Goal: Task Accomplishment & Management: Complete application form

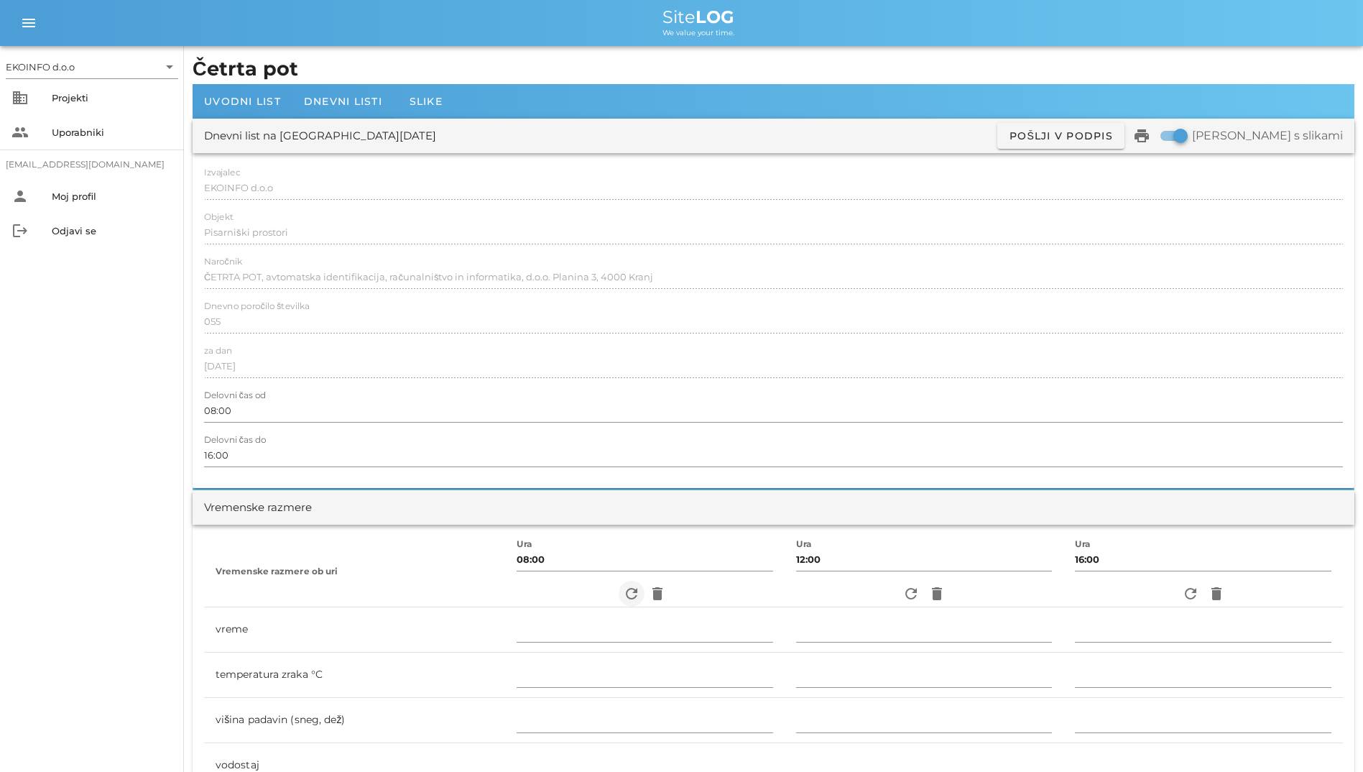
scroll to position [144, 0]
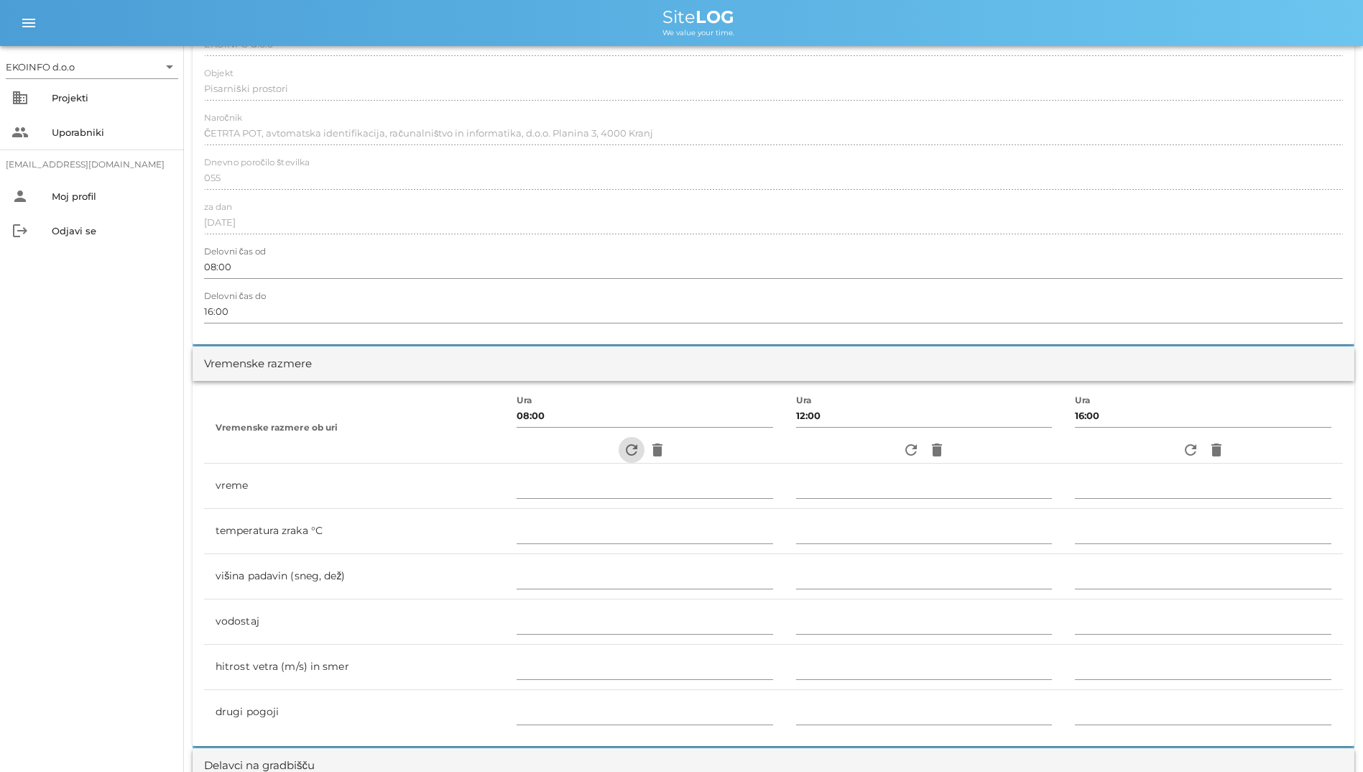
click at [625, 443] on icon "refresh" at bounding box center [631, 449] width 17 height 17
type input "delno oblačno"
type input "23"
type input "0"
type input "1.39 m/s [PERSON_NAME] JV"
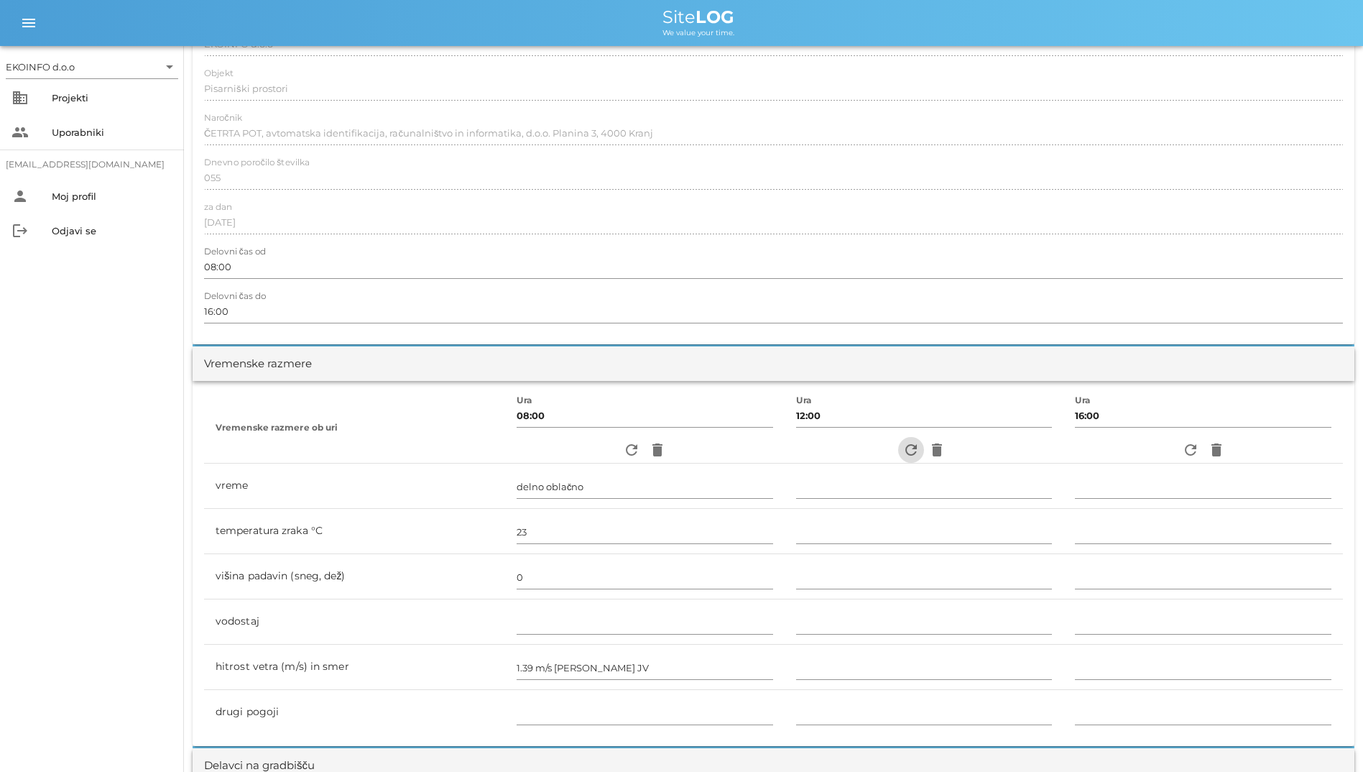
click at [903, 441] on icon "refresh" at bounding box center [911, 449] width 17 height 17
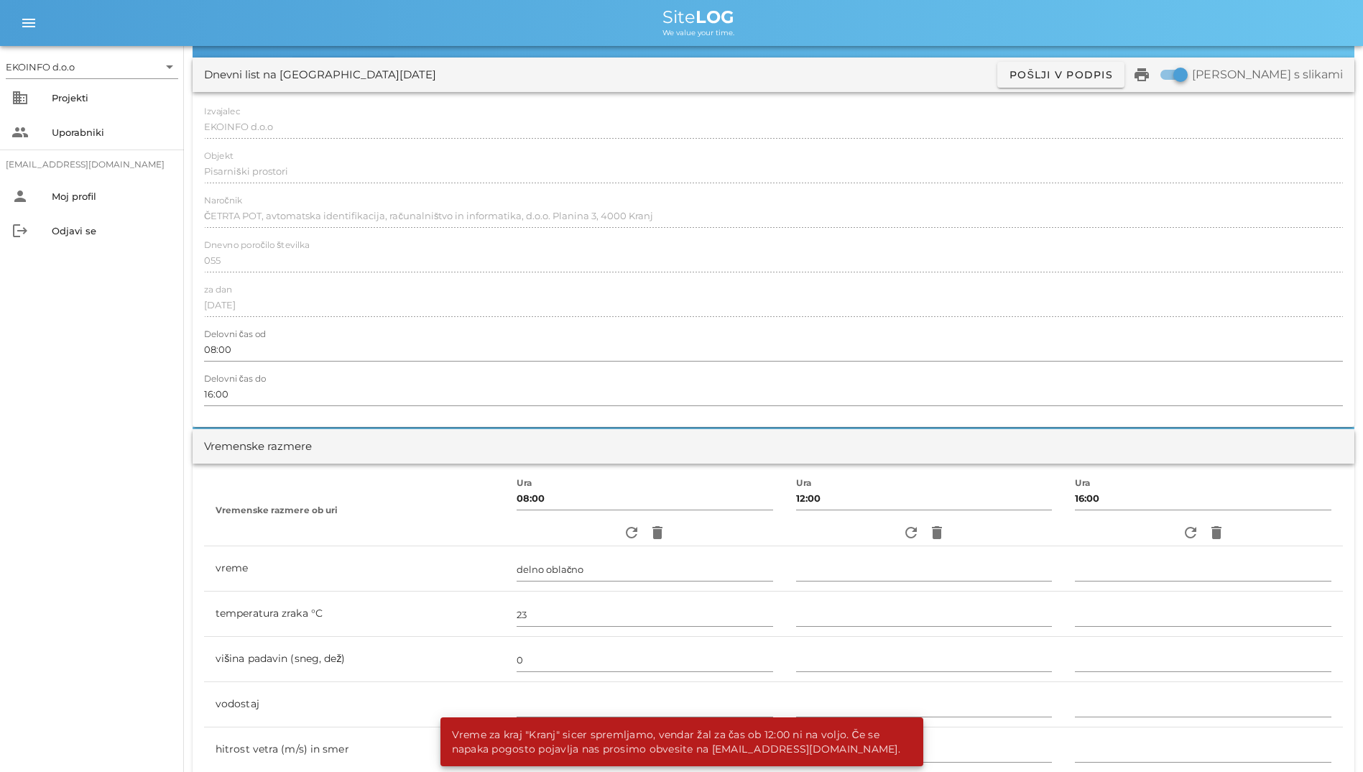
scroll to position [0, 0]
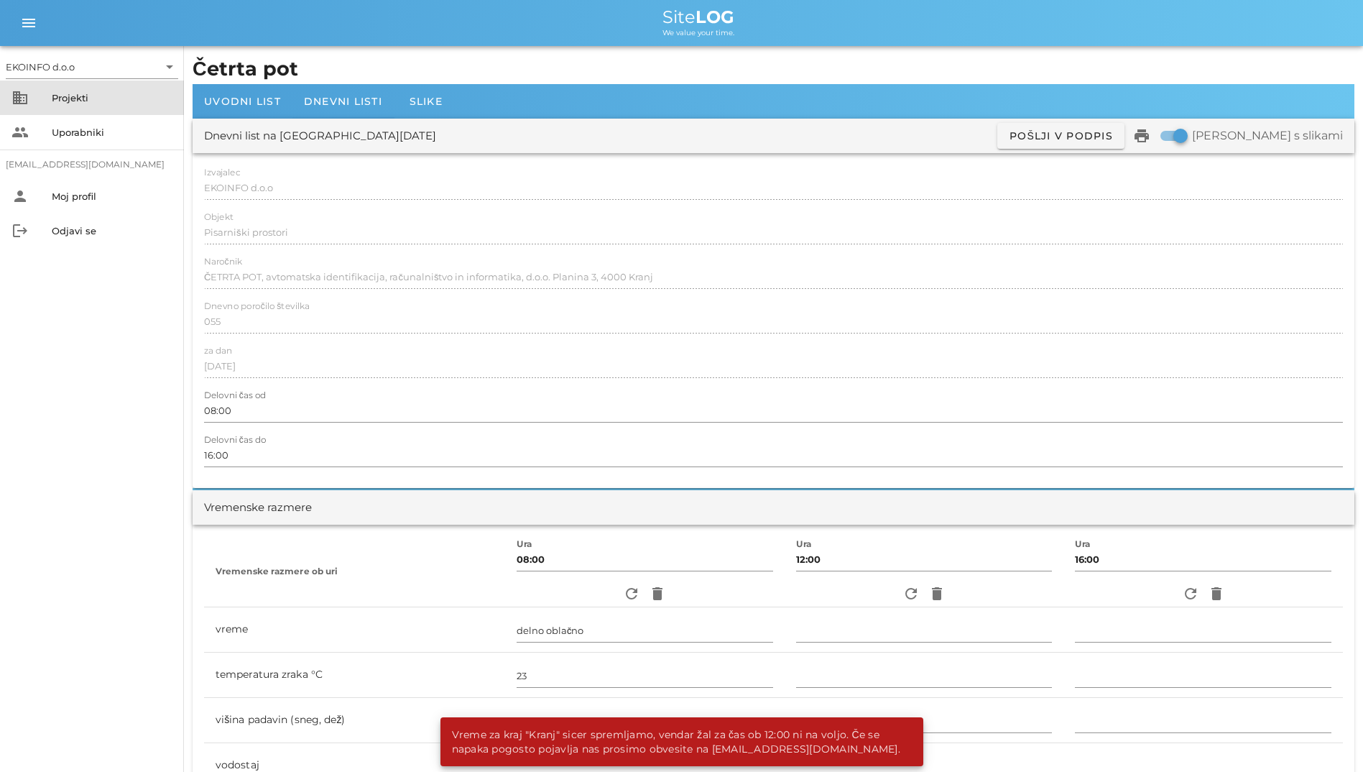
click at [121, 96] on div "Projekti" at bounding box center [112, 97] width 121 height 11
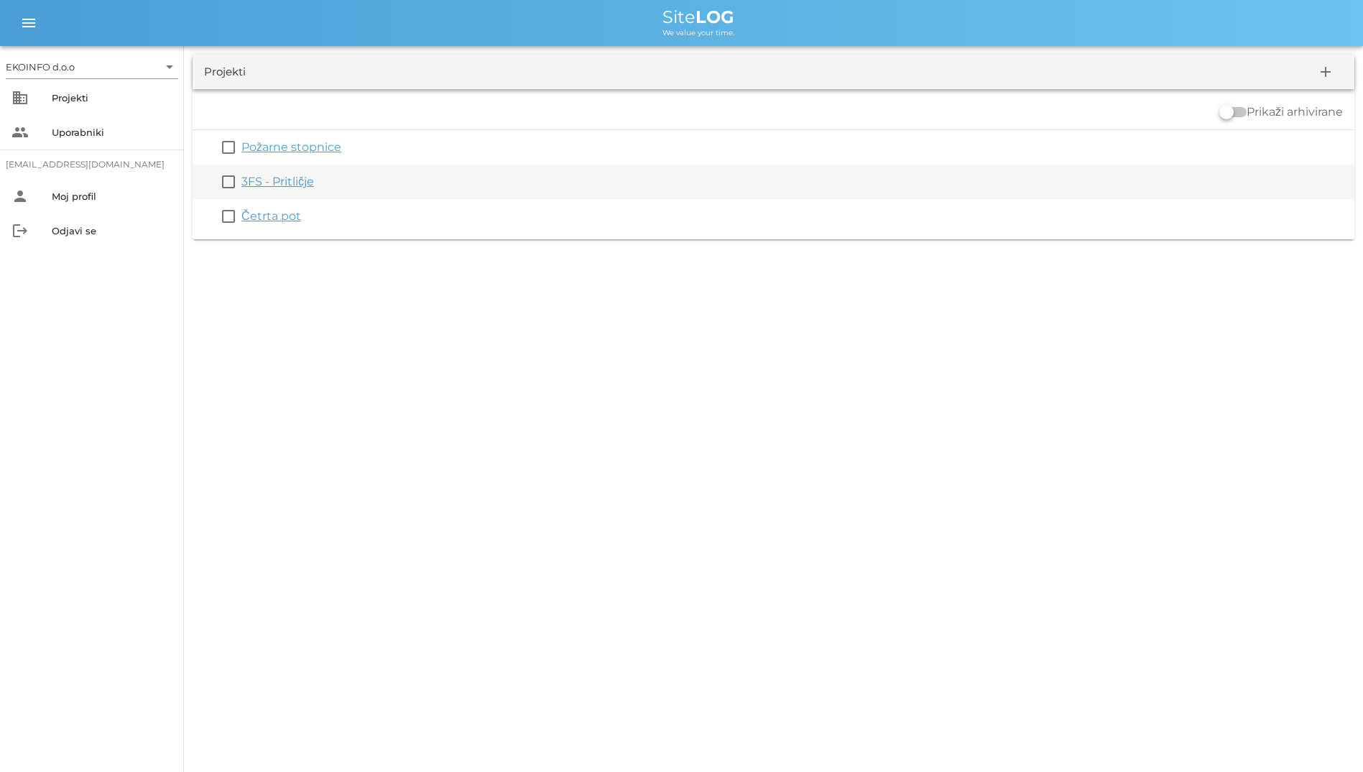
click at [277, 187] on link "3FS - Pritličje" at bounding box center [277, 182] width 73 height 14
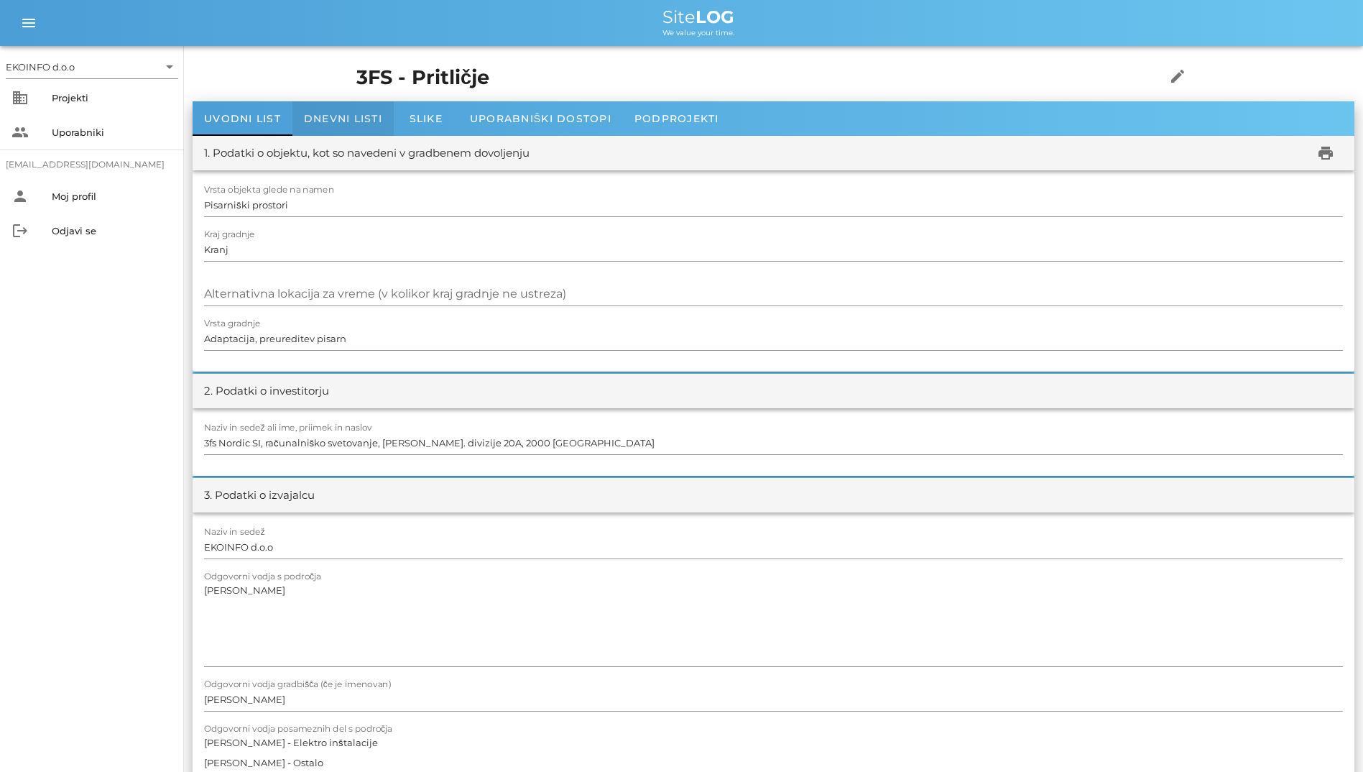
click at [340, 128] on div "Dnevni listi" at bounding box center [343, 118] width 101 height 34
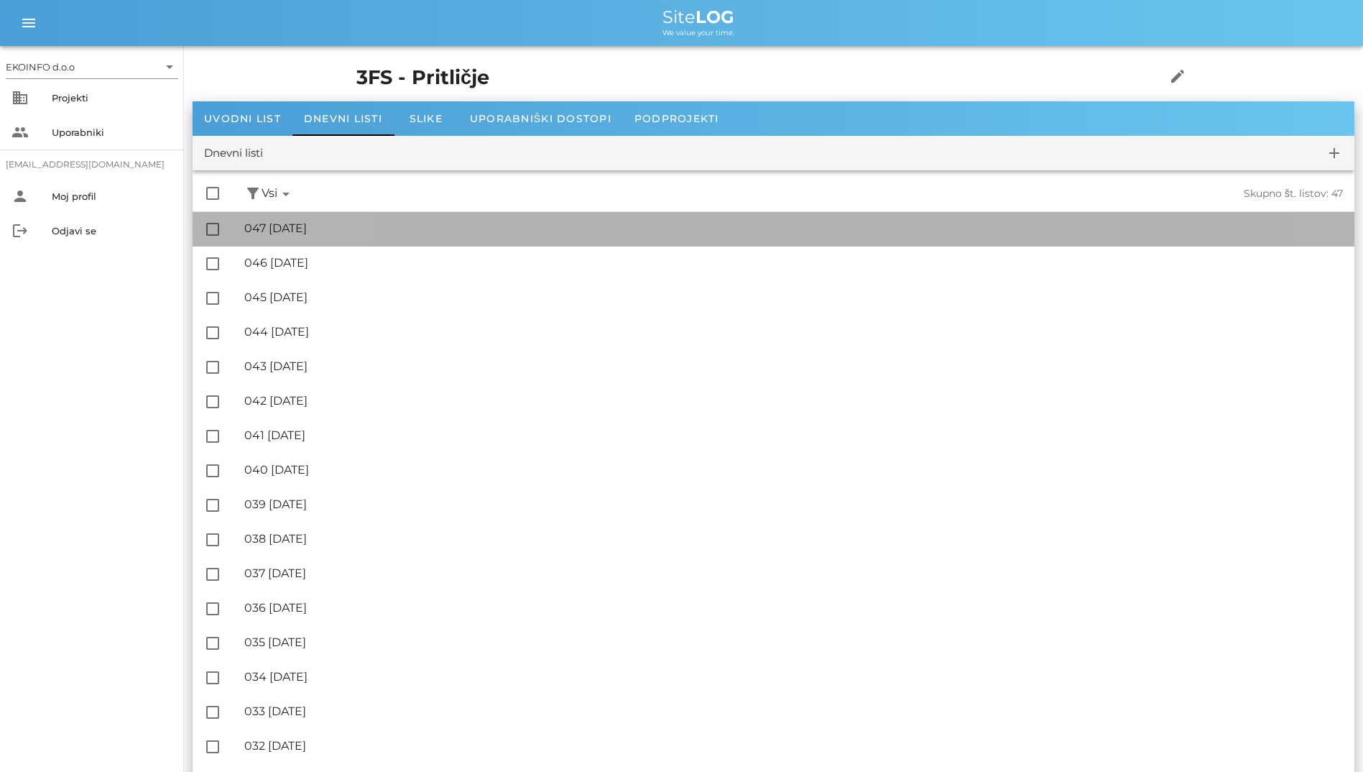
click at [373, 229] on div "🔏 047 [GEOGRAPHIC_DATA][DATE]" at bounding box center [793, 228] width 1099 height 14
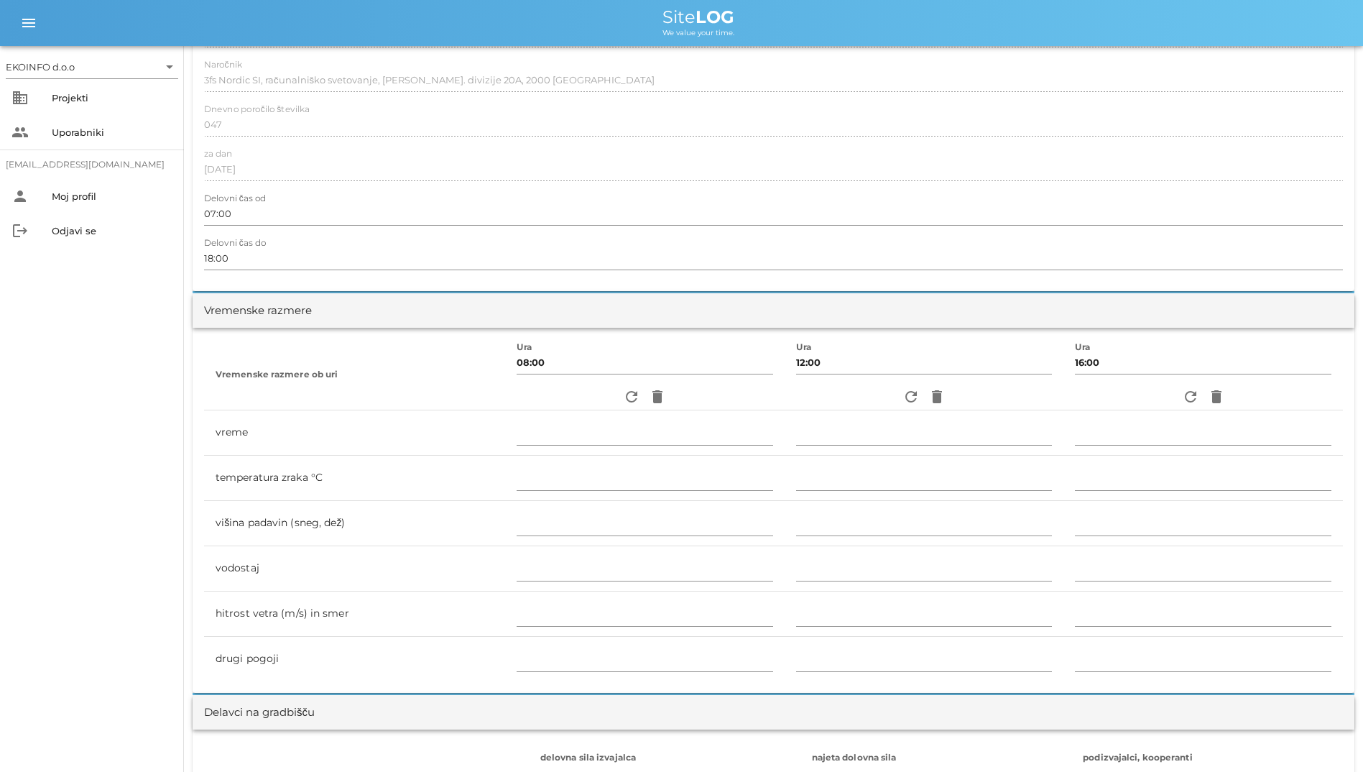
scroll to position [216, 0]
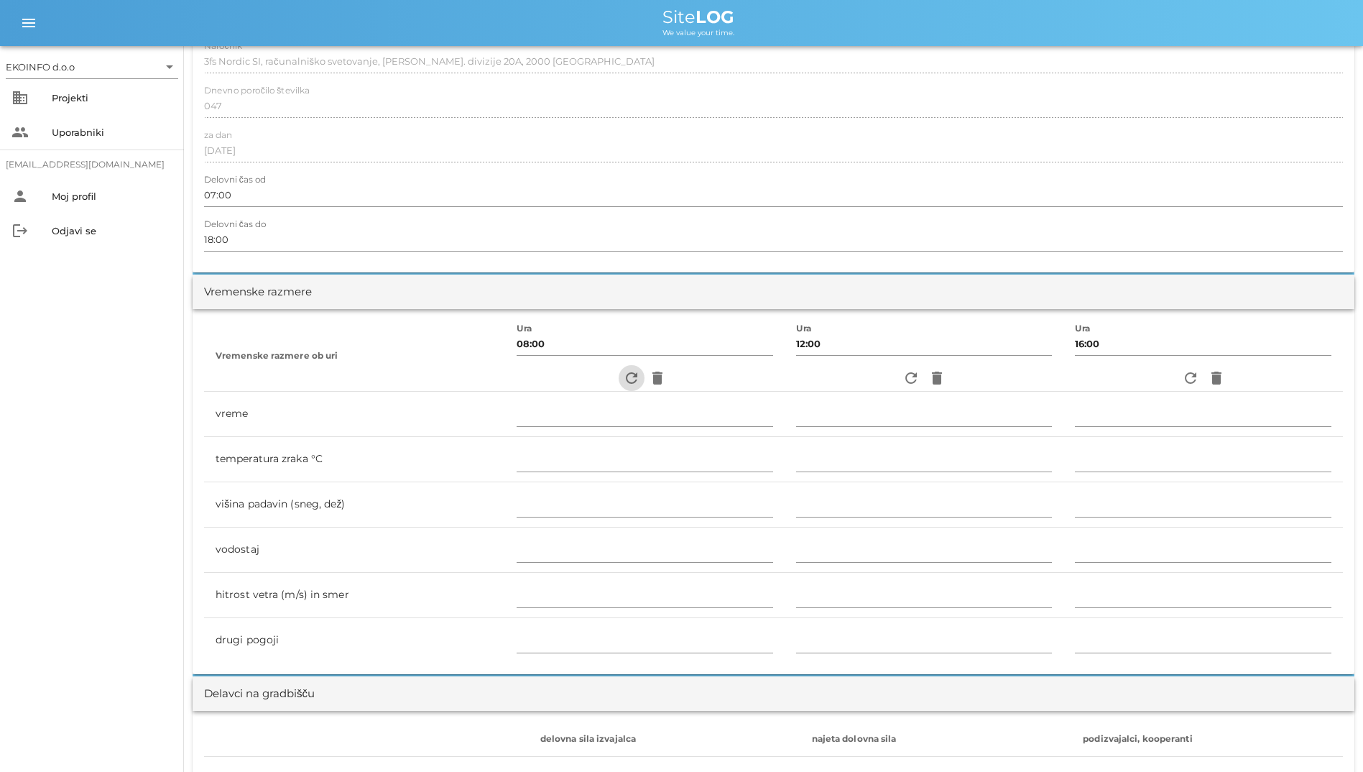
click at [619, 379] on span "refresh" at bounding box center [632, 377] width 26 height 17
type input "delno oblačno"
type input "23"
type input "0"
type input "1.39 m/s [PERSON_NAME] JV"
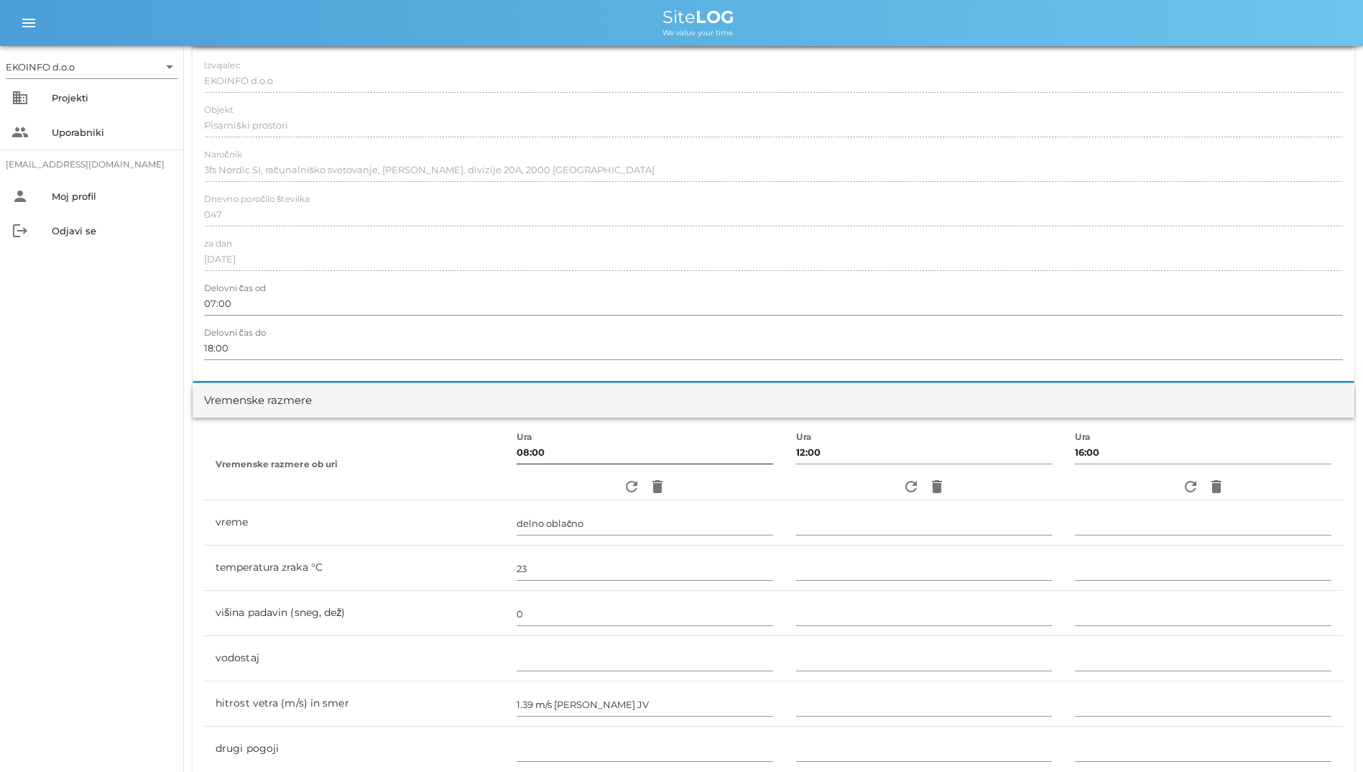
scroll to position [0, 0]
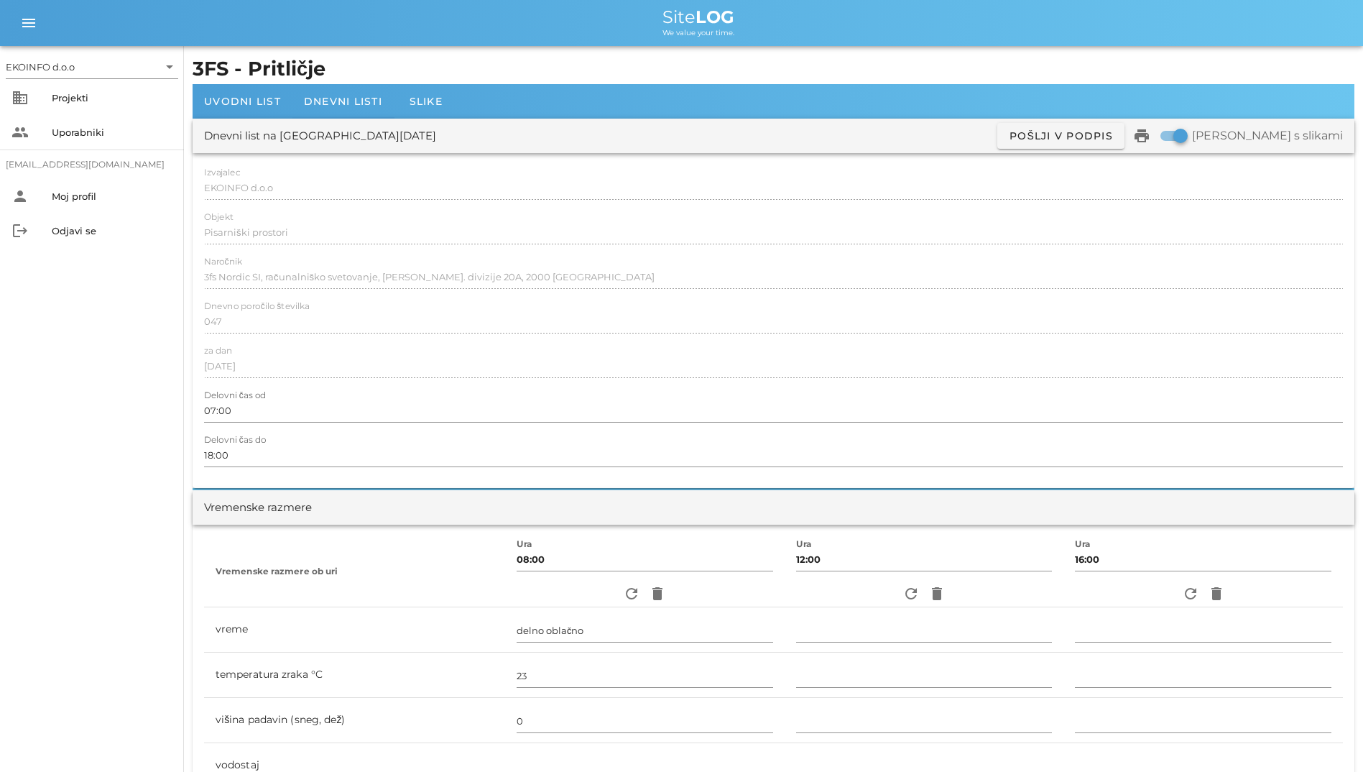
click at [339, 75] on h1 "3FS - Pritličje" at bounding box center [774, 69] width 1162 height 29
click at [349, 81] on h1 "3FS - Pritličje" at bounding box center [774, 69] width 1162 height 29
click at [356, 91] on div "Dnevni listi" at bounding box center [343, 101] width 101 height 34
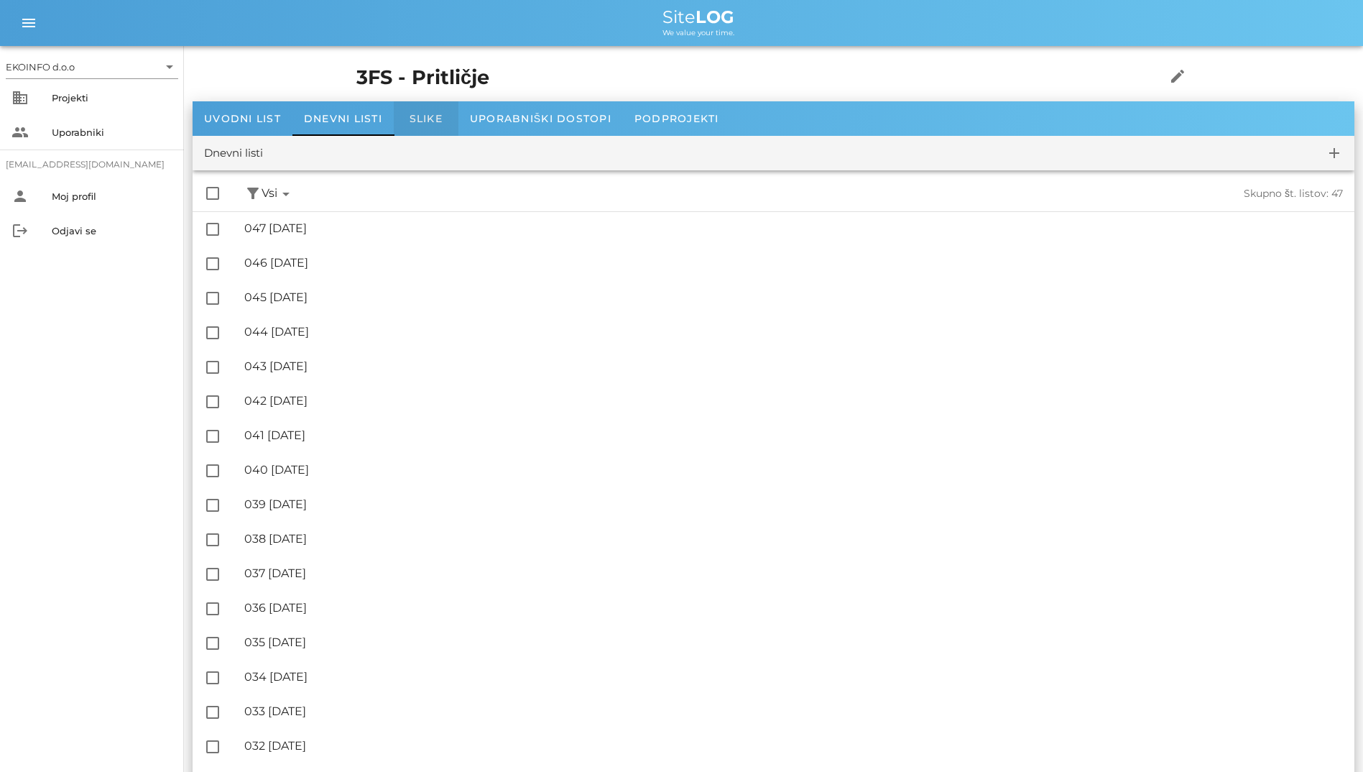
click at [433, 121] on span "Slike" at bounding box center [426, 118] width 33 height 13
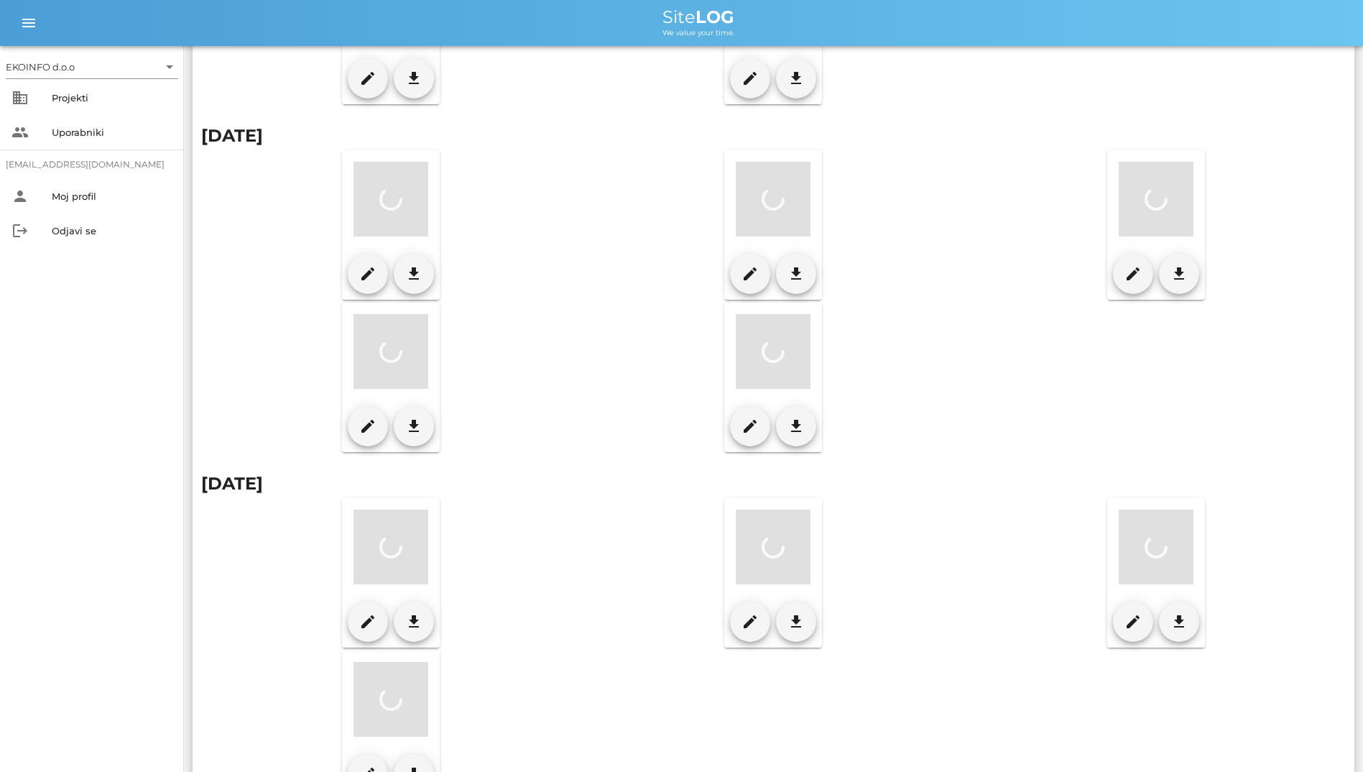
scroll to position [456, 0]
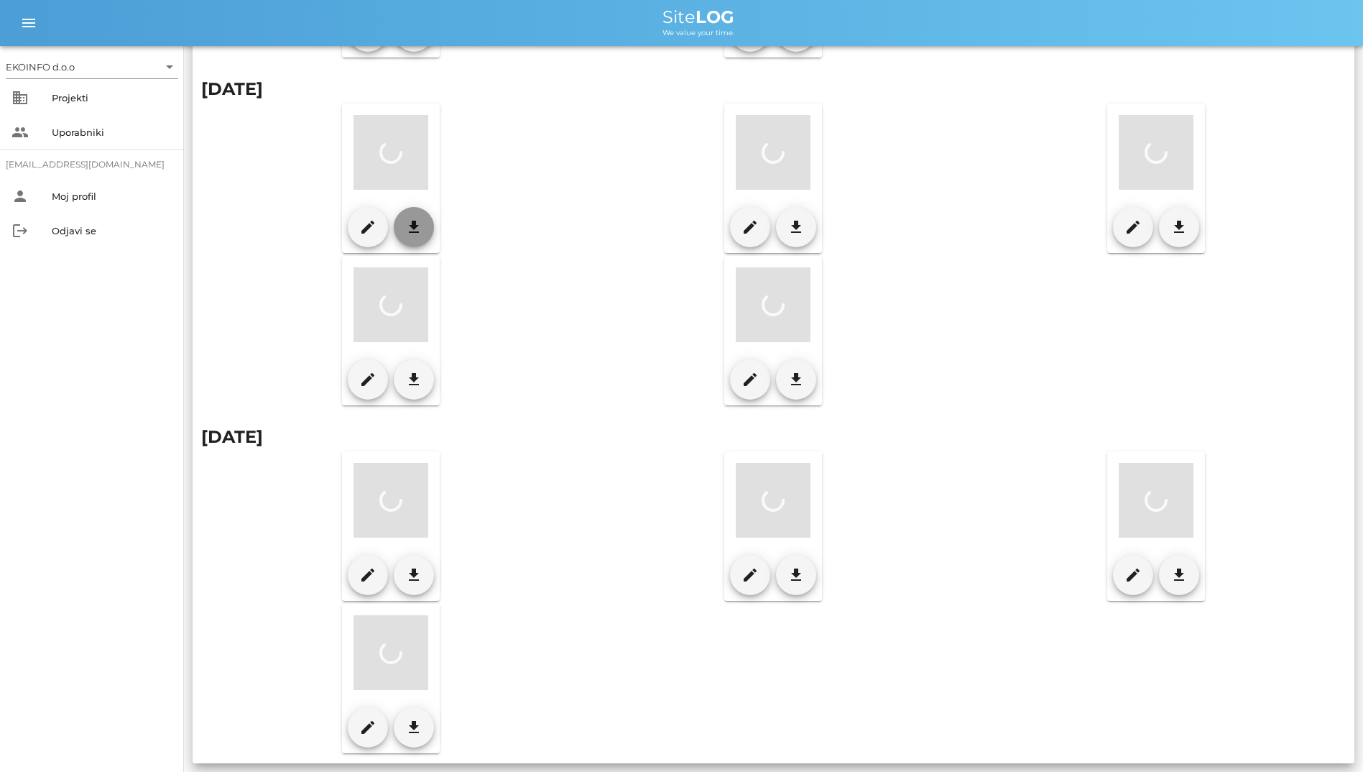
click at [416, 231] on icon "download" at bounding box center [413, 226] width 17 height 17
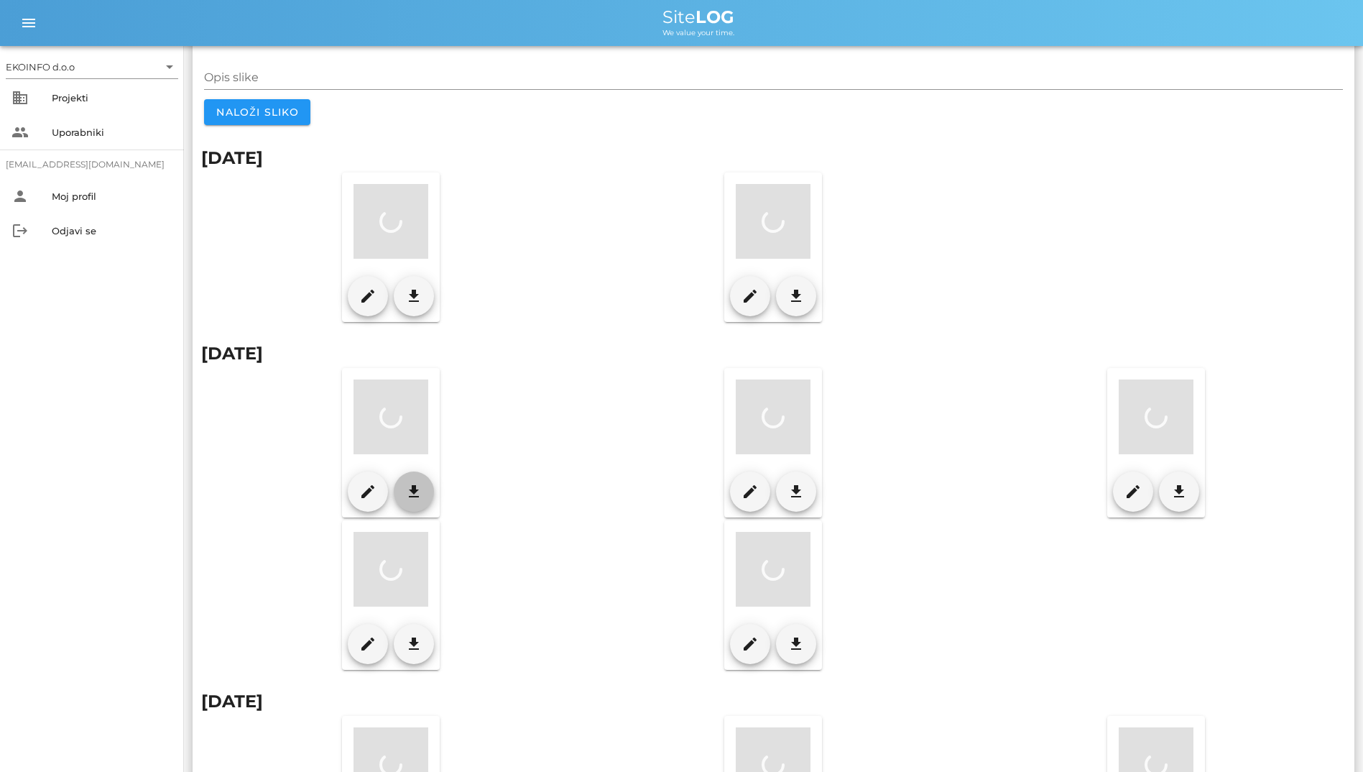
scroll to position [0, 0]
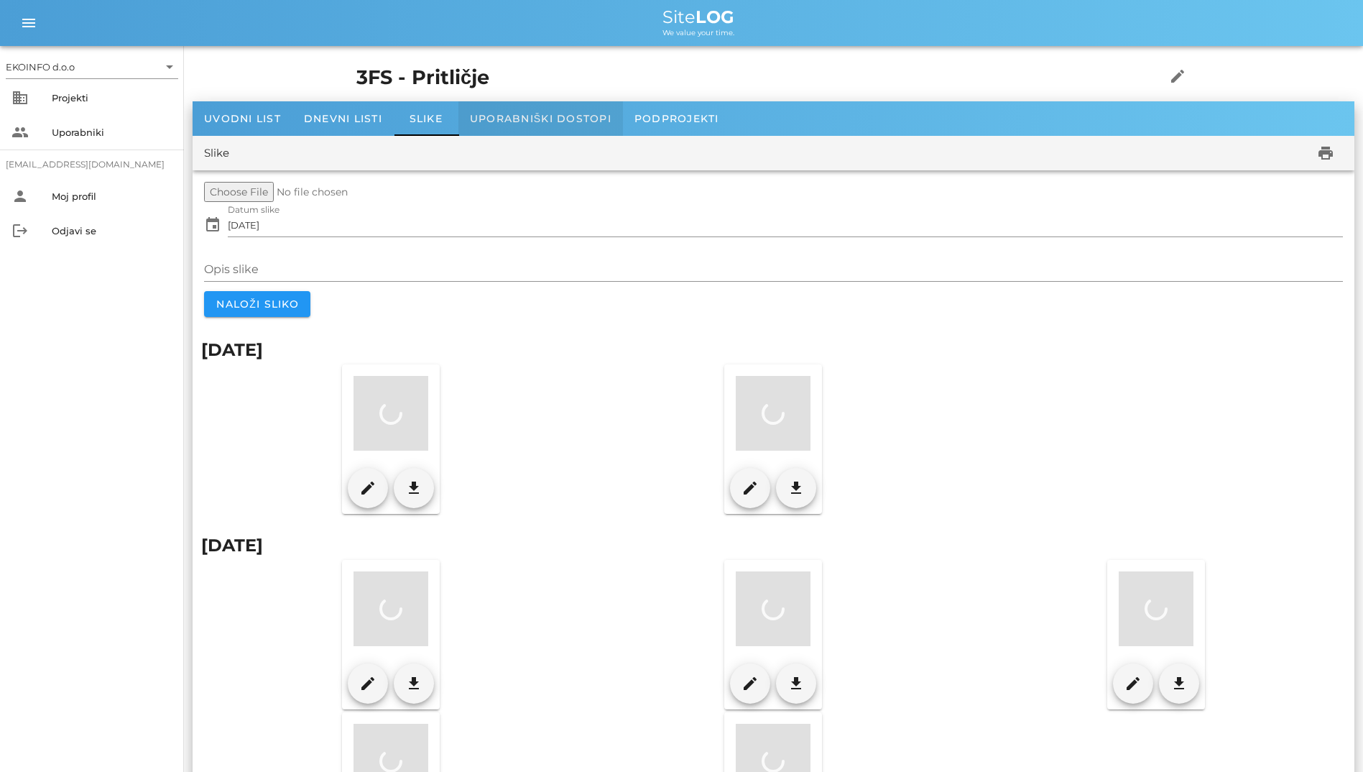
click at [552, 109] on div "Uporabniški dostopi" at bounding box center [541, 118] width 165 height 34
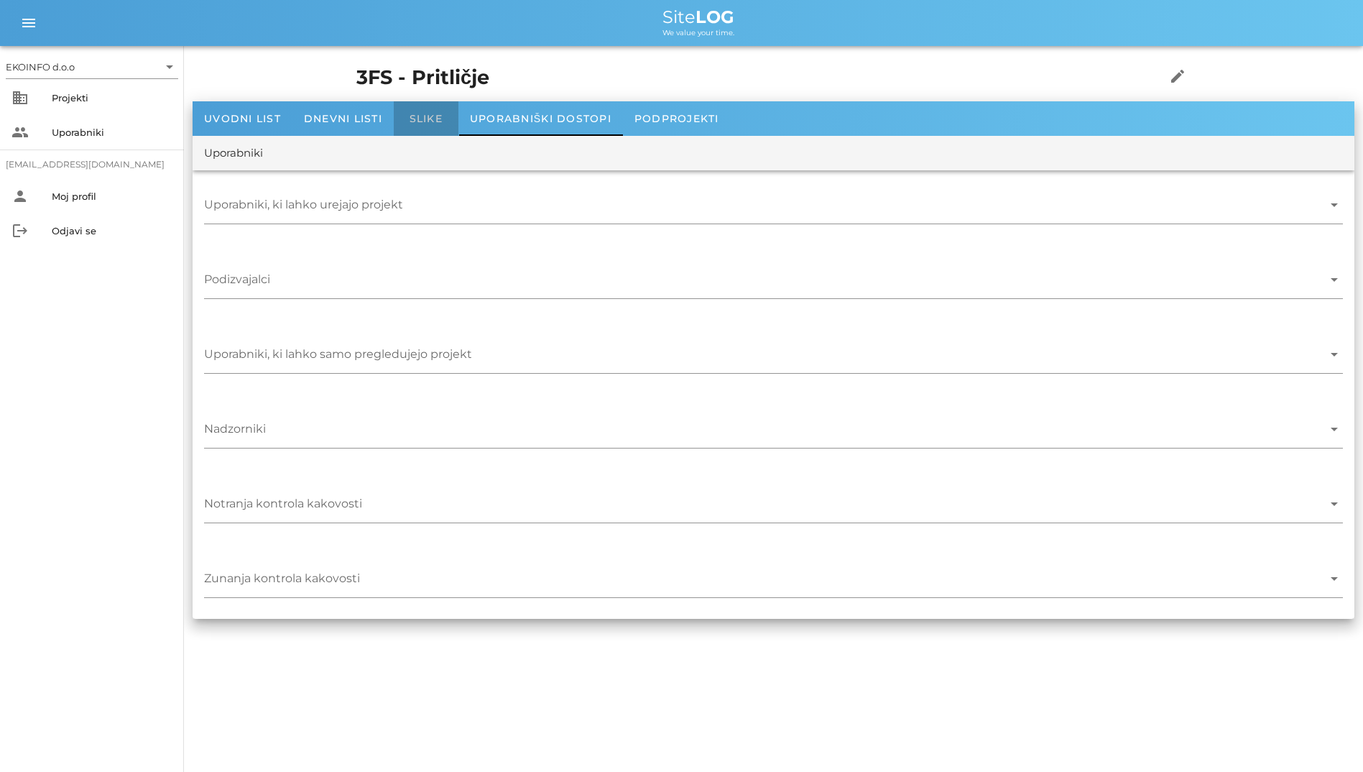
click at [436, 111] on div "Slike" at bounding box center [426, 118] width 65 height 34
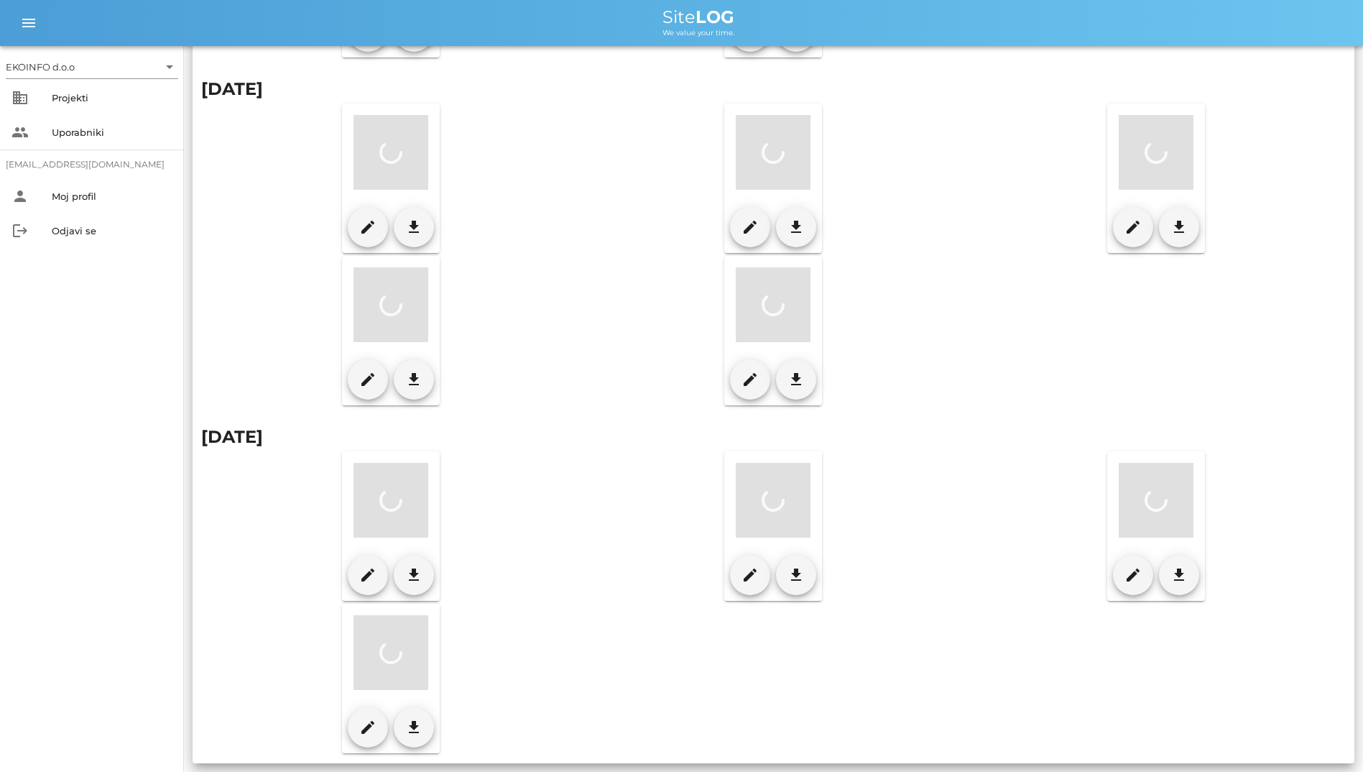
scroll to position [25, 0]
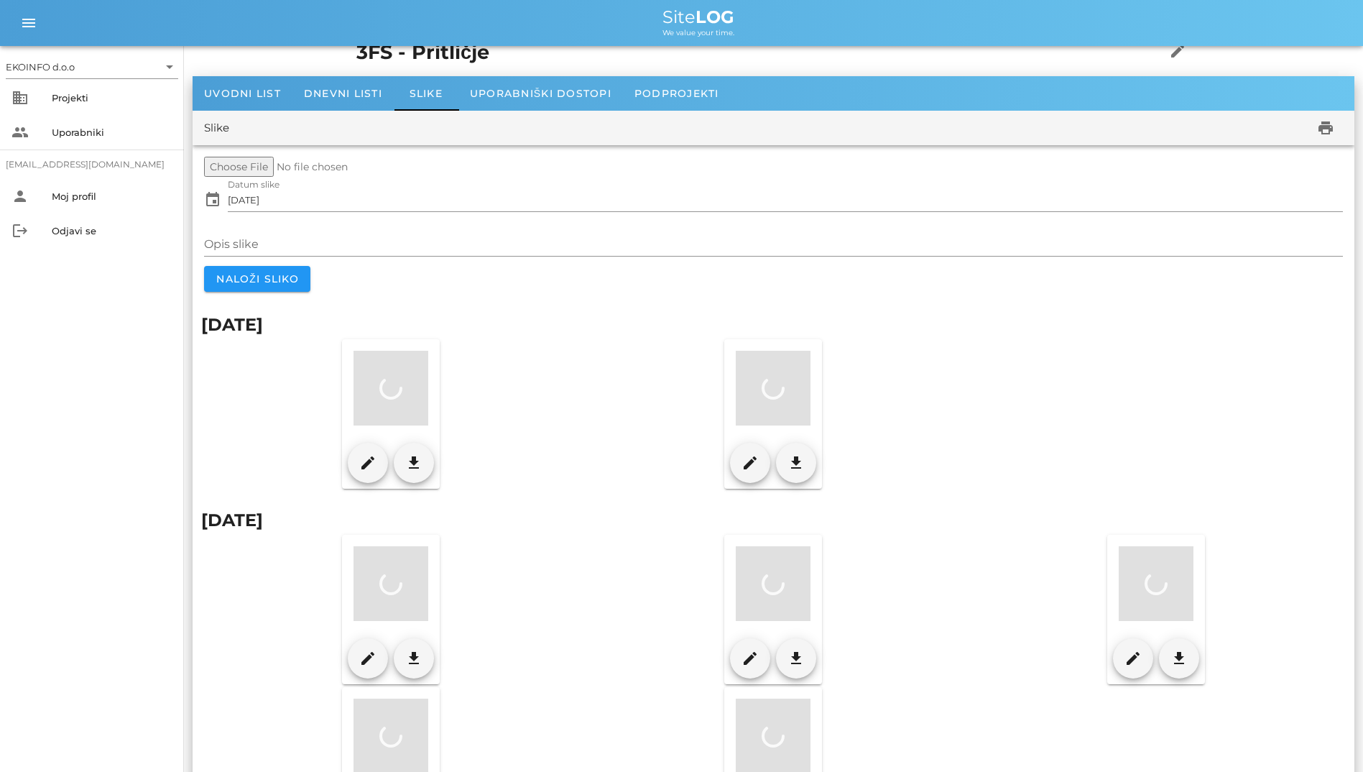
drag, startPoint x: 333, startPoint y: 346, endPoint x: 462, endPoint y: 367, distance: 130.4
click at [464, 364] on div "edit download" at bounding box center [391, 414] width 382 height 152
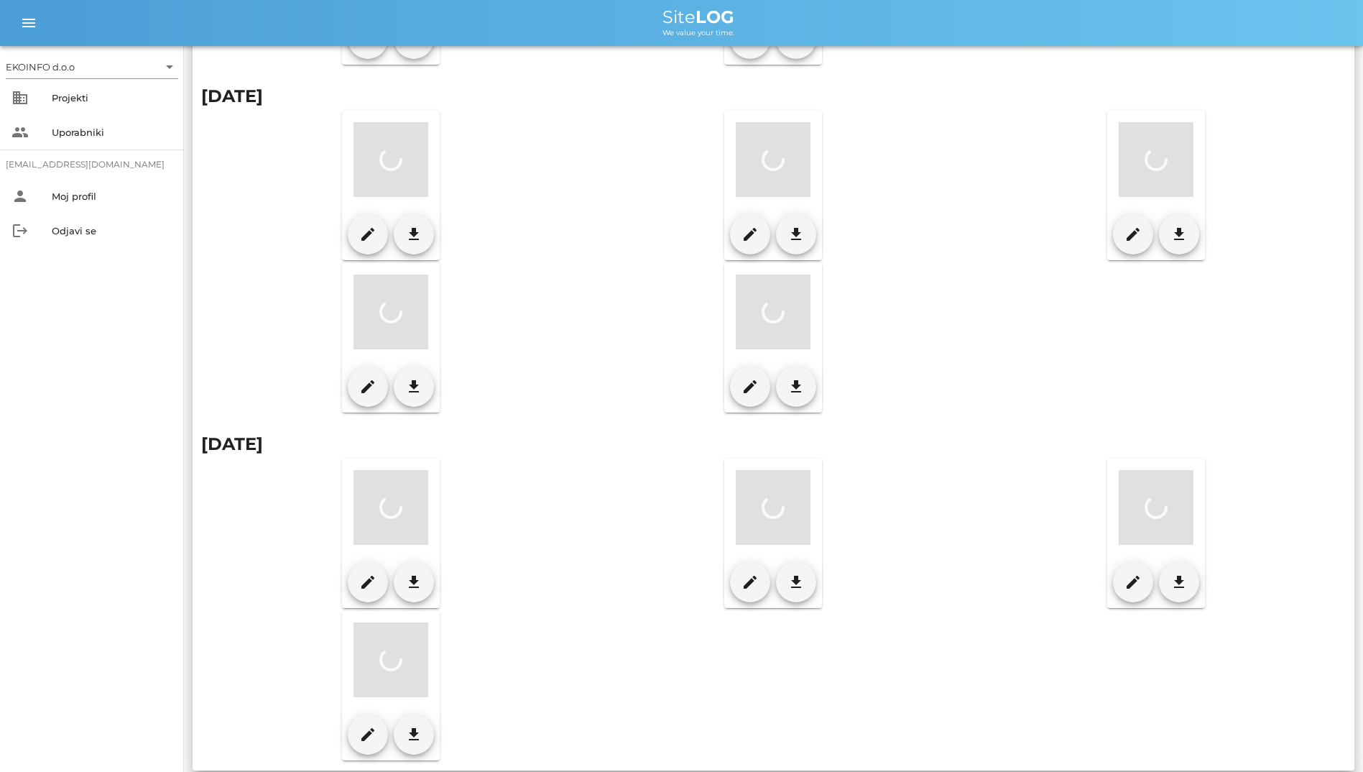
scroll to position [456, 0]
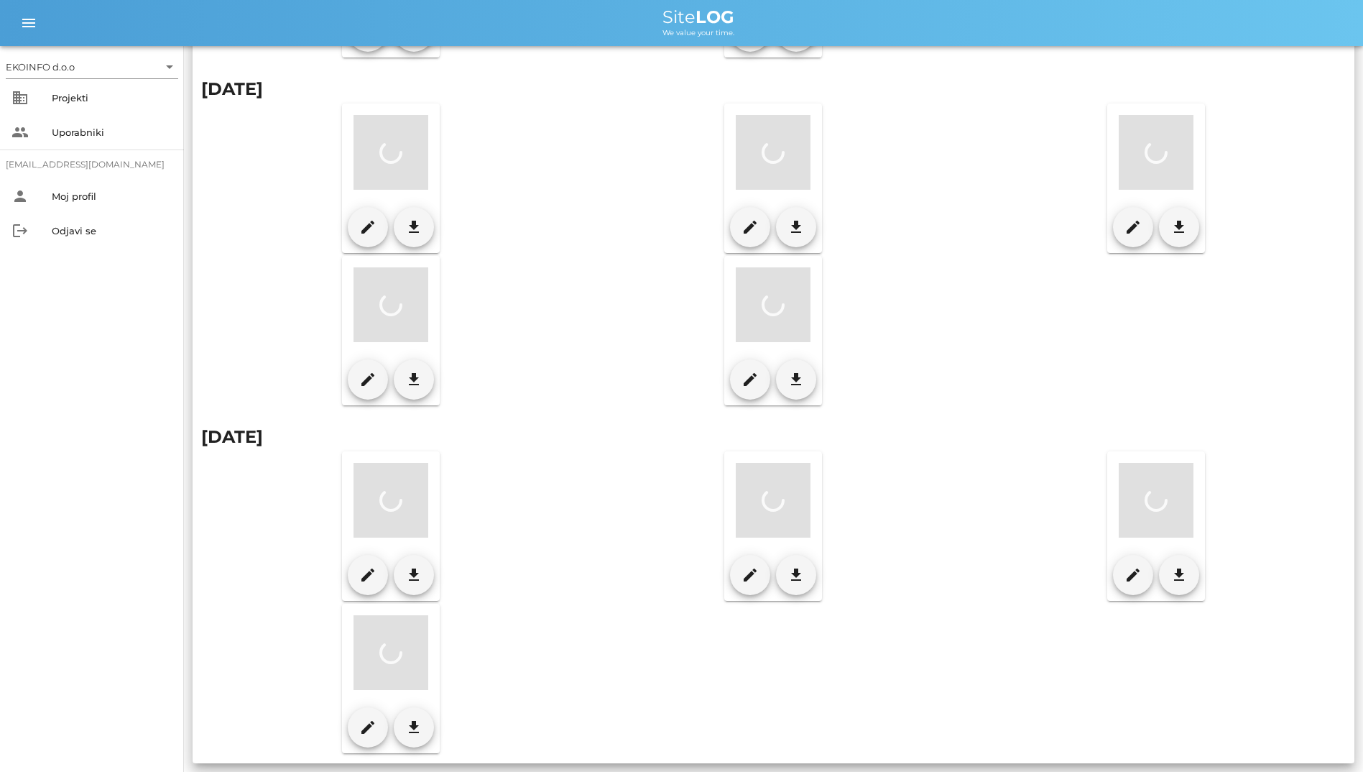
drag, startPoint x: 270, startPoint y: 317, endPoint x: 726, endPoint y: 436, distance: 470.8
click at [726, 436] on div "Slike print event Datum slike [DATE] chevron_left [DATE] chevron_right p t s č …" at bounding box center [774, 221] width 1162 height 1084
click at [487, 489] on div "edit download" at bounding box center [391, 526] width 382 height 152
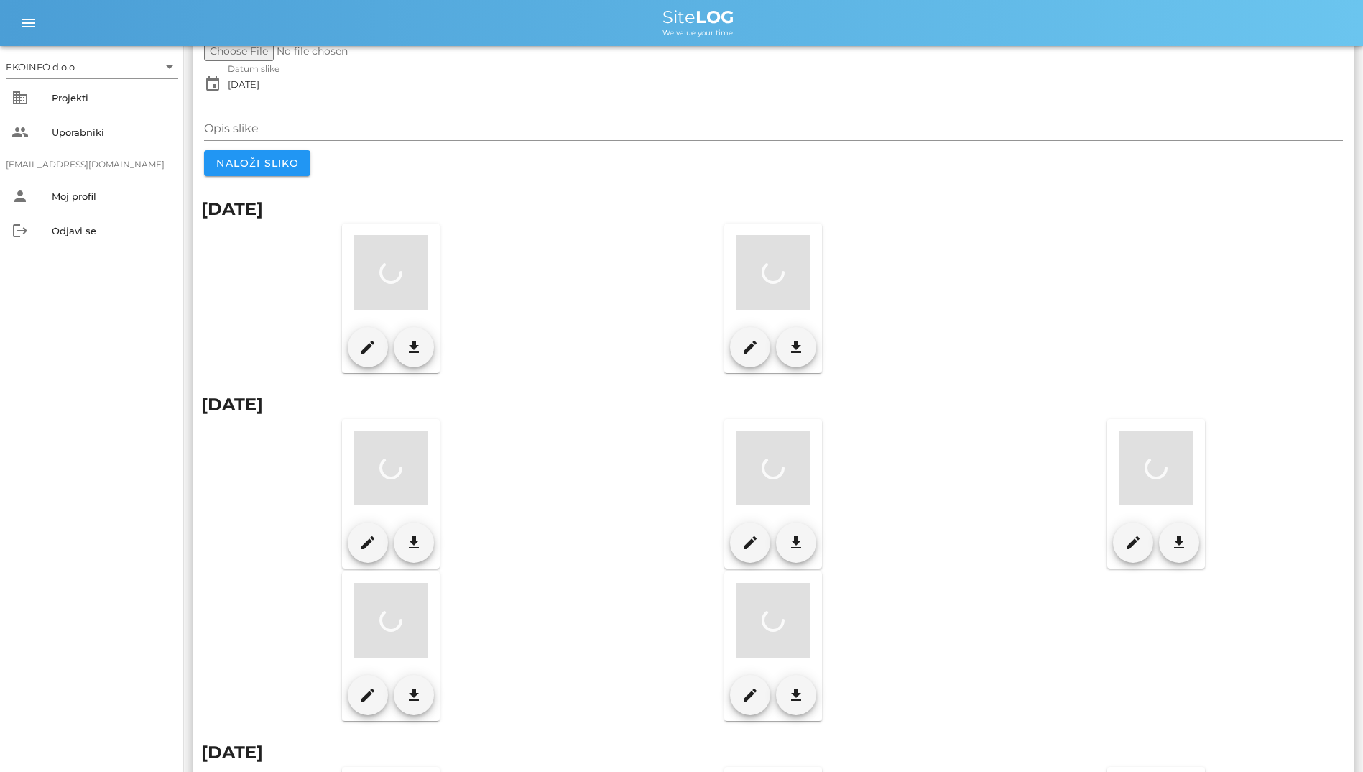
scroll to position [0, 0]
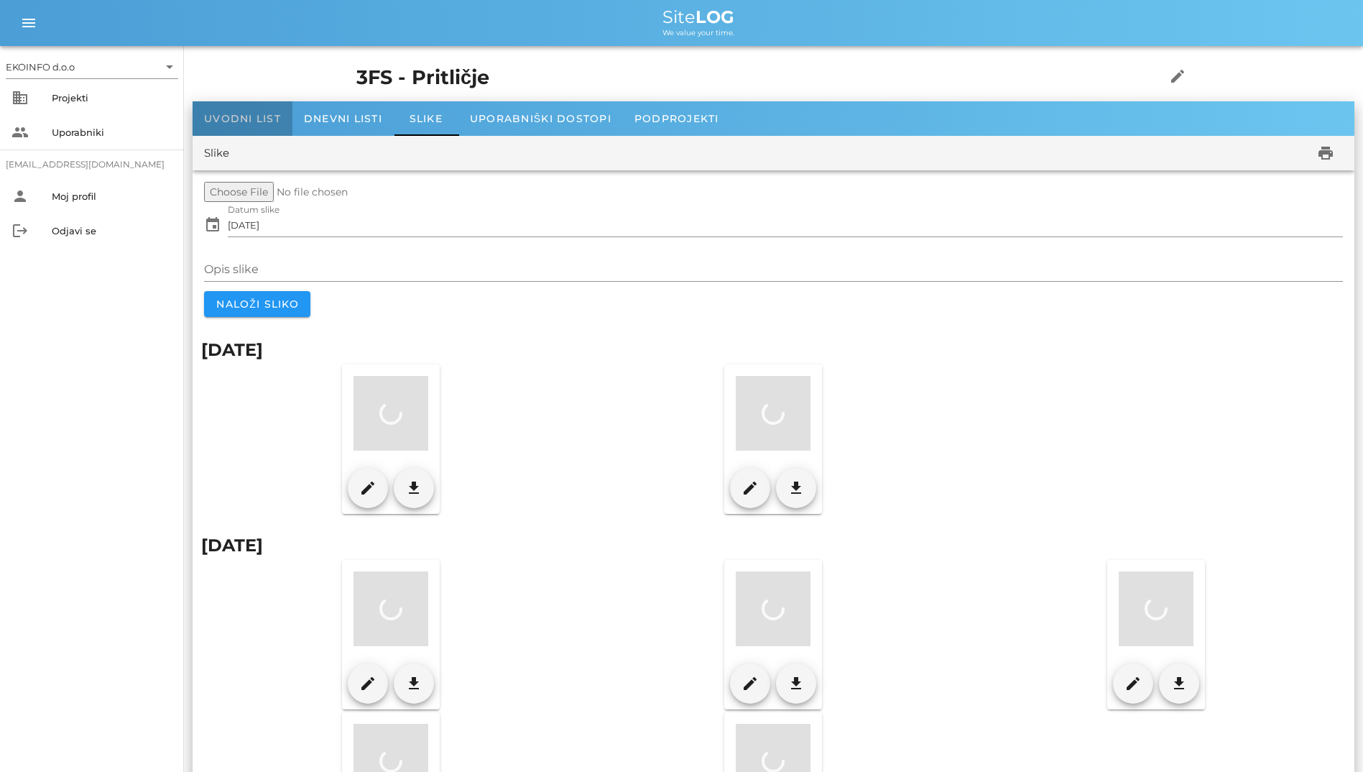
click at [236, 122] on span "Uvodni list" at bounding box center [242, 118] width 77 height 13
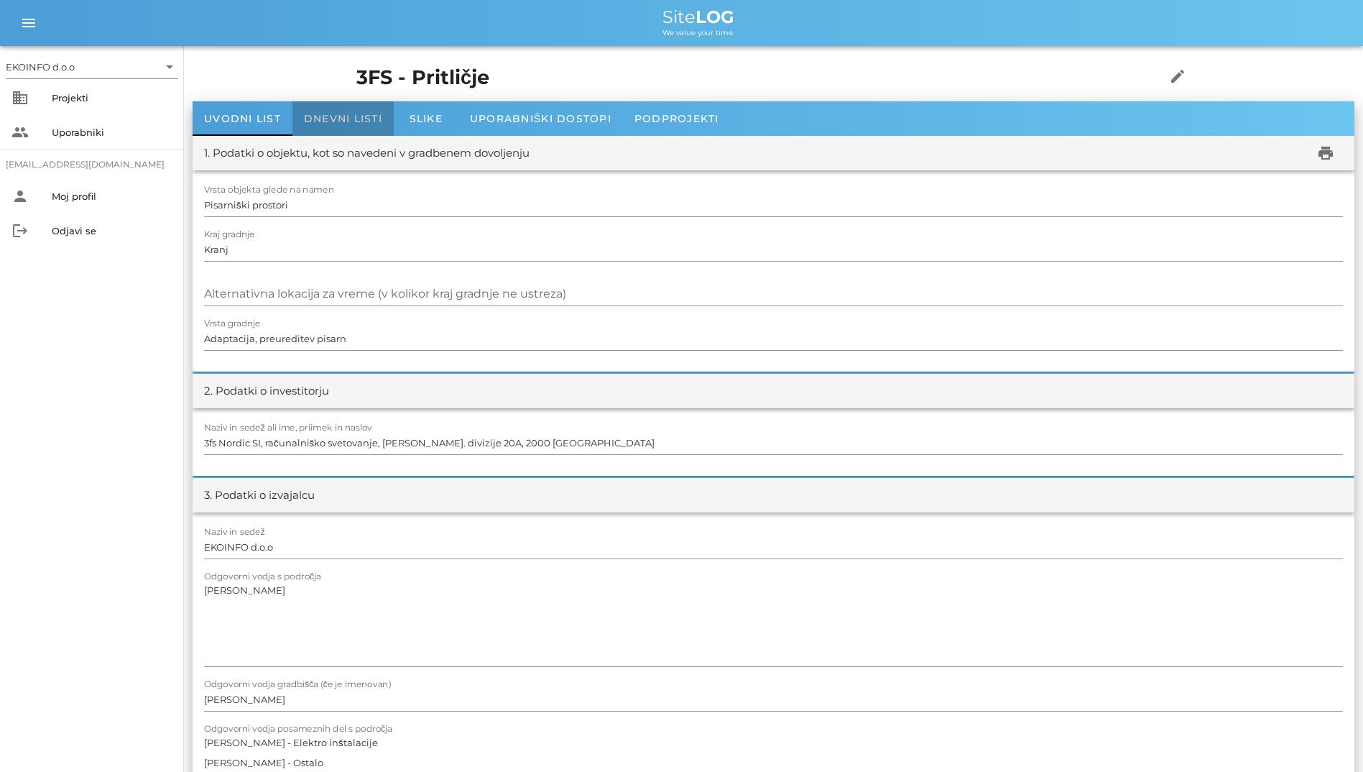
click at [346, 129] on div "Dnevni listi" at bounding box center [343, 118] width 101 height 34
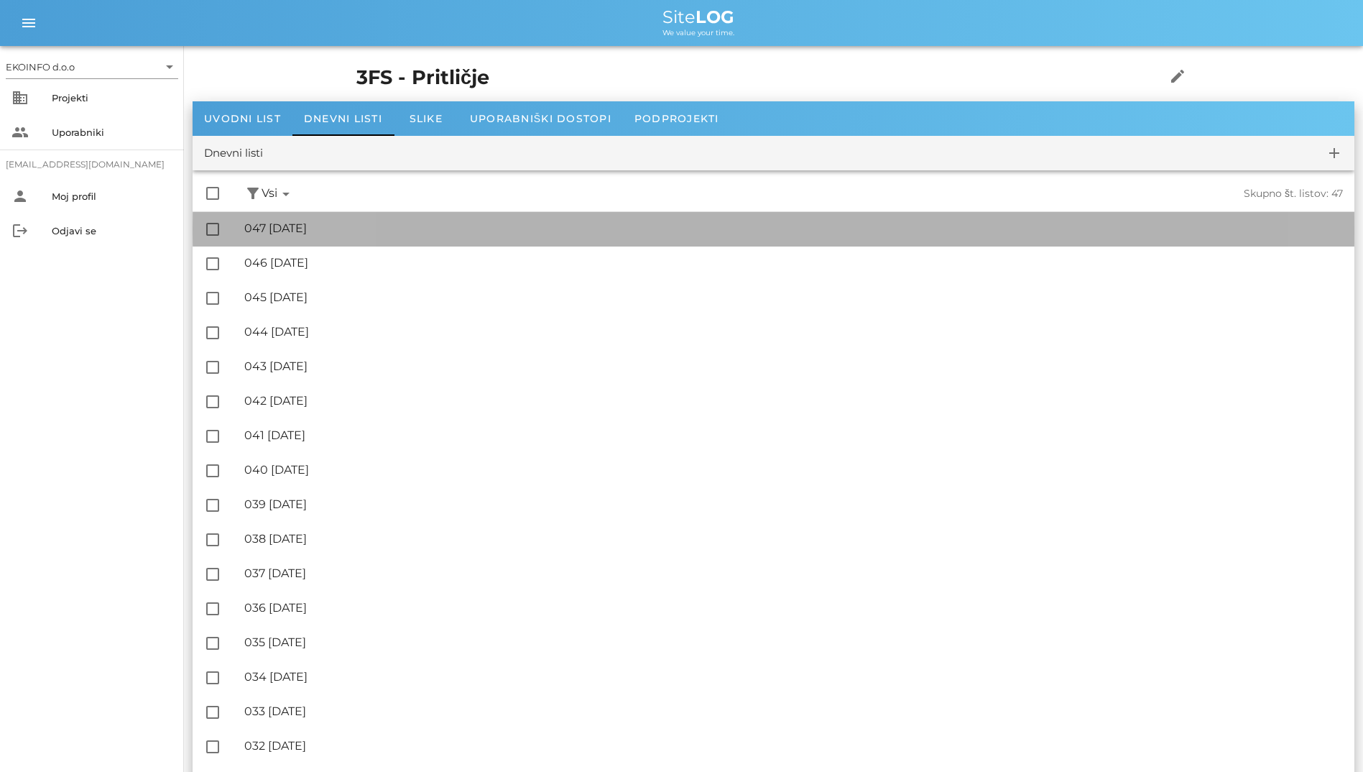
click at [435, 244] on div "🔏 047 [DATE] ✓ Podpisal: Nadzornik ✓ Podpisal: Sestavljalec ✓ Podpisal: Odgovor…" at bounding box center [793, 229] width 1099 height 32
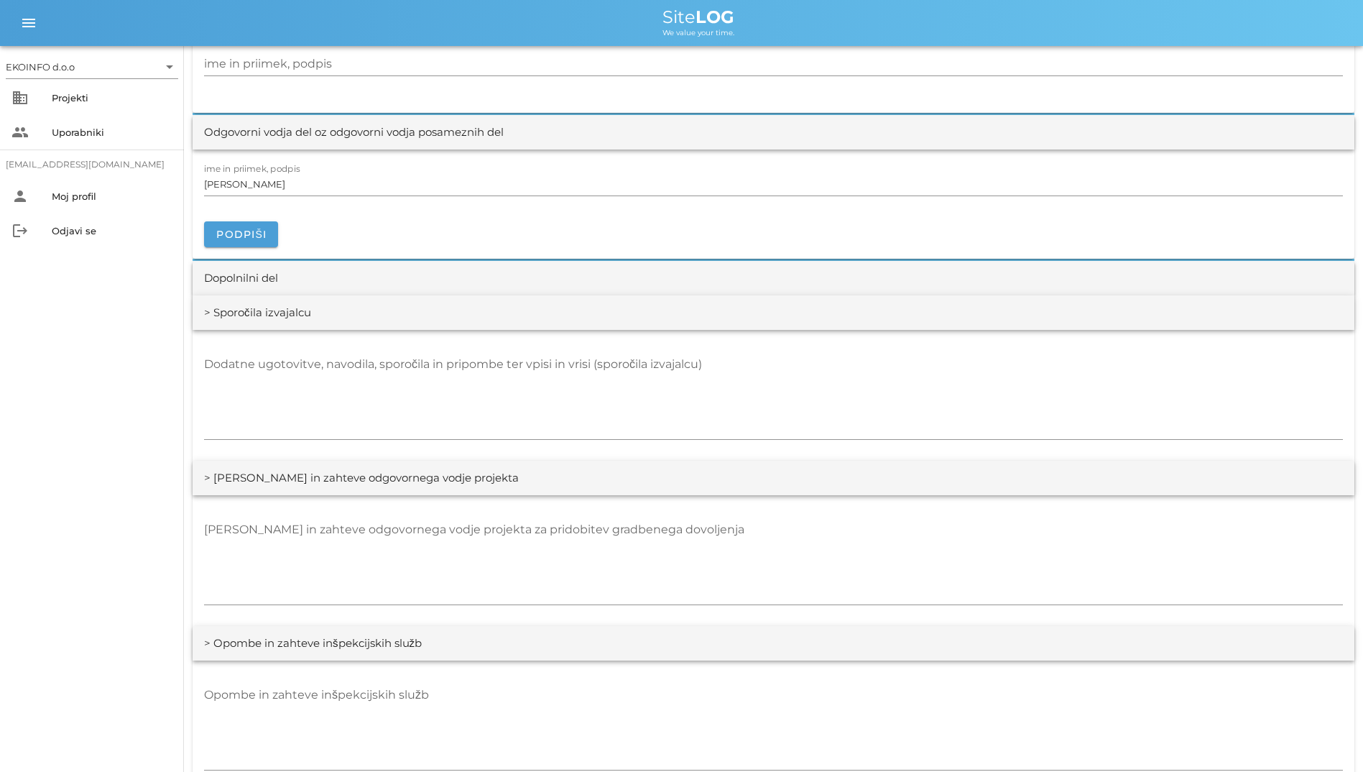
scroll to position [2156, 0]
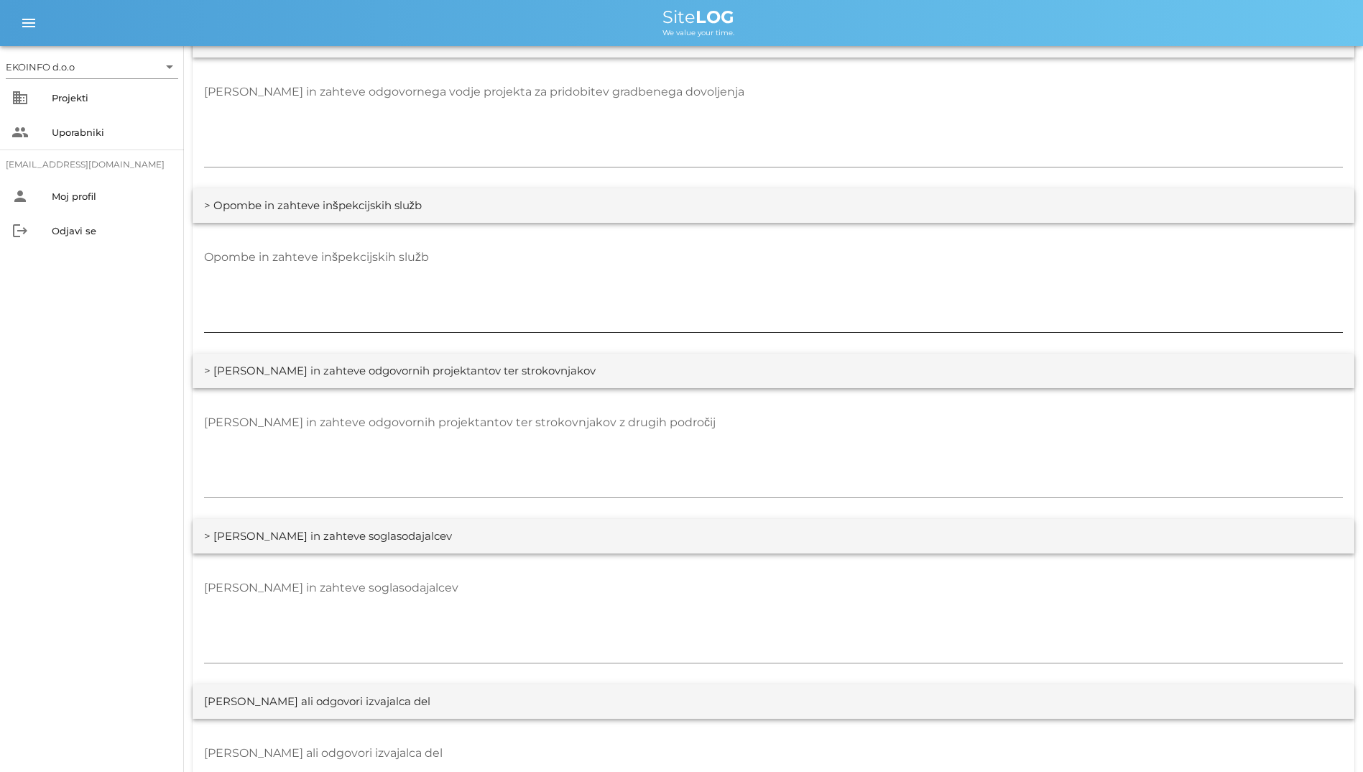
click at [451, 264] on textarea "Opombe in zahteve inšpekcijskih služb" at bounding box center [773, 289] width 1139 height 86
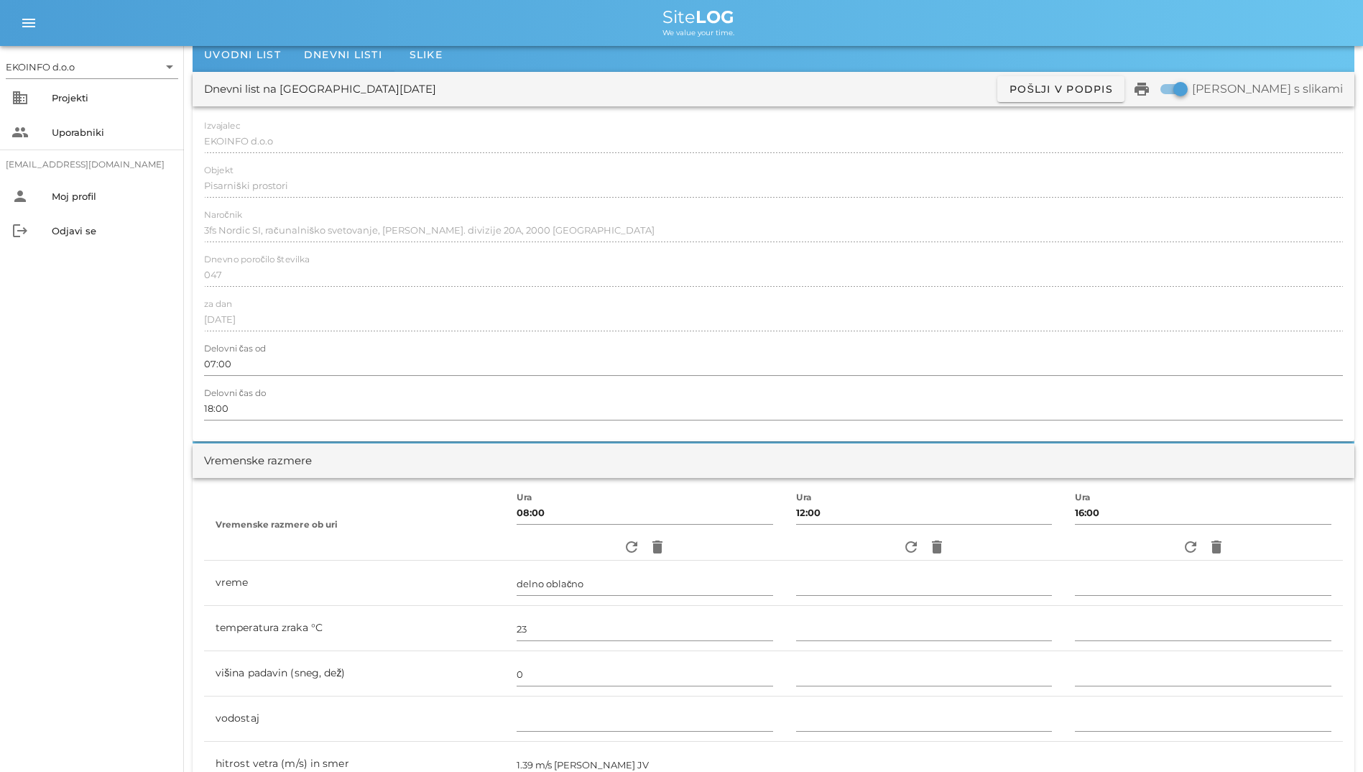
scroll to position [0, 0]
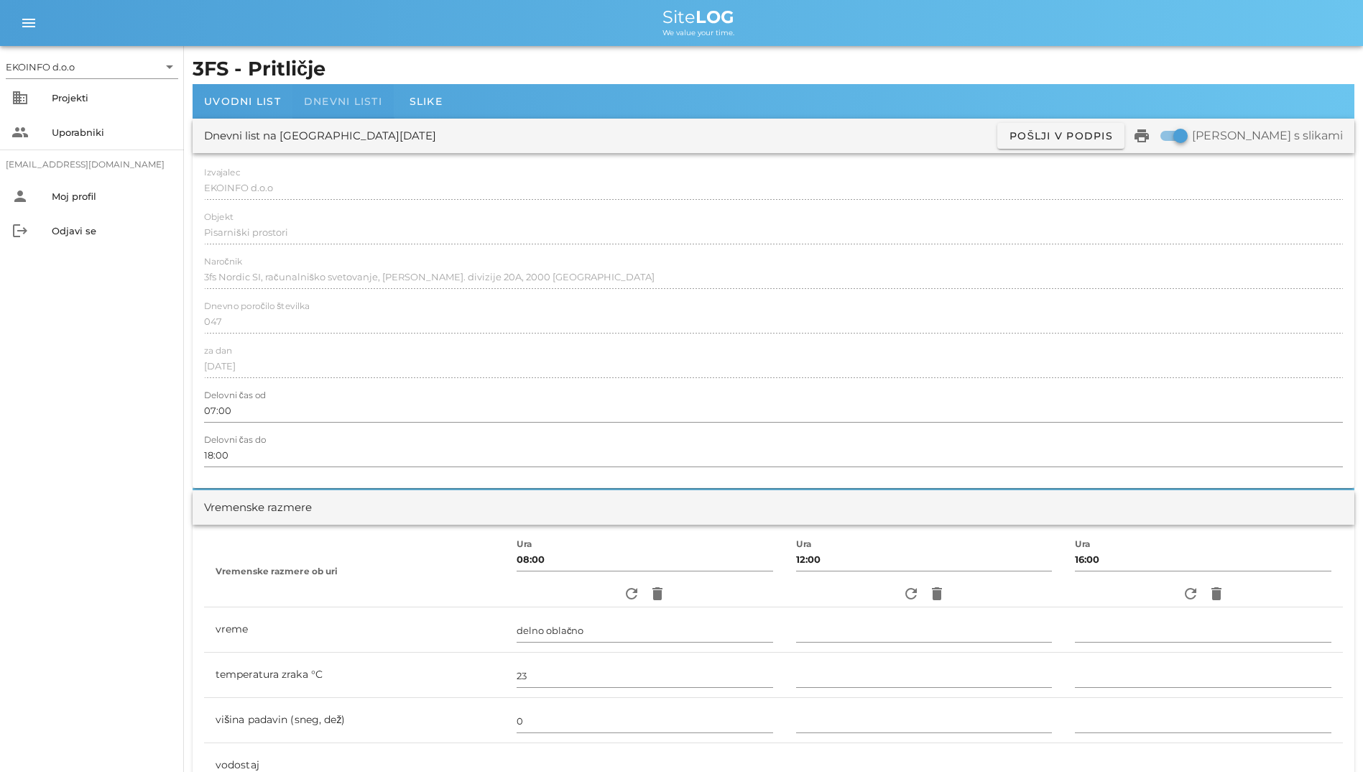
click at [356, 114] on div "Dnevni listi" at bounding box center [343, 101] width 101 height 34
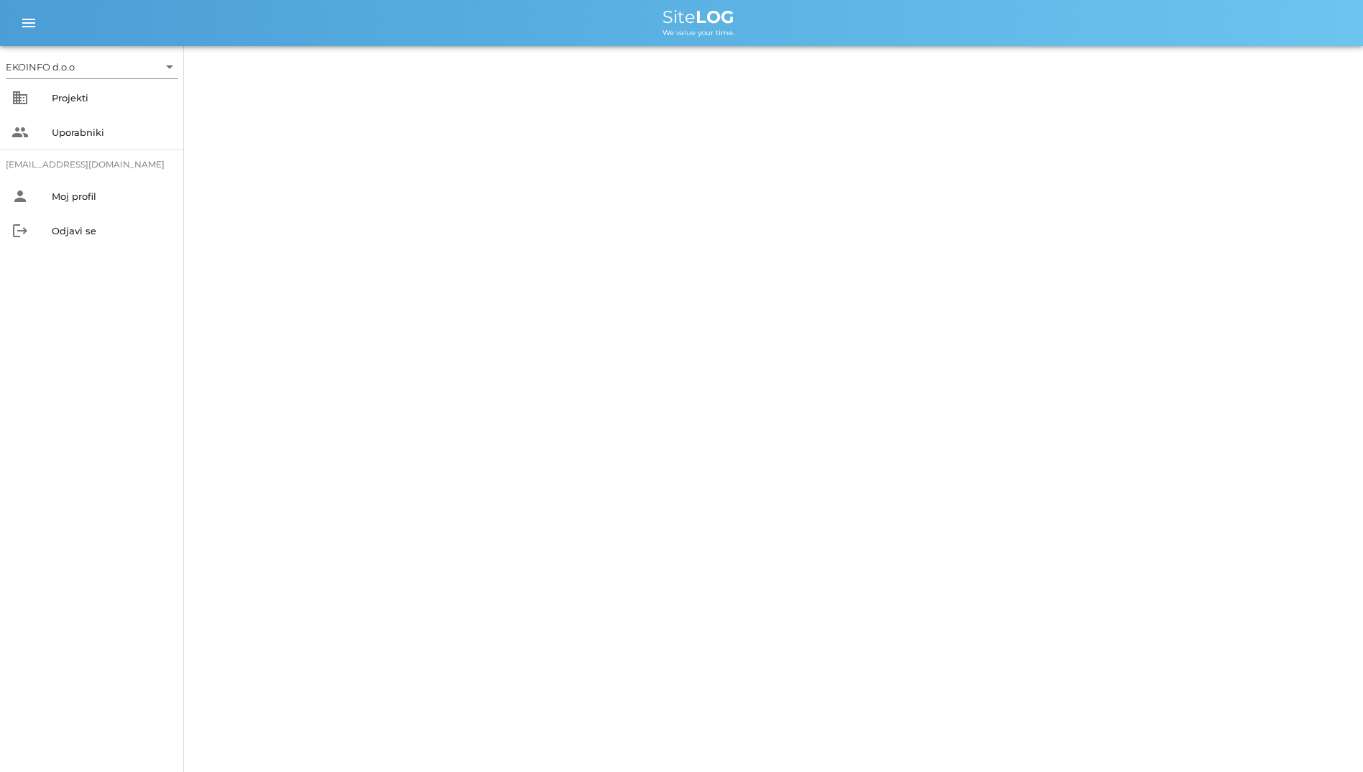
click at [367, 99] on div "EKOINFO d.o.o arrow_drop_down business Projekti people Uporabniki [EMAIL_ADDRES…" at bounding box center [681, 386] width 1363 height 772
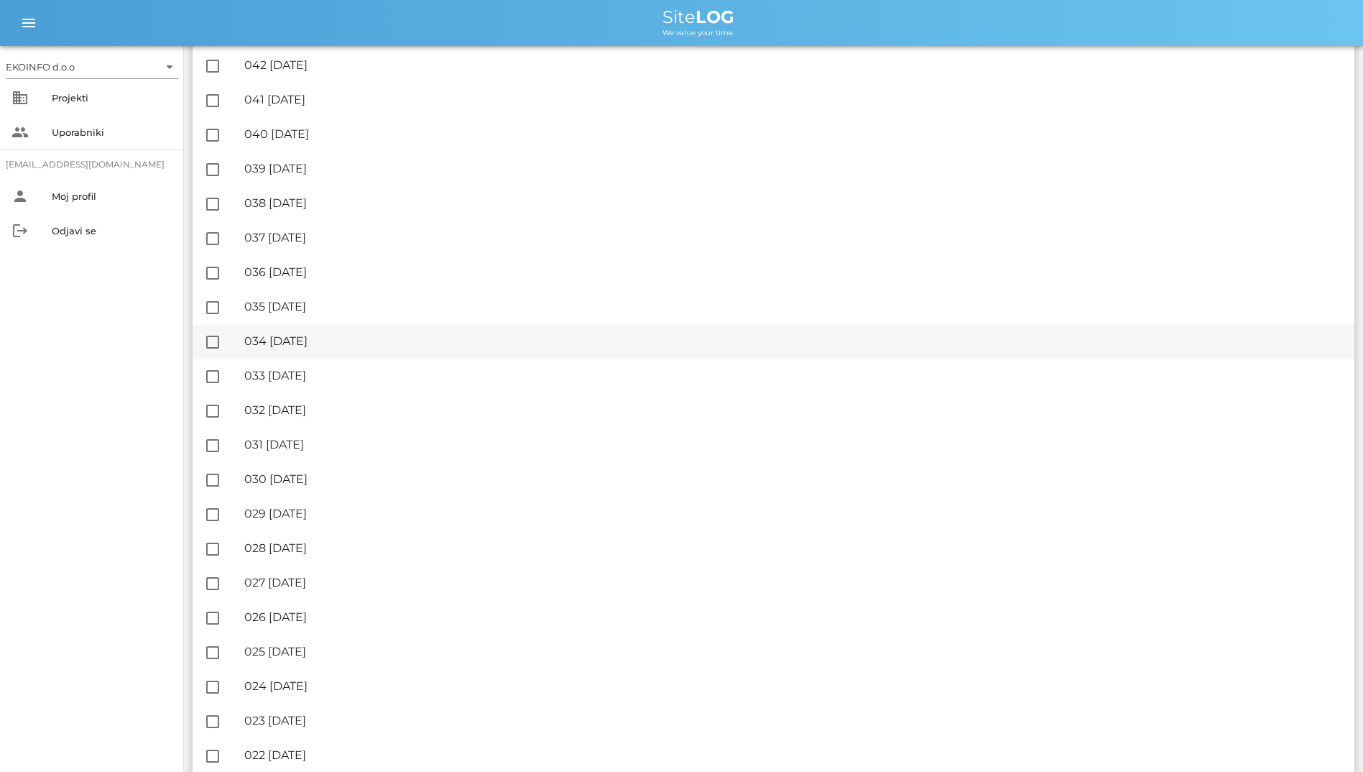
scroll to position [8, 0]
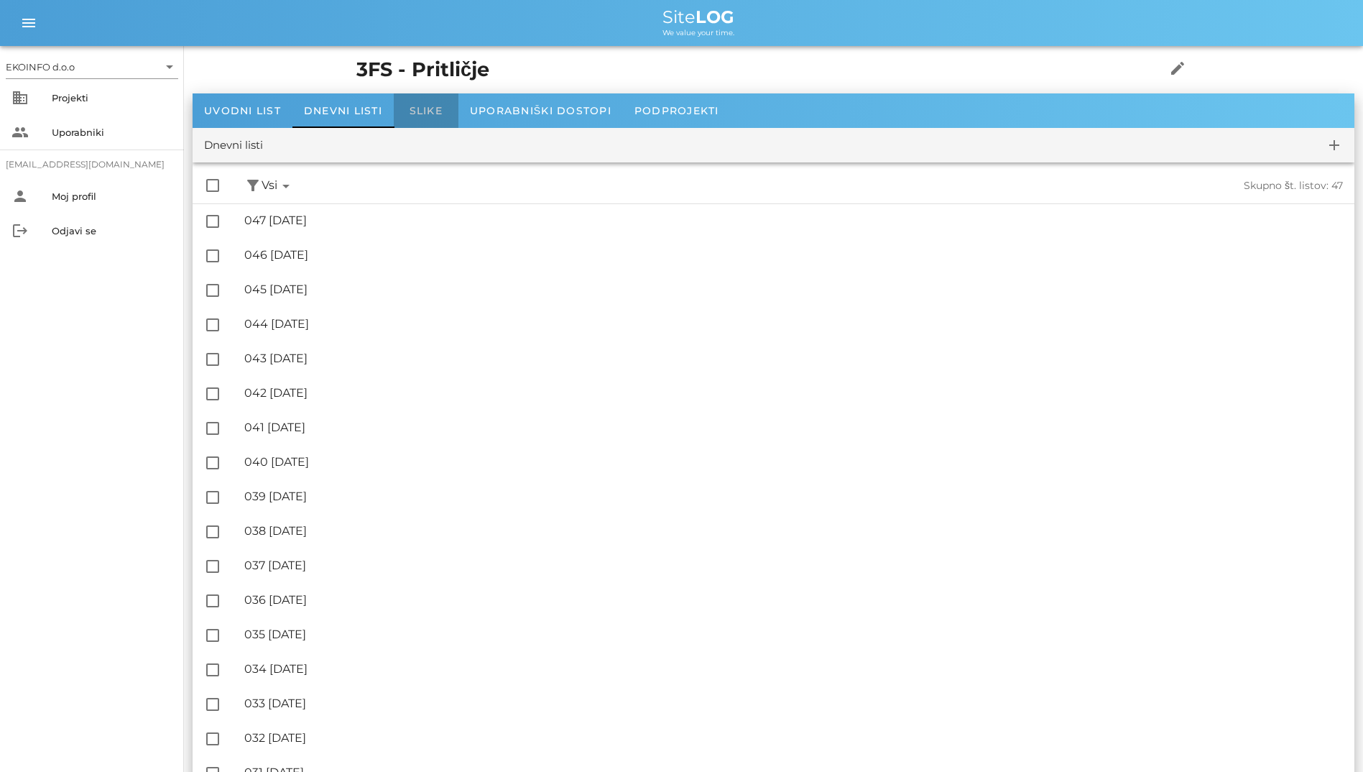
click at [400, 110] on div "Slike" at bounding box center [426, 110] width 65 height 34
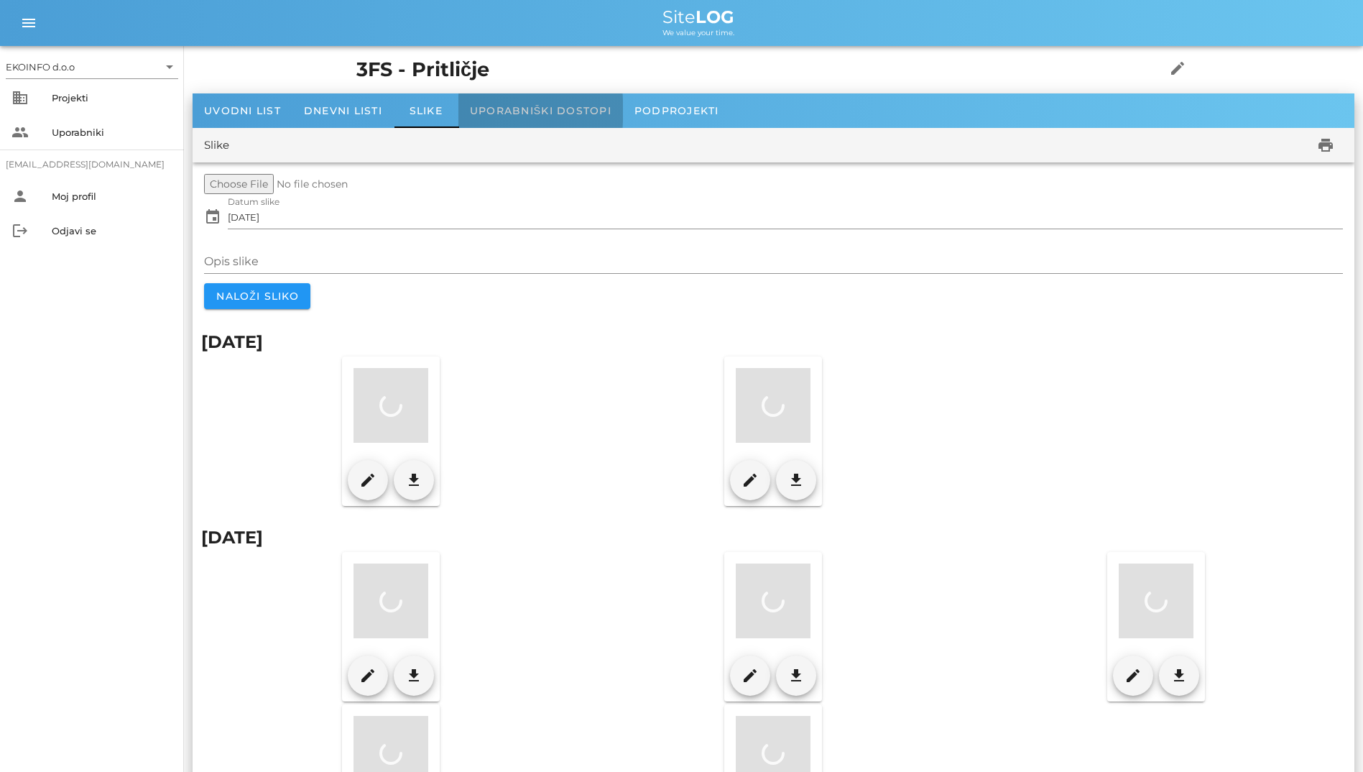
click at [492, 108] on span "Uporabniški dostopi" at bounding box center [541, 110] width 142 height 13
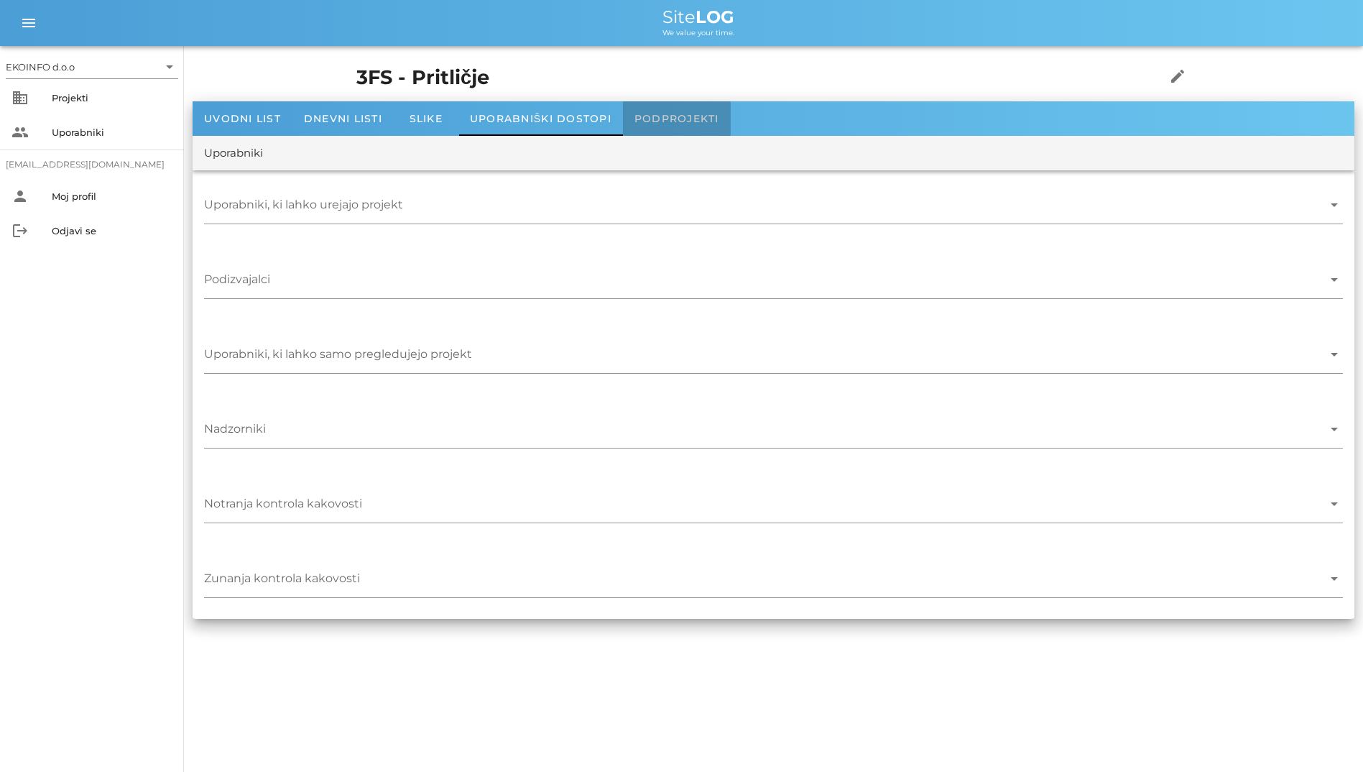
click at [629, 117] on div "Podprojekti" at bounding box center [677, 118] width 108 height 34
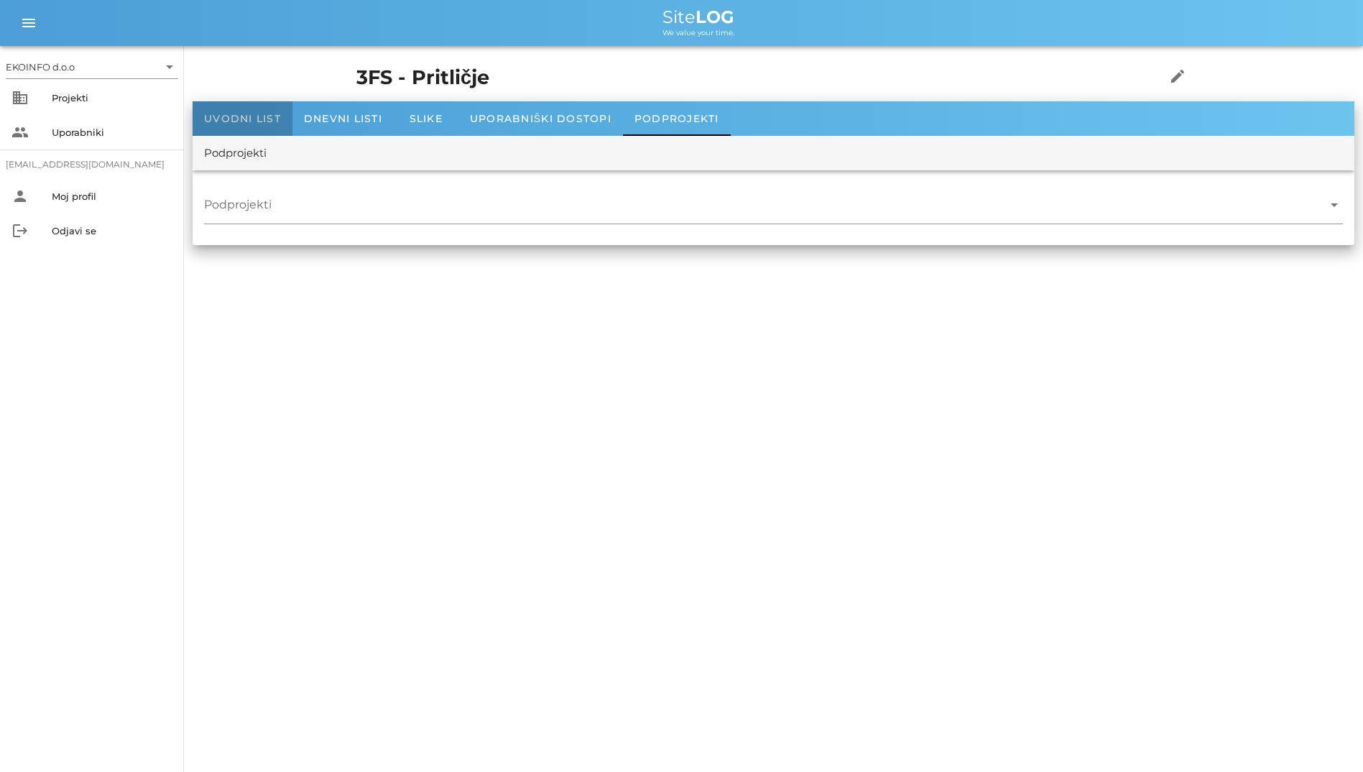
click at [257, 118] on span "Uvodni list" at bounding box center [242, 118] width 77 height 13
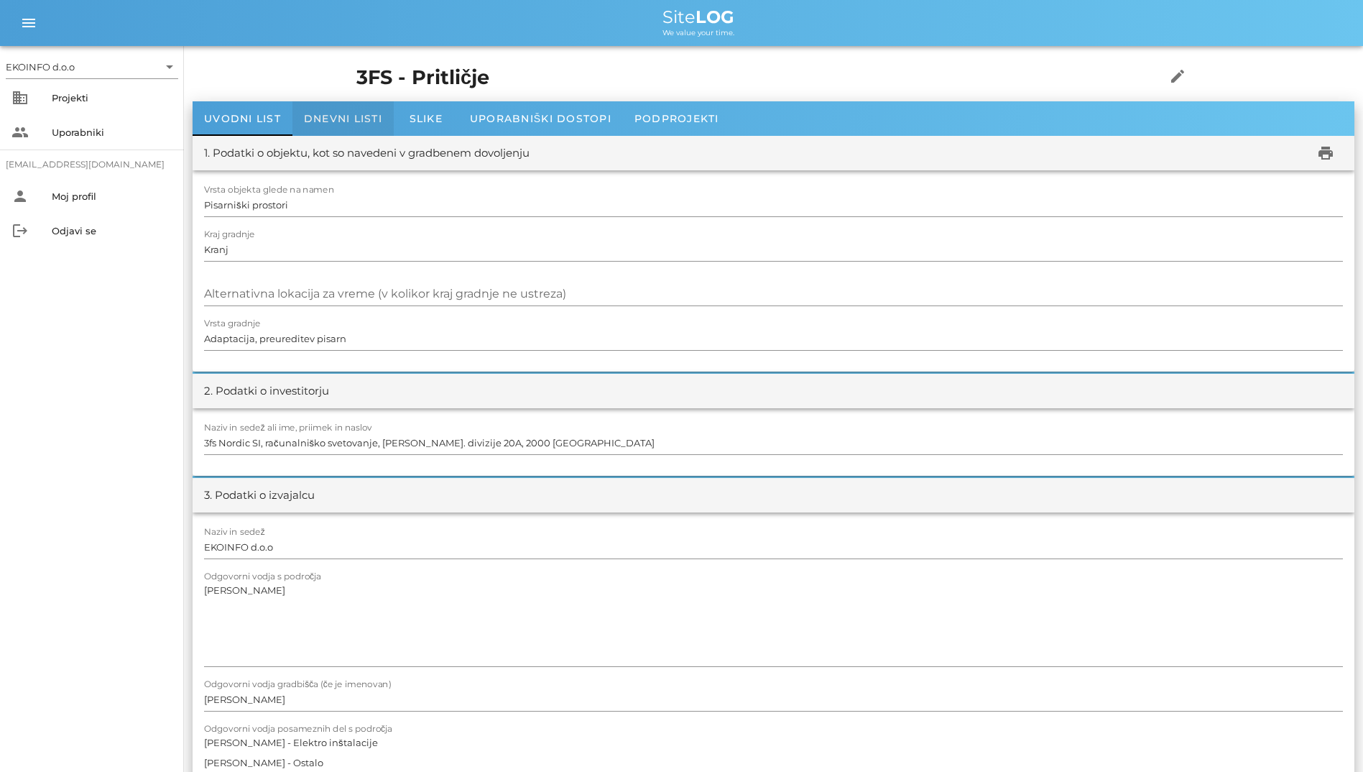
click at [323, 124] on span "Dnevni listi" at bounding box center [343, 118] width 78 height 13
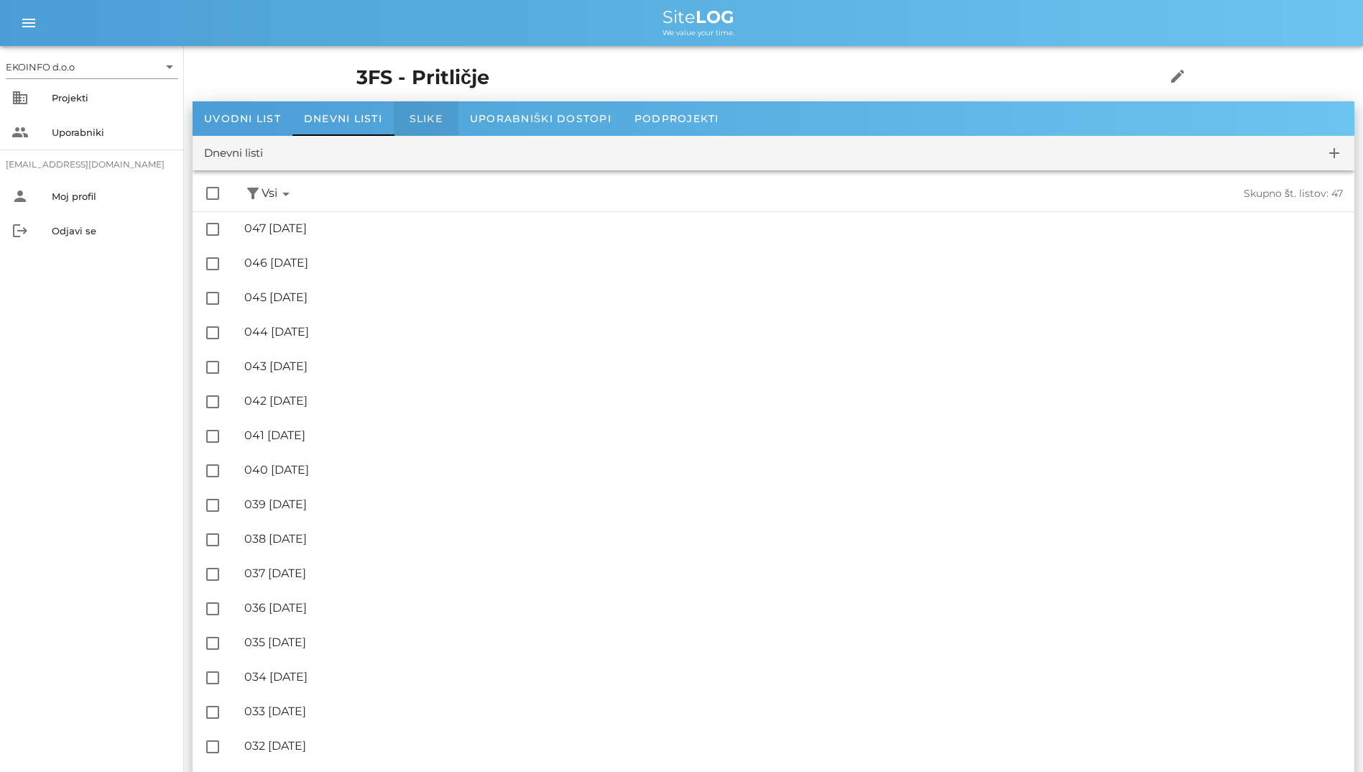
click at [423, 126] on div "Slike" at bounding box center [426, 118] width 65 height 34
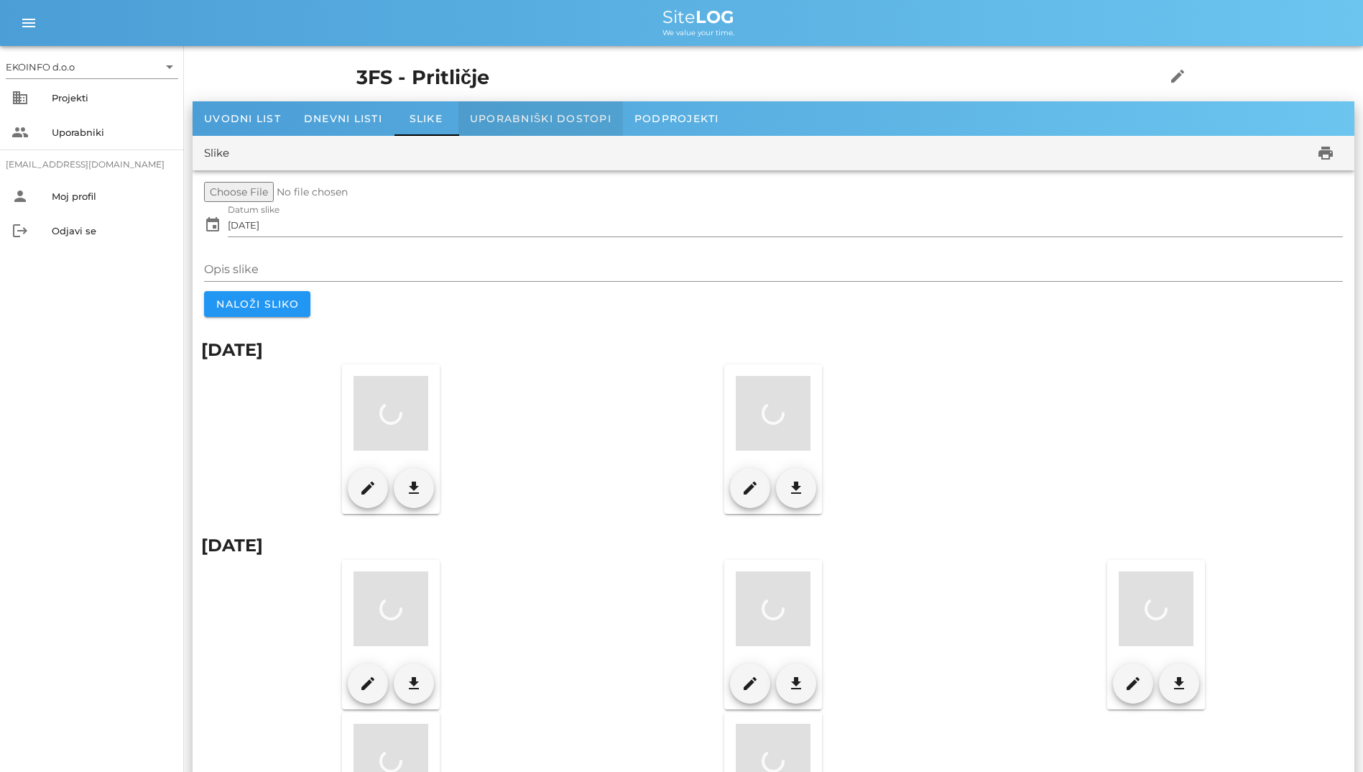
click at [521, 123] on span "Uporabniški dostopi" at bounding box center [541, 118] width 142 height 13
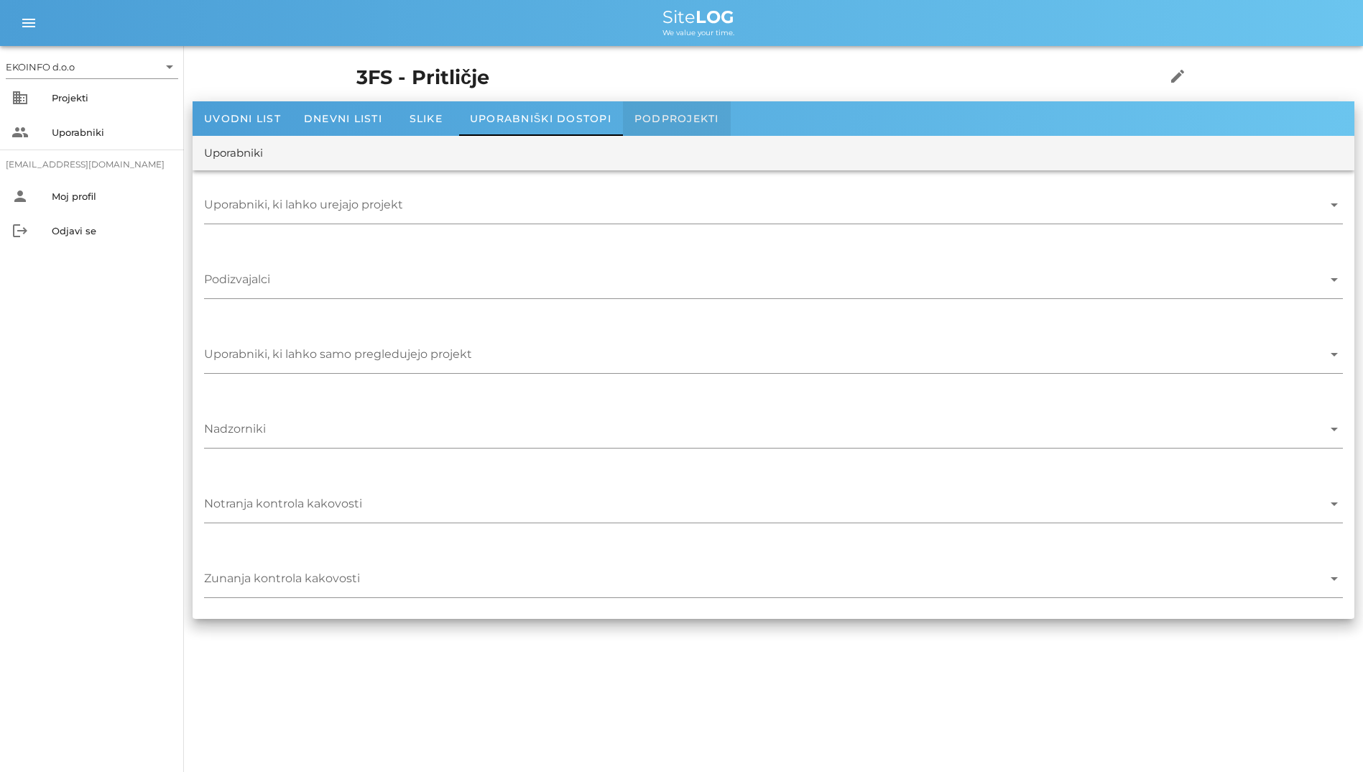
click at [637, 119] on span "Podprojekti" at bounding box center [677, 118] width 85 height 13
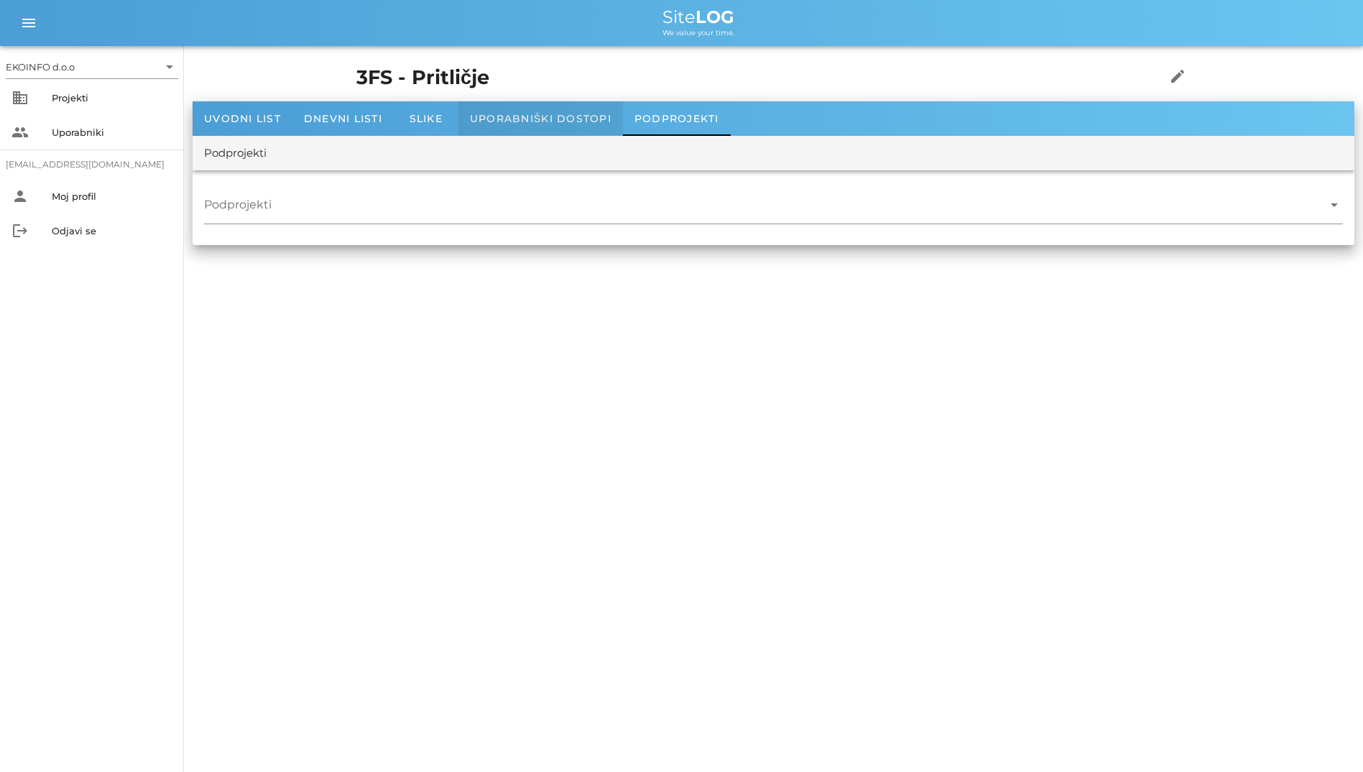
click at [591, 124] on span "Uporabniški dostopi" at bounding box center [541, 118] width 142 height 13
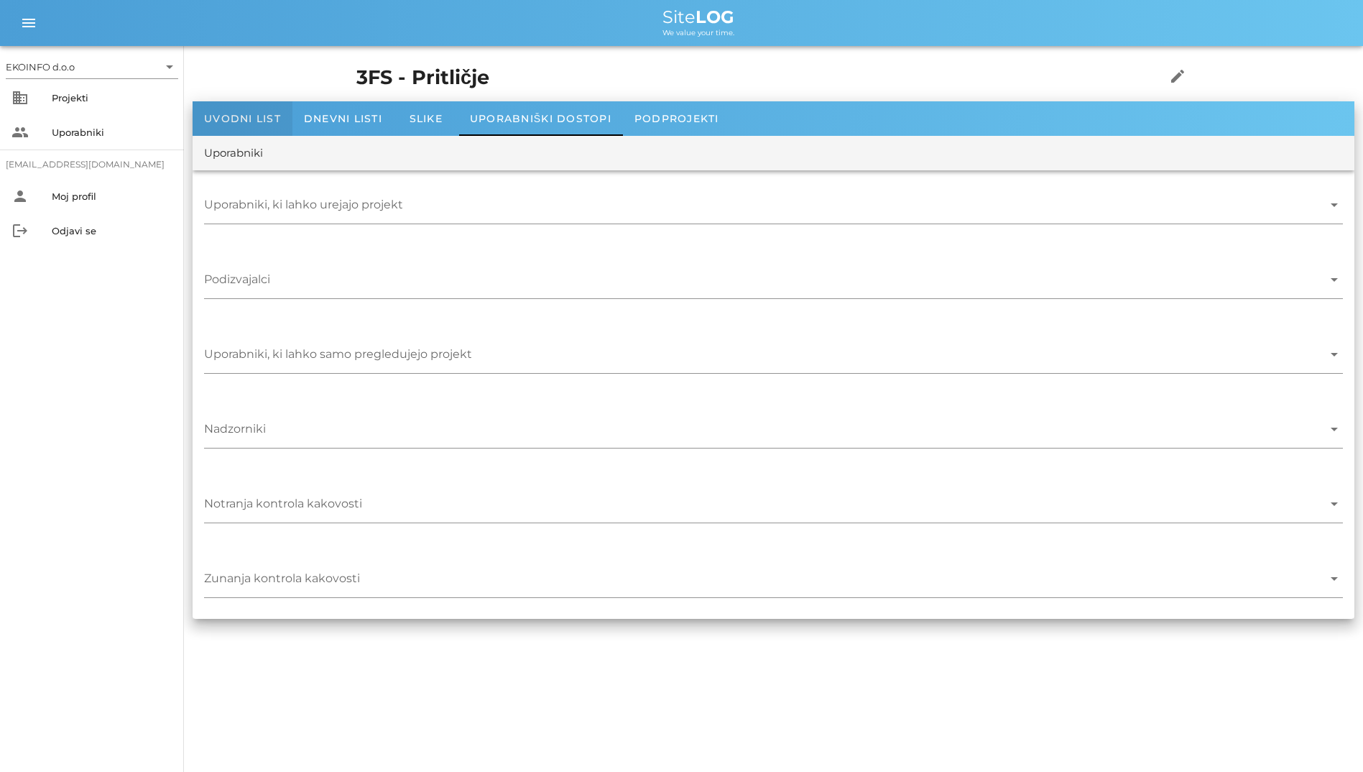
click at [197, 113] on div "Uvodni list" at bounding box center [243, 118] width 100 height 34
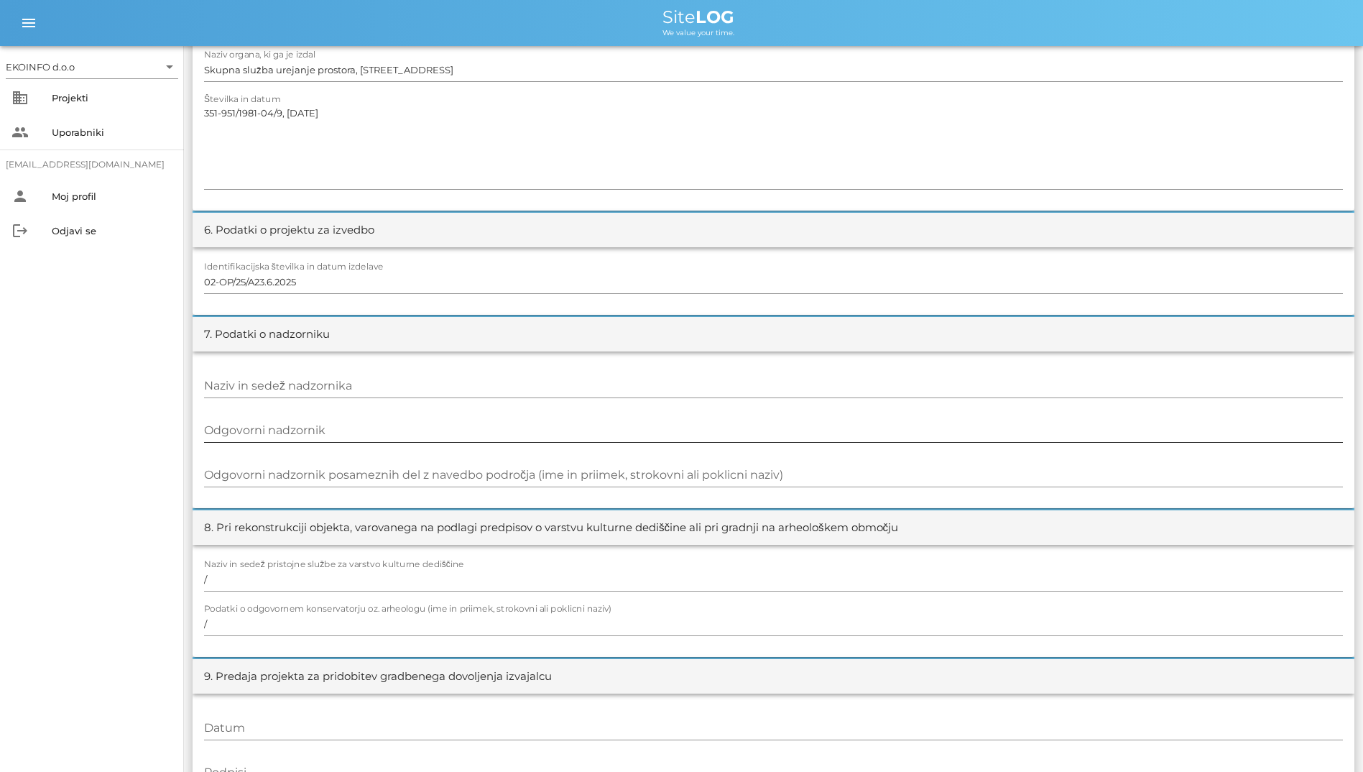
scroll to position [1150, 0]
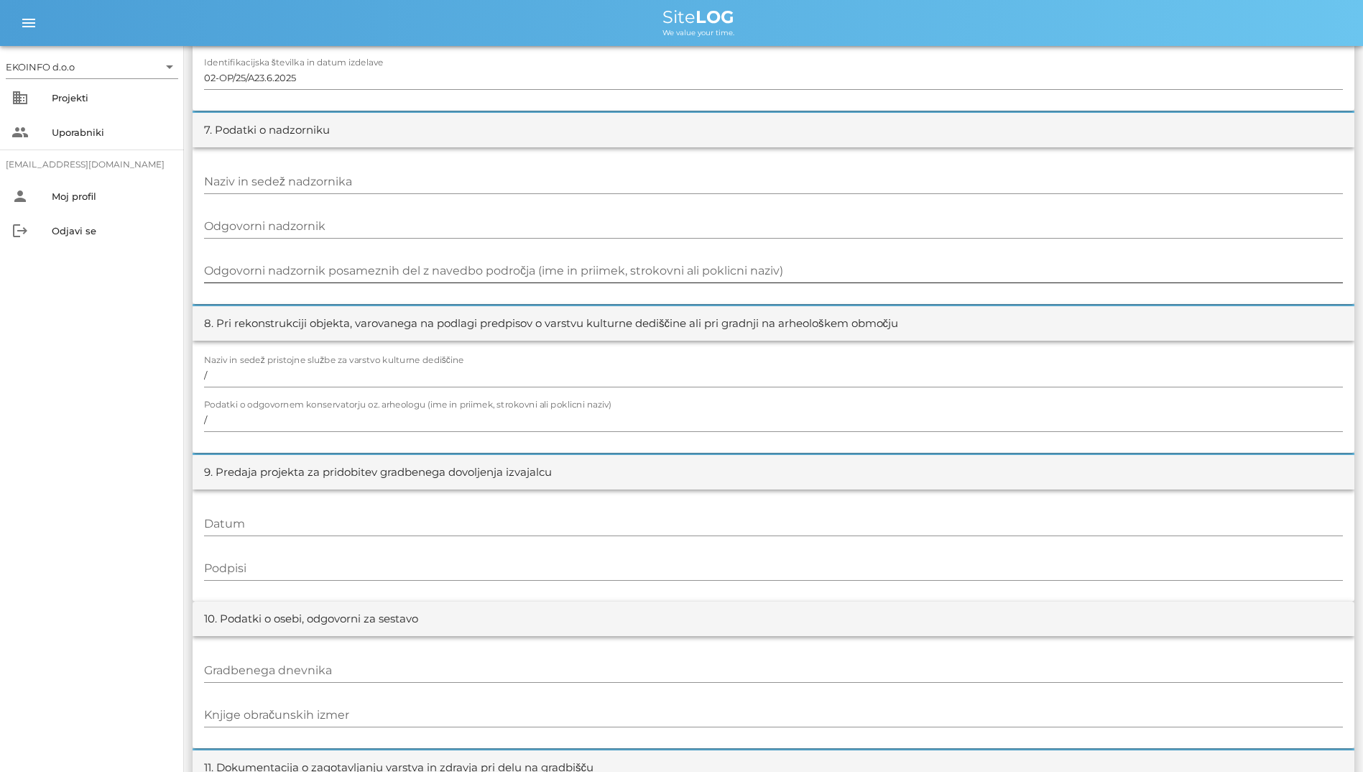
click at [392, 265] on div "Odgovorni nadzornik posameznih del z navedbo področja (ime in priimek, strokovn…" at bounding box center [773, 270] width 1139 height 23
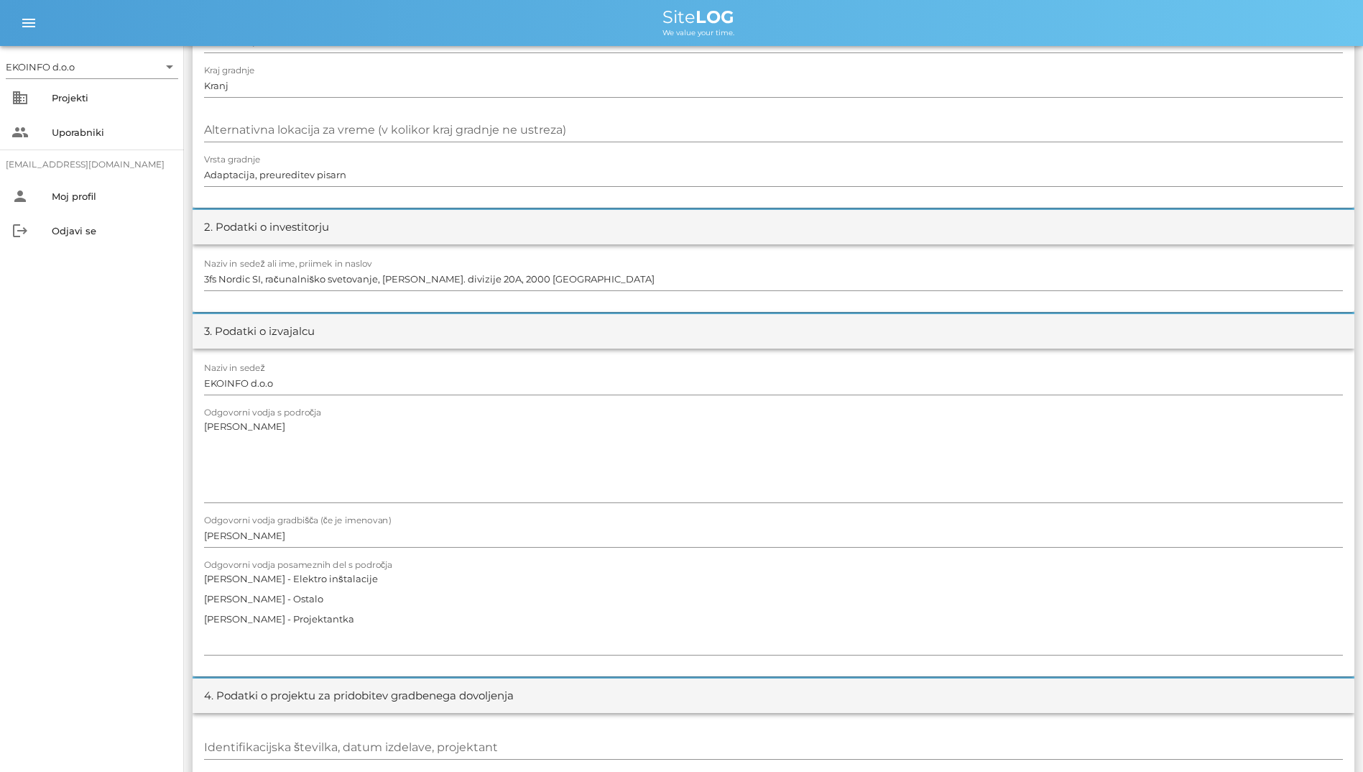
scroll to position [0, 0]
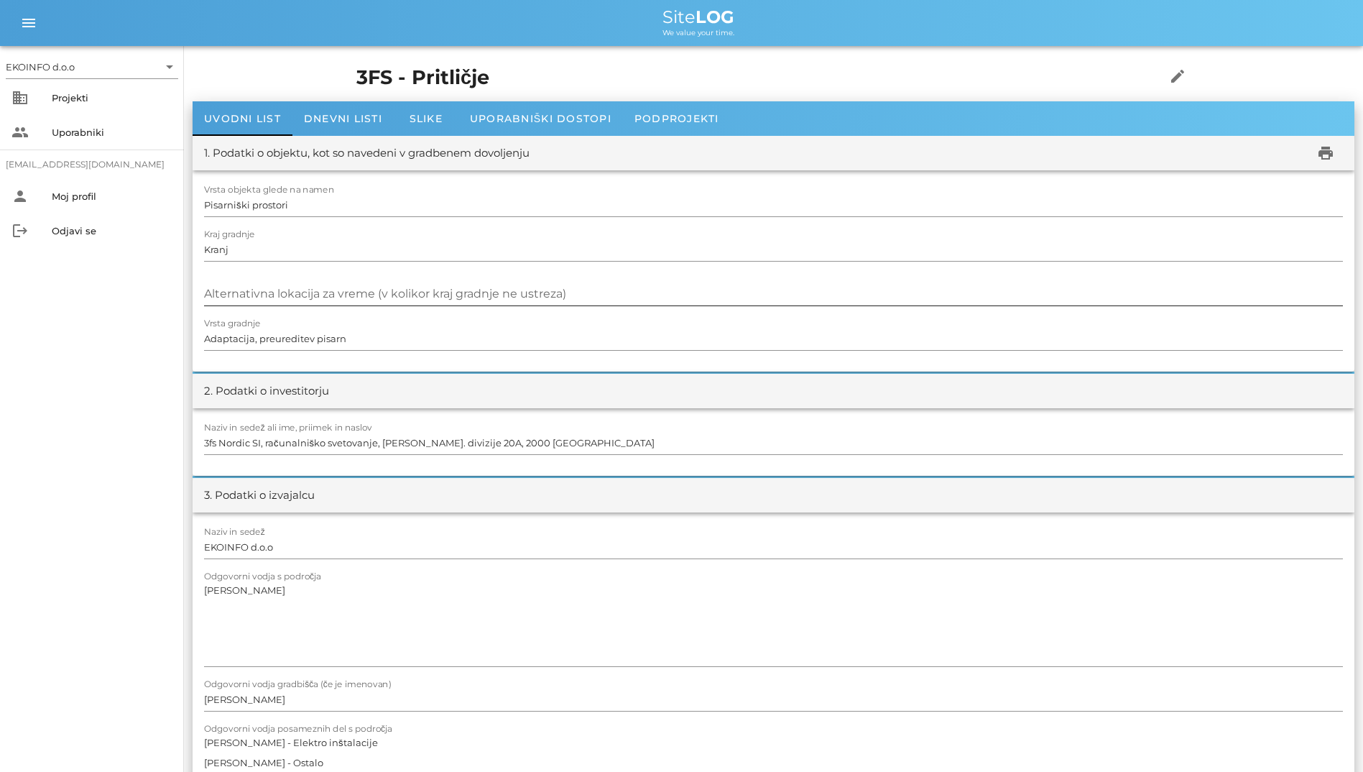
click at [766, 289] on input "Alternativna lokacija za vreme (v kolikor kraj gradnje ne ustreza)" at bounding box center [773, 293] width 1139 height 23
click at [310, 123] on span "Dnevni listi" at bounding box center [343, 118] width 78 height 13
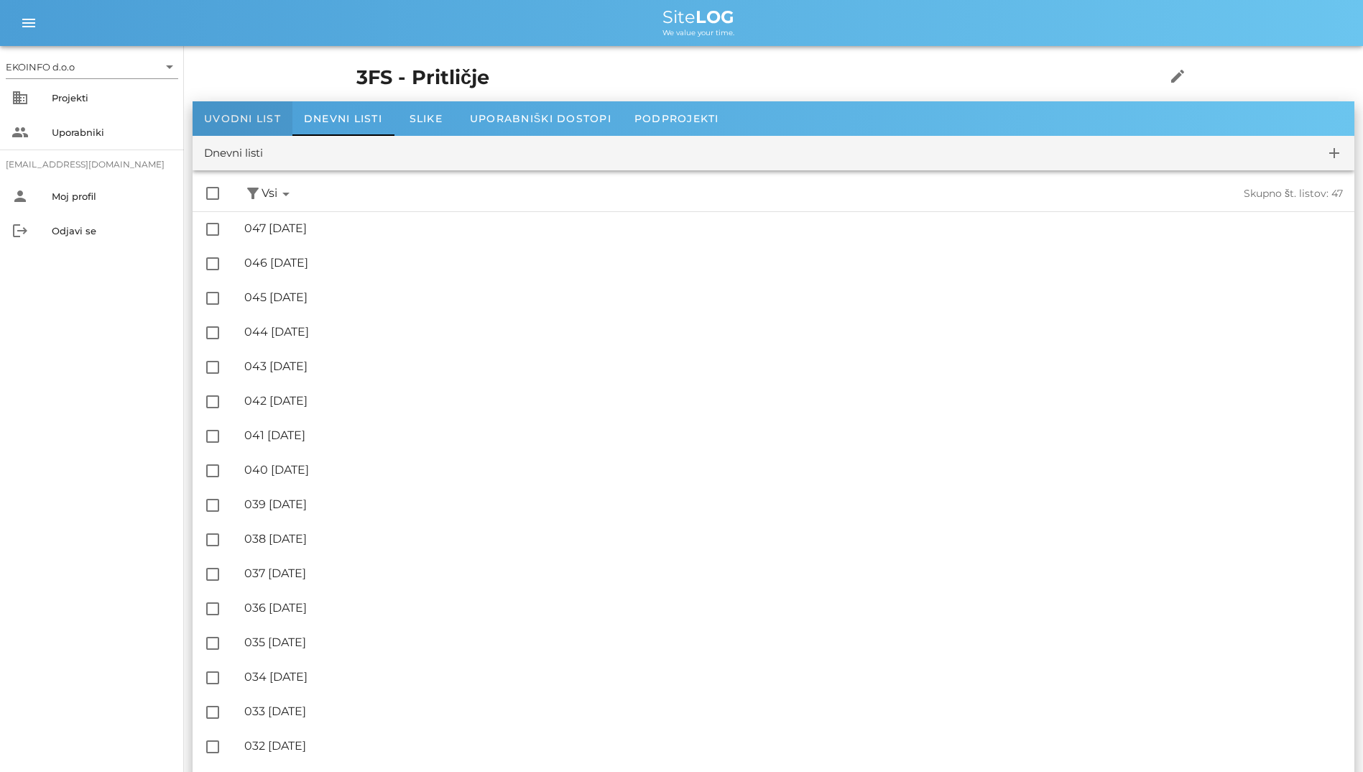
click at [227, 125] on div "Uvodni list" at bounding box center [243, 118] width 100 height 34
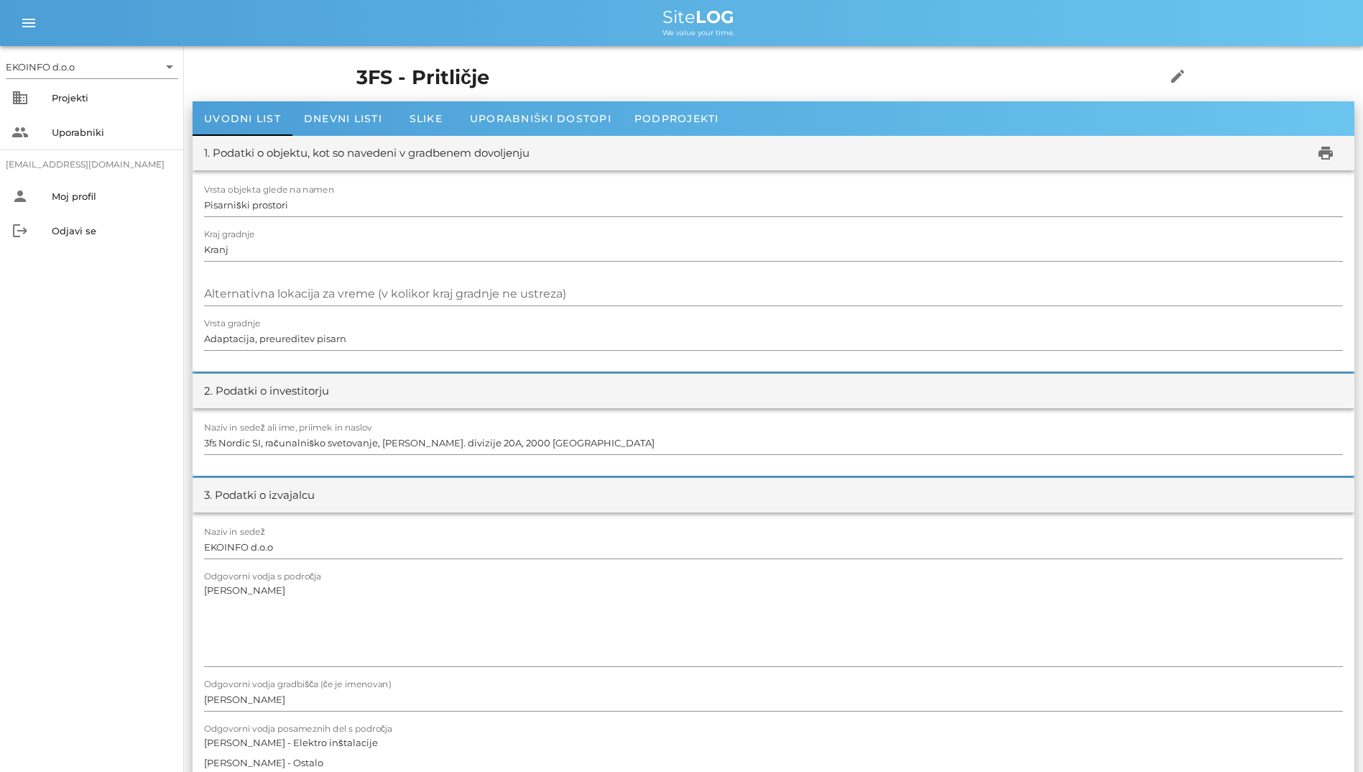
click at [439, 90] on h1 "3FS - Pritličje" at bounding box center [738, 77] width 765 height 29
click at [429, 111] on div "Slike" at bounding box center [426, 118] width 65 height 34
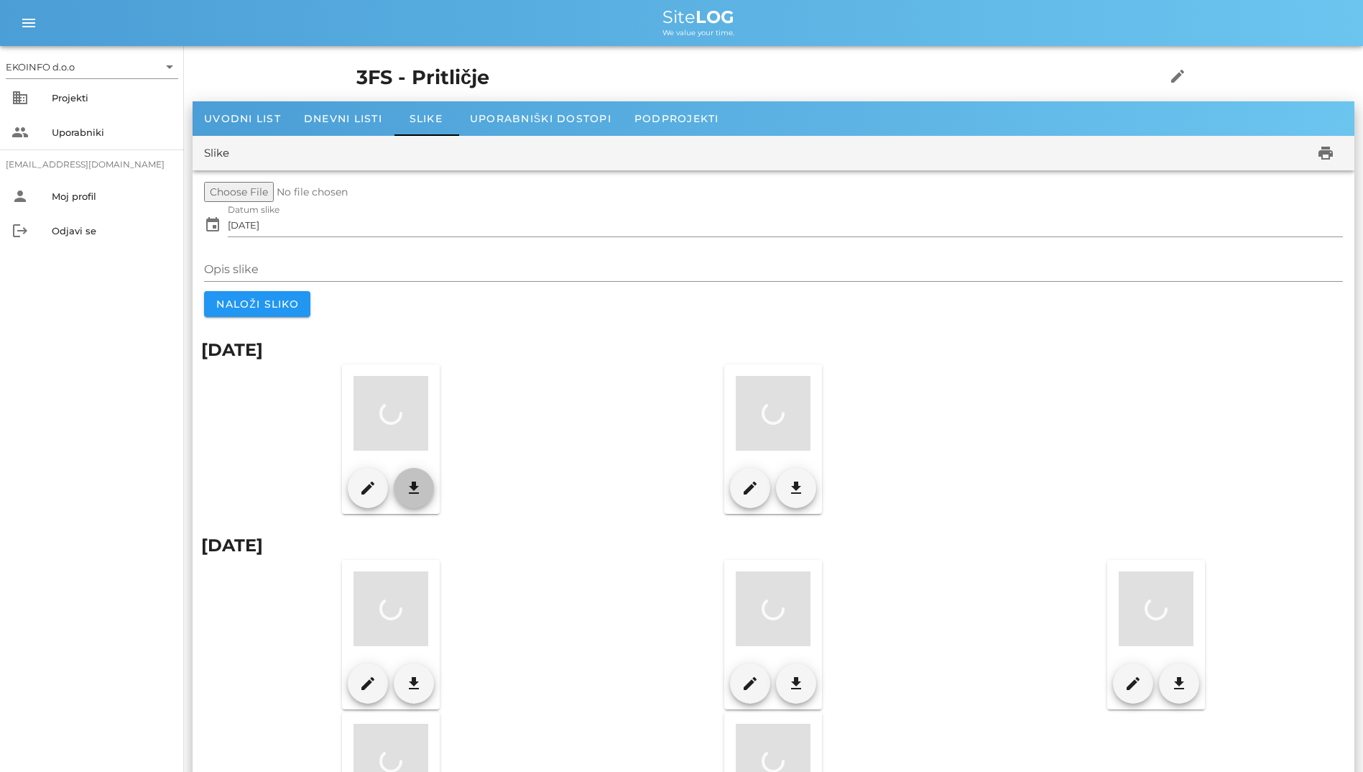
click at [415, 506] on button "download" at bounding box center [414, 488] width 40 height 40
click at [29, 84] on div "business Projekti" at bounding box center [92, 97] width 184 height 34
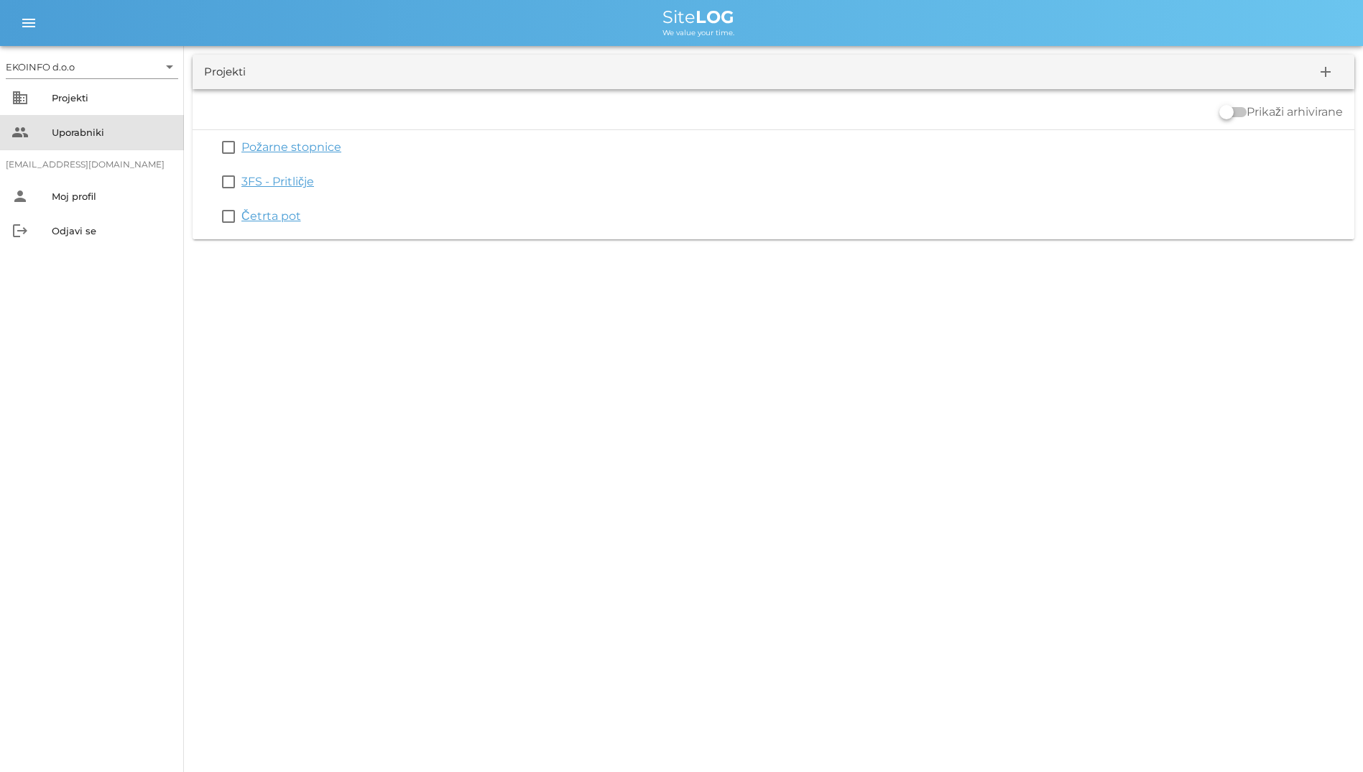
click at [81, 129] on div "Uporabniki" at bounding box center [112, 131] width 121 height 11
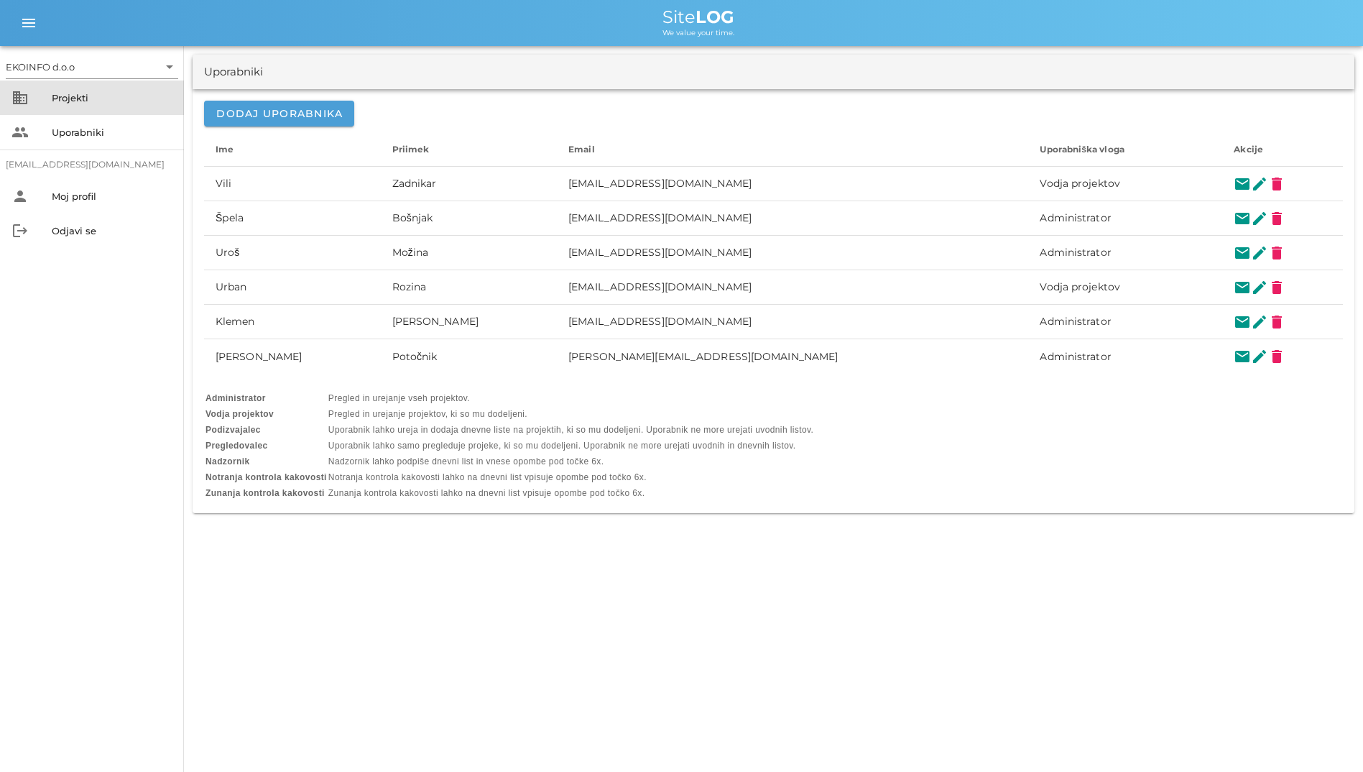
click at [99, 100] on div "Projekti" at bounding box center [112, 97] width 121 height 11
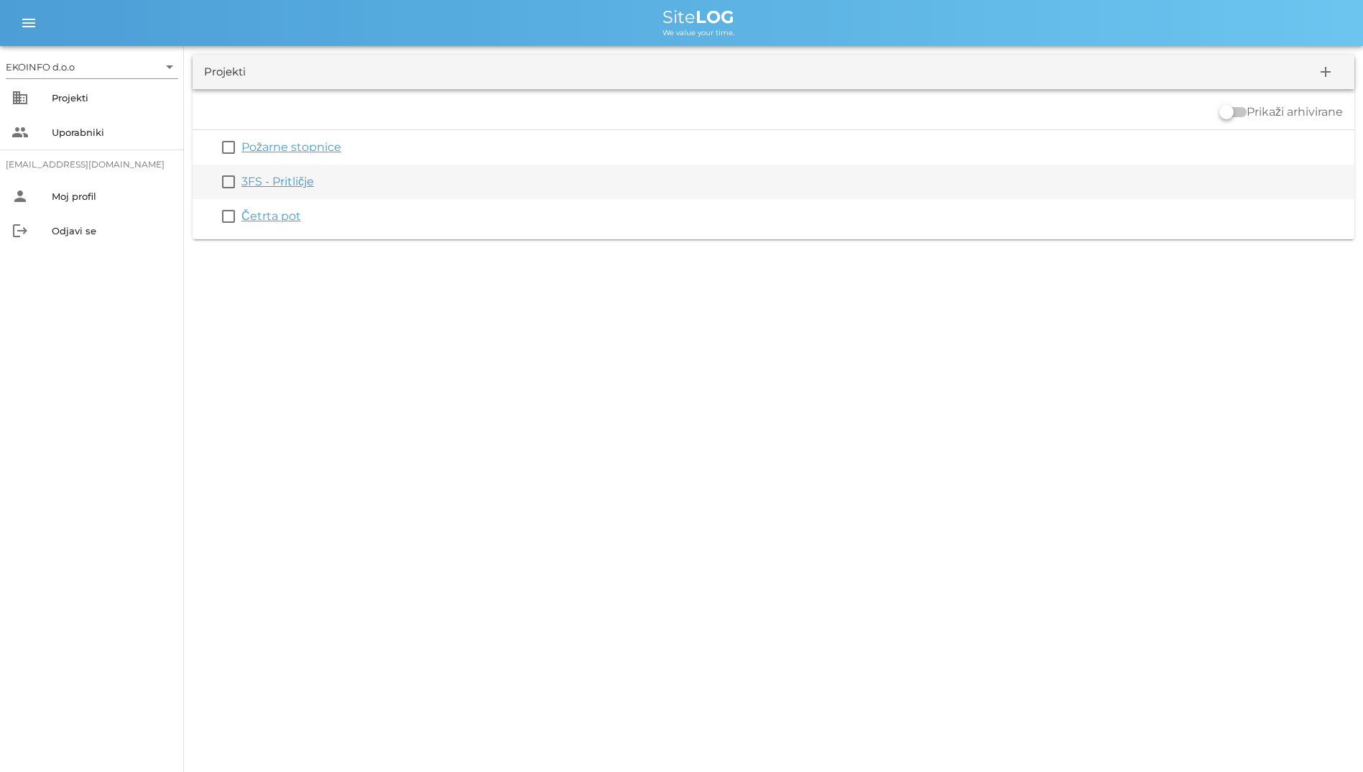
click at [283, 178] on link "3FS - Pritličje" at bounding box center [277, 182] width 73 height 14
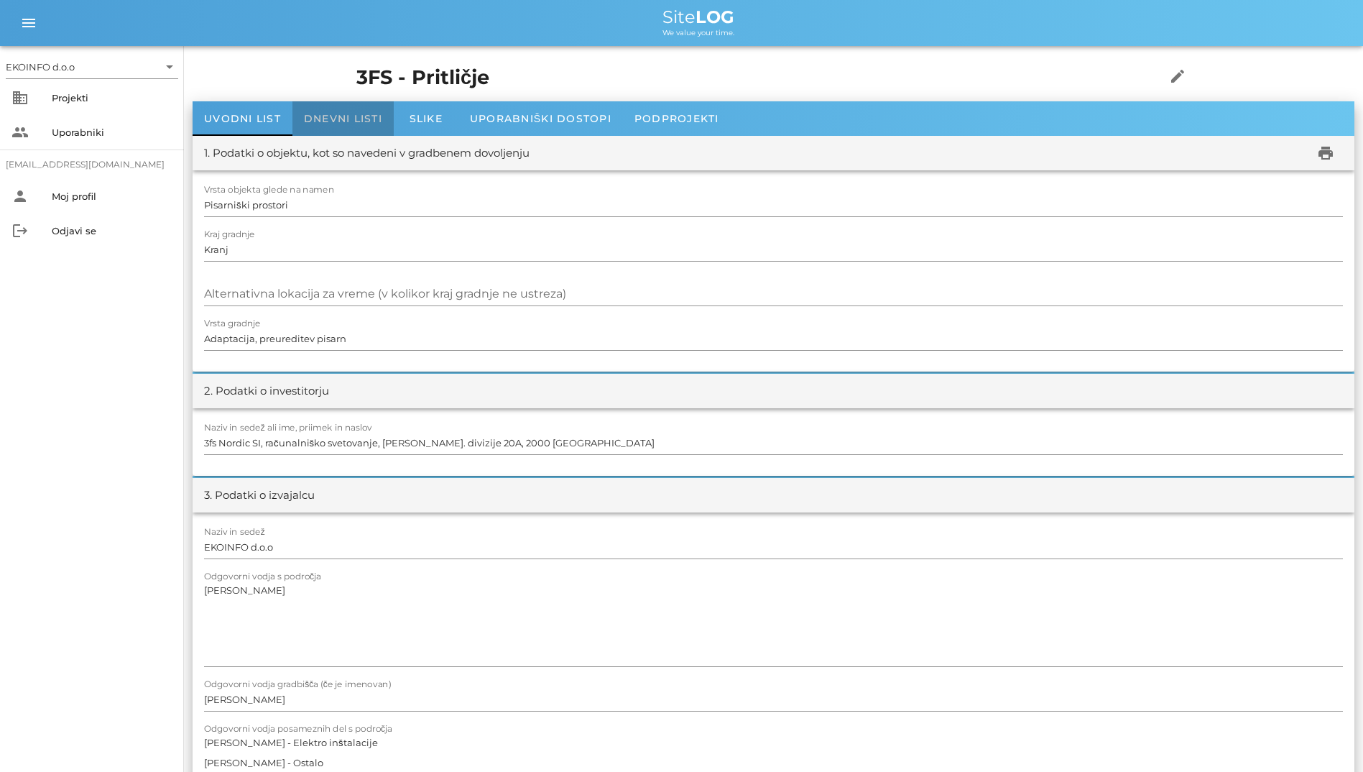
click at [315, 121] on span "Dnevni listi" at bounding box center [343, 118] width 78 height 13
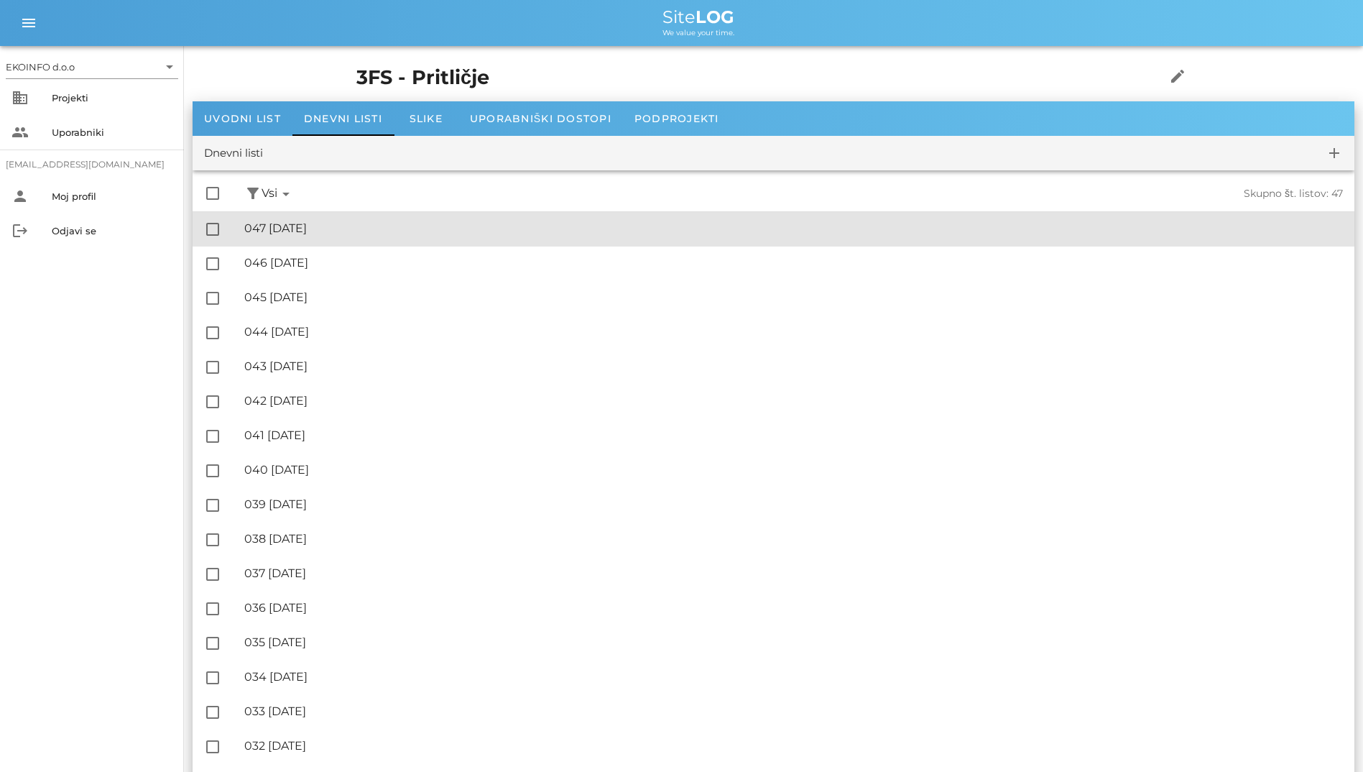
click at [296, 227] on div "🔏 047 [GEOGRAPHIC_DATA][DATE]" at bounding box center [793, 228] width 1099 height 14
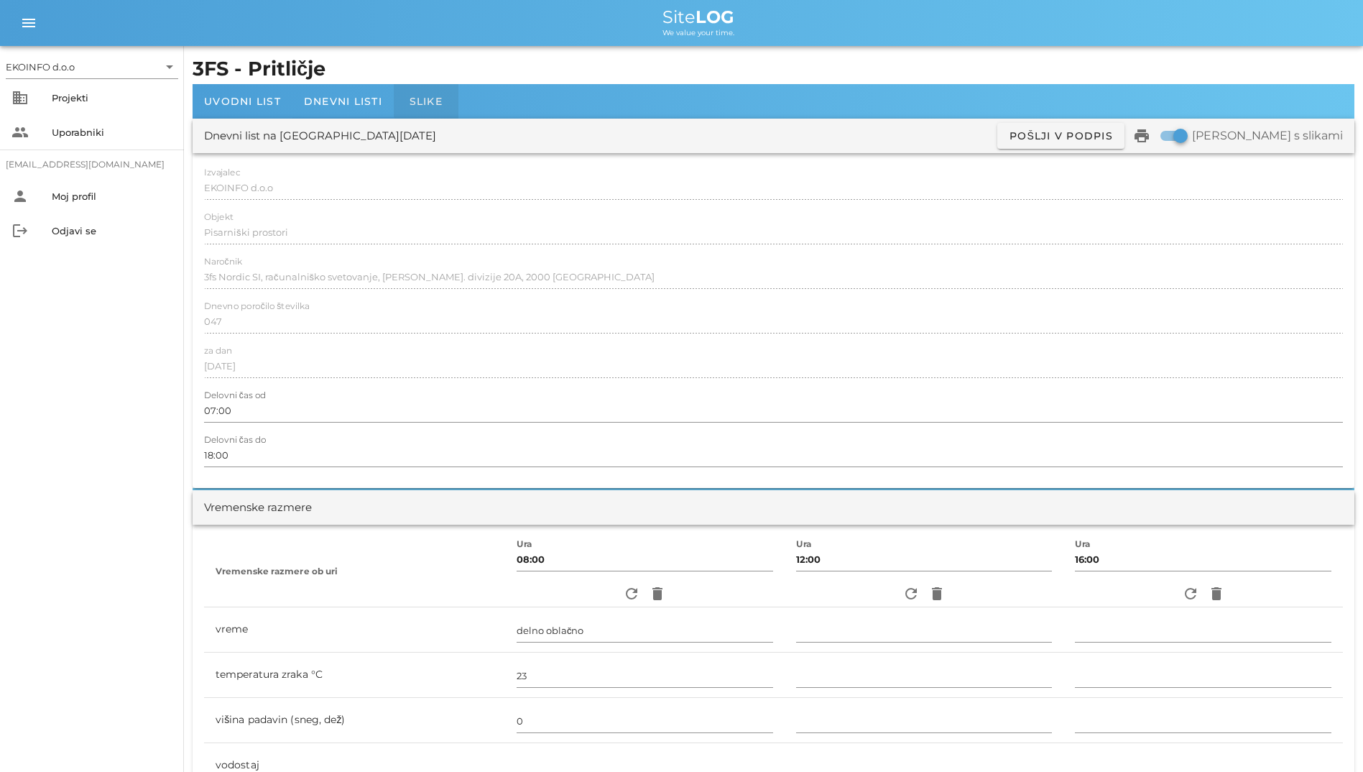
click at [405, 102] on div "Slike" at bounding box center [426, 101] width 65 height 34
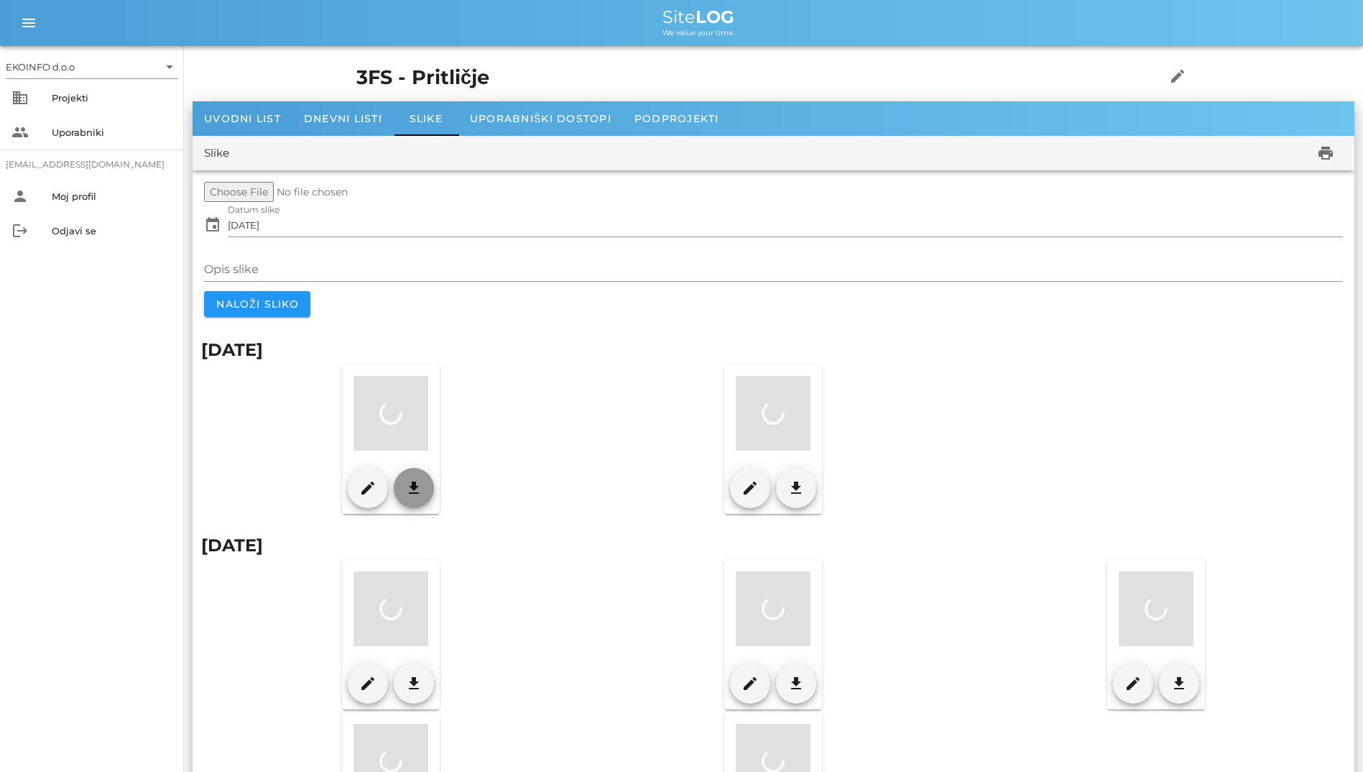
click at [416, 476] on button "download" at bounding box center [414, 488] width 40 height 40
click at [368, 126] on div "Dnevni listi" at bounding box center [343, 118] width 101 height 34
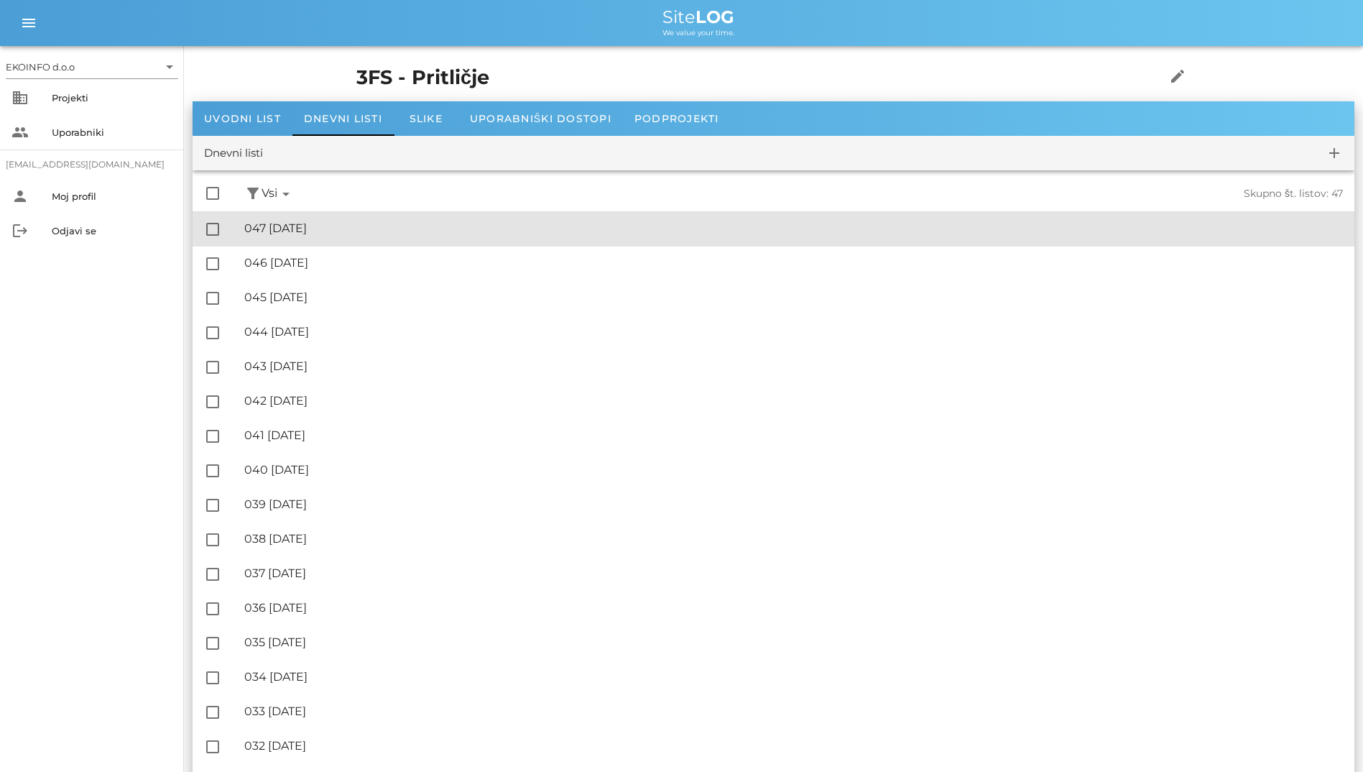
click at [343, 223] on div "🔏 047 [GEOGRAPHIC_DATA][DATE]" at bounding box center [793, 228] width 1099 height 14
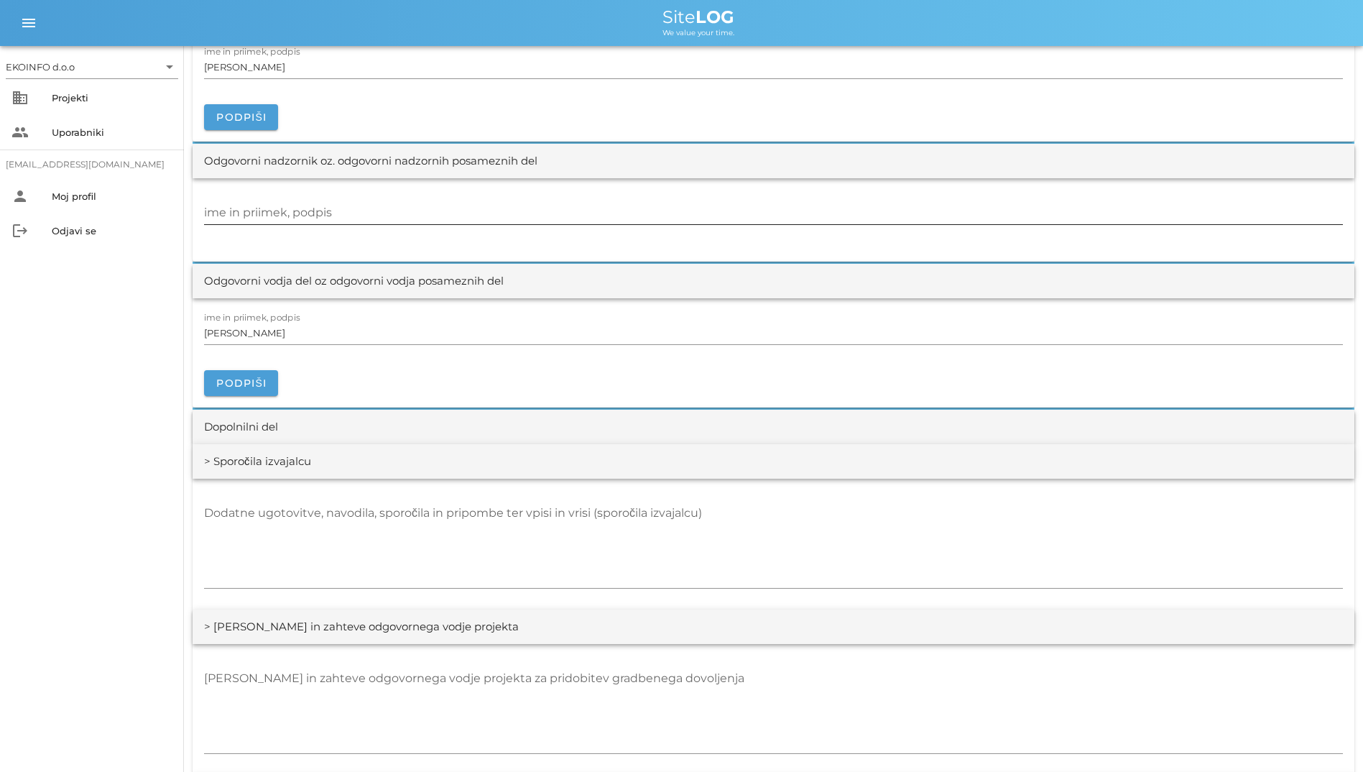
scroll to position [1581, 0]
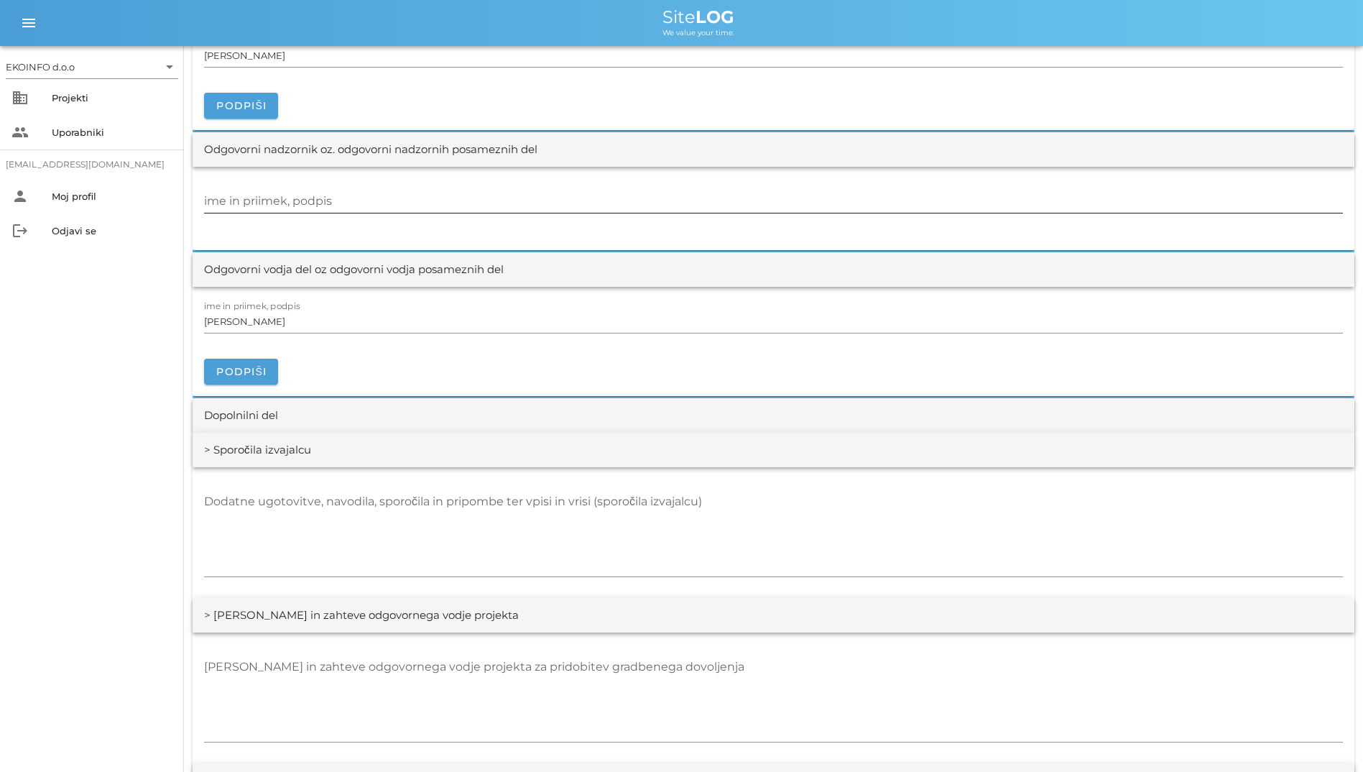
click at [343, 203] on input "ime in priimek, podpis" at bounding box center [773, 201] width 1139 height 23
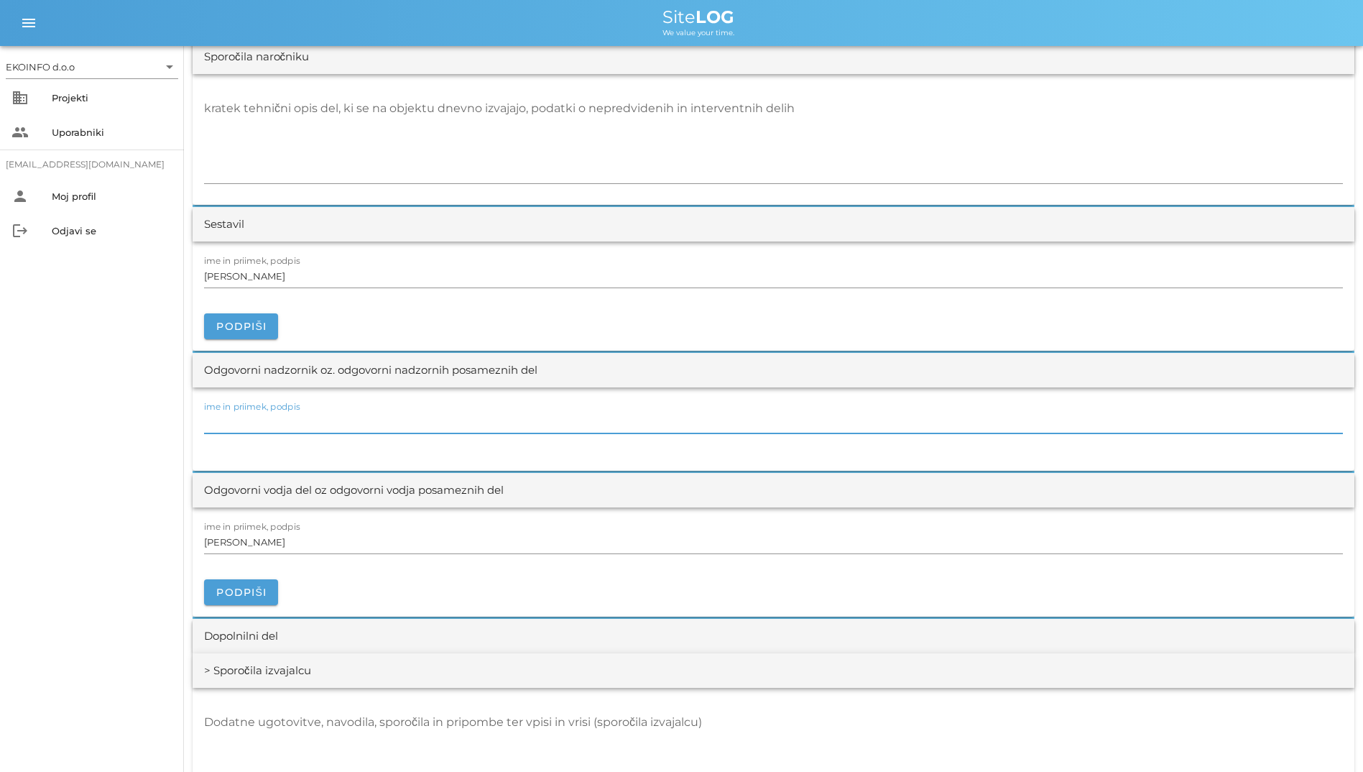
scroll to position [1078, 0]
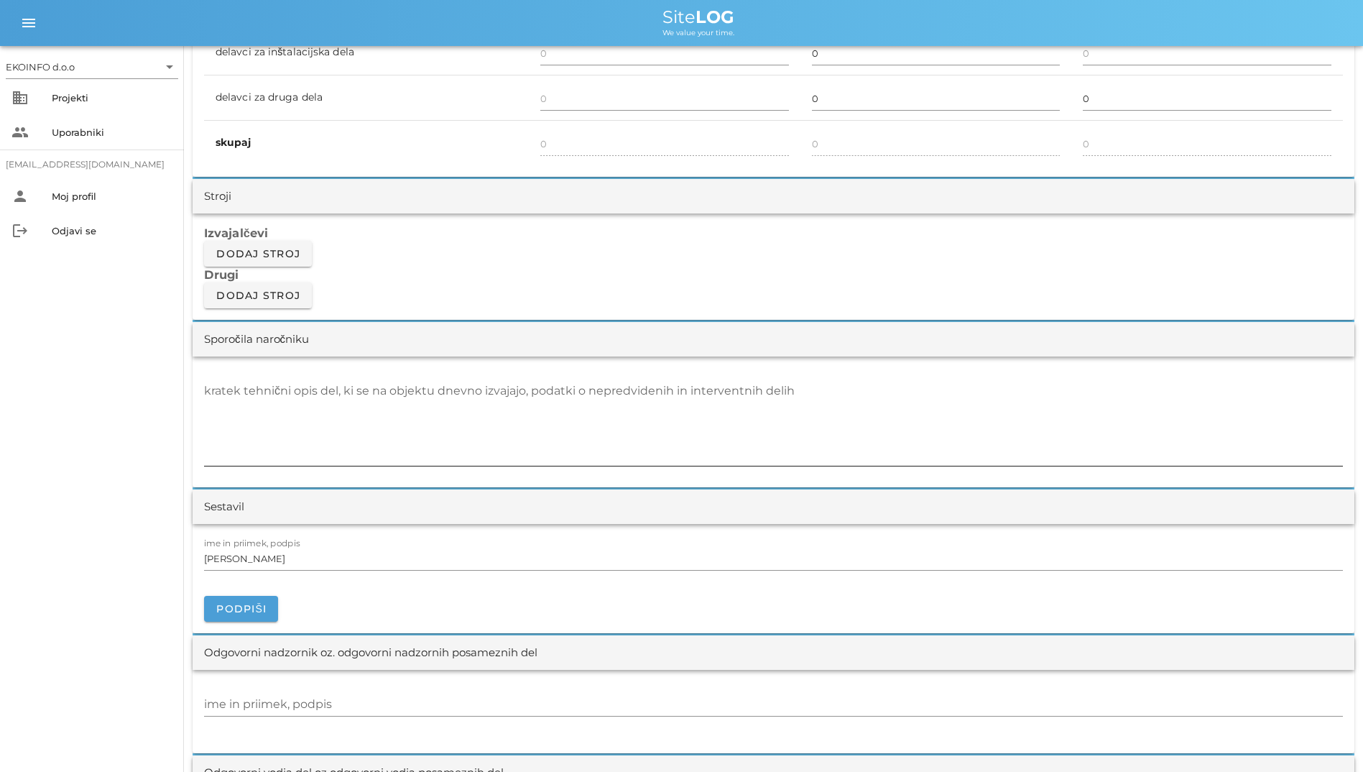
click at [291, 378] on div "kratek tehnični opis del, ki se na objektu dnevno izvajajo, podatki o nepredvid…" at bounding box center [773, 423] width 1139 height 105
click at [279, 379] on textarea "kratek tehnični opis del, ki se na objektu dnevno izvajajo, podatki o nepredvid…" at bounding box center [773, 422] width 1139 height 86
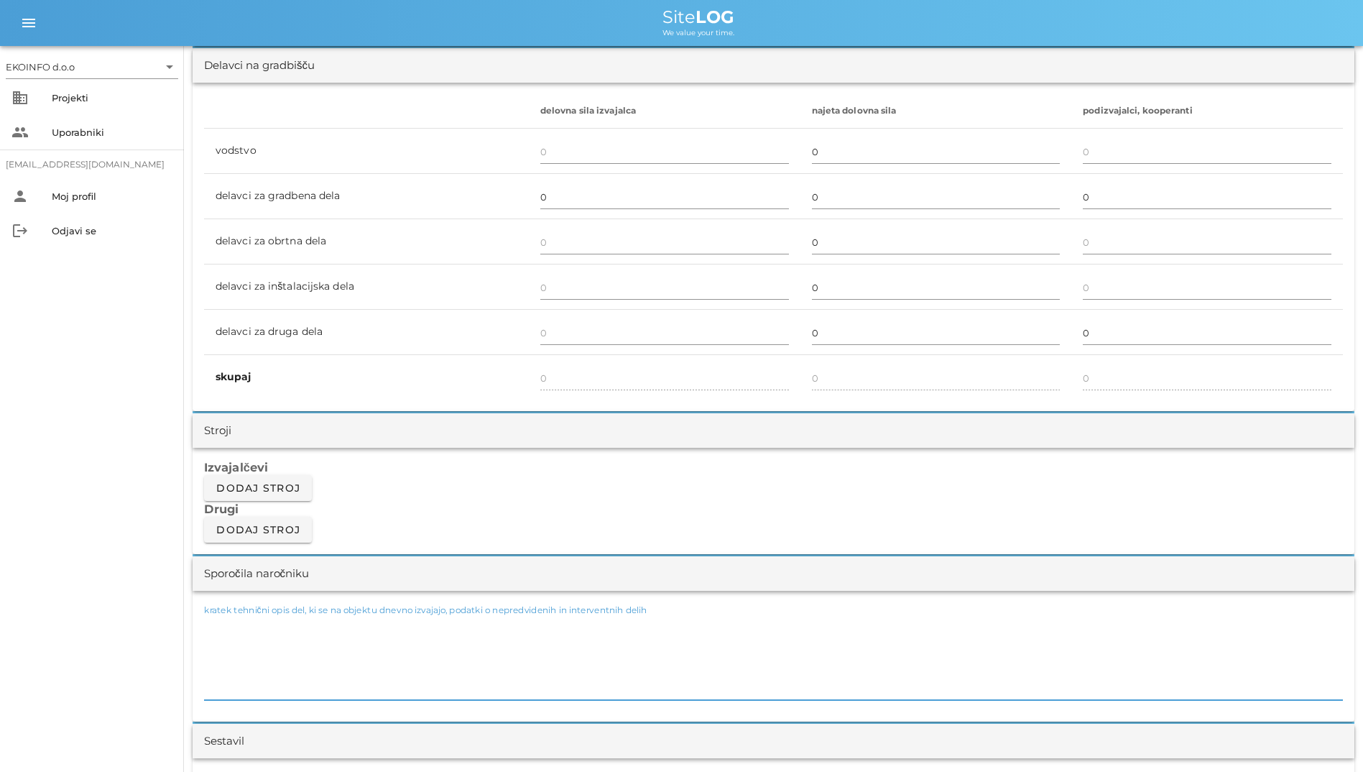
scroll to position [934, 0]
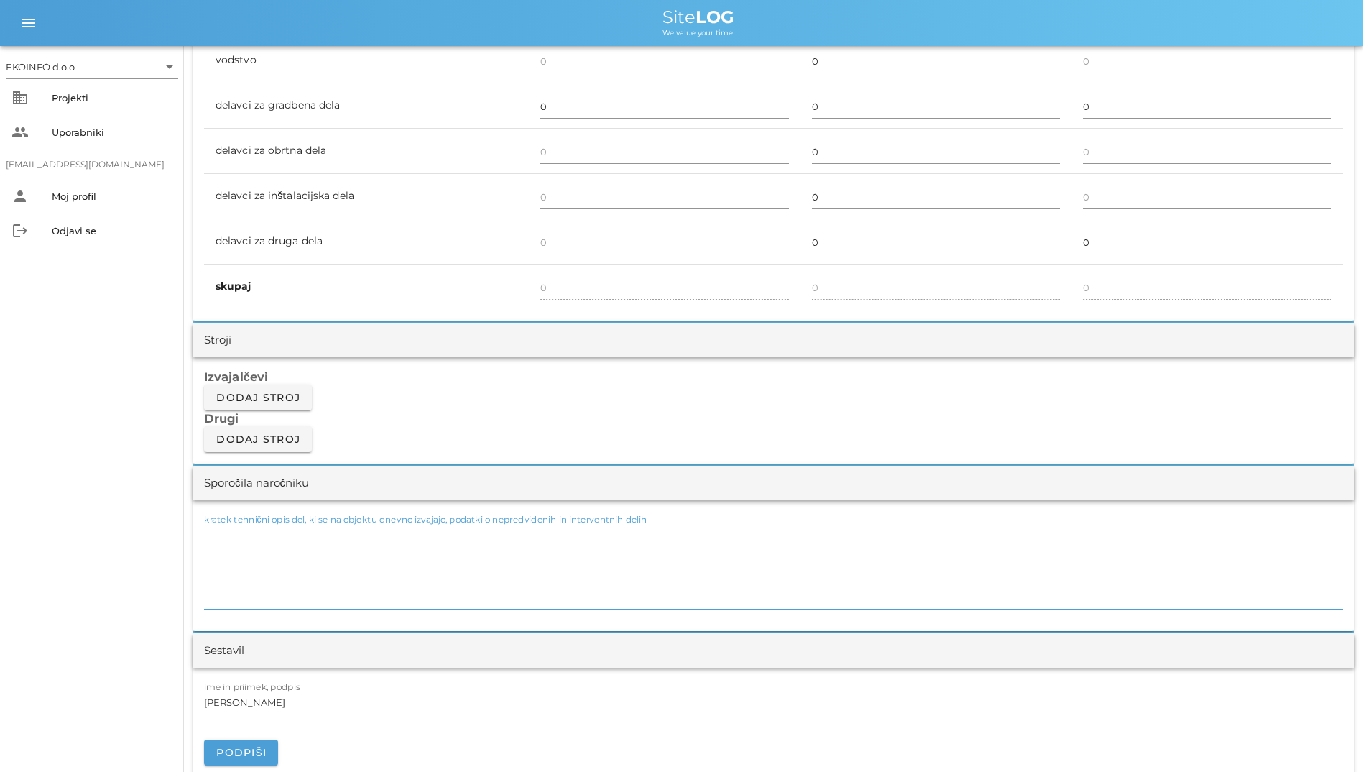
click at [317, 545] on textarea "kratek tehnični opis del, ki se na objektu dnevno izvajajo, podatki o nepredvid…" at bounding box center [773, 566] width 1139 height 86
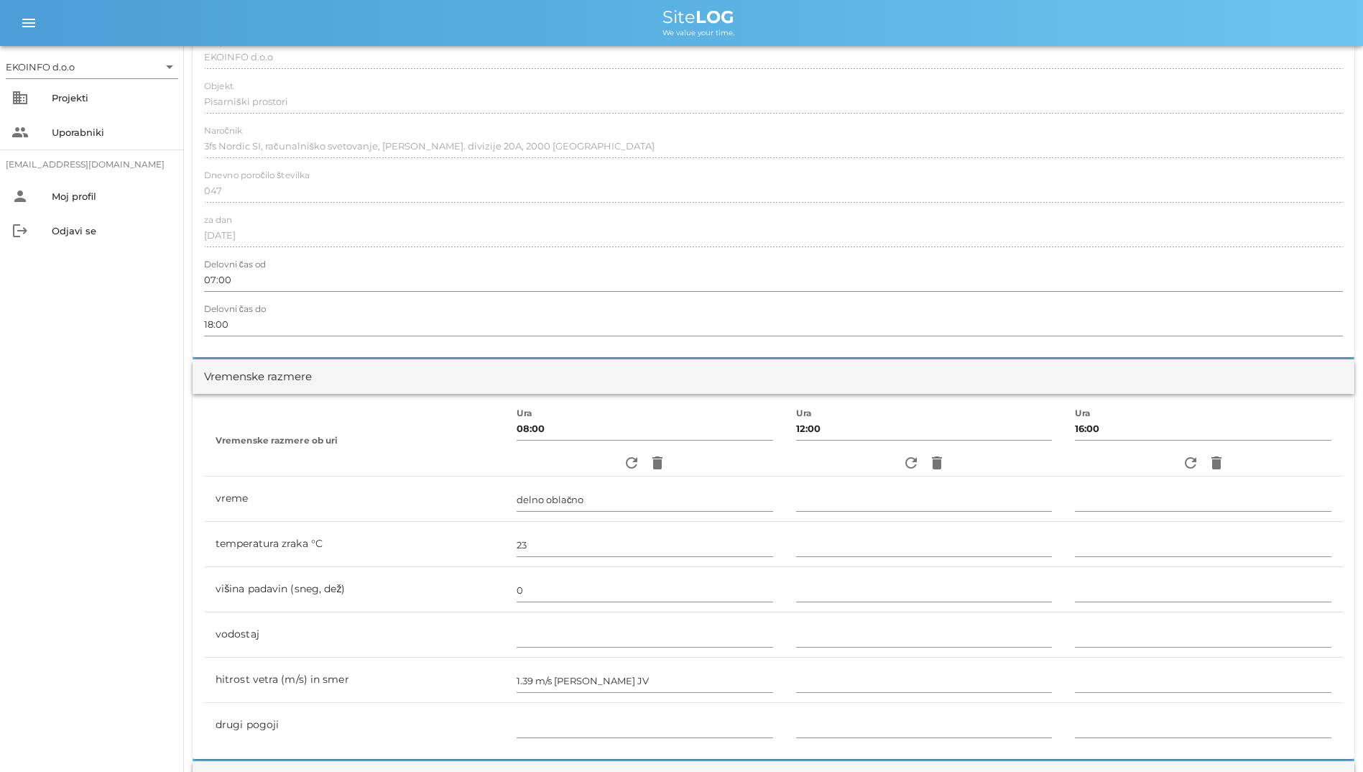
scroll to position [0, 0]
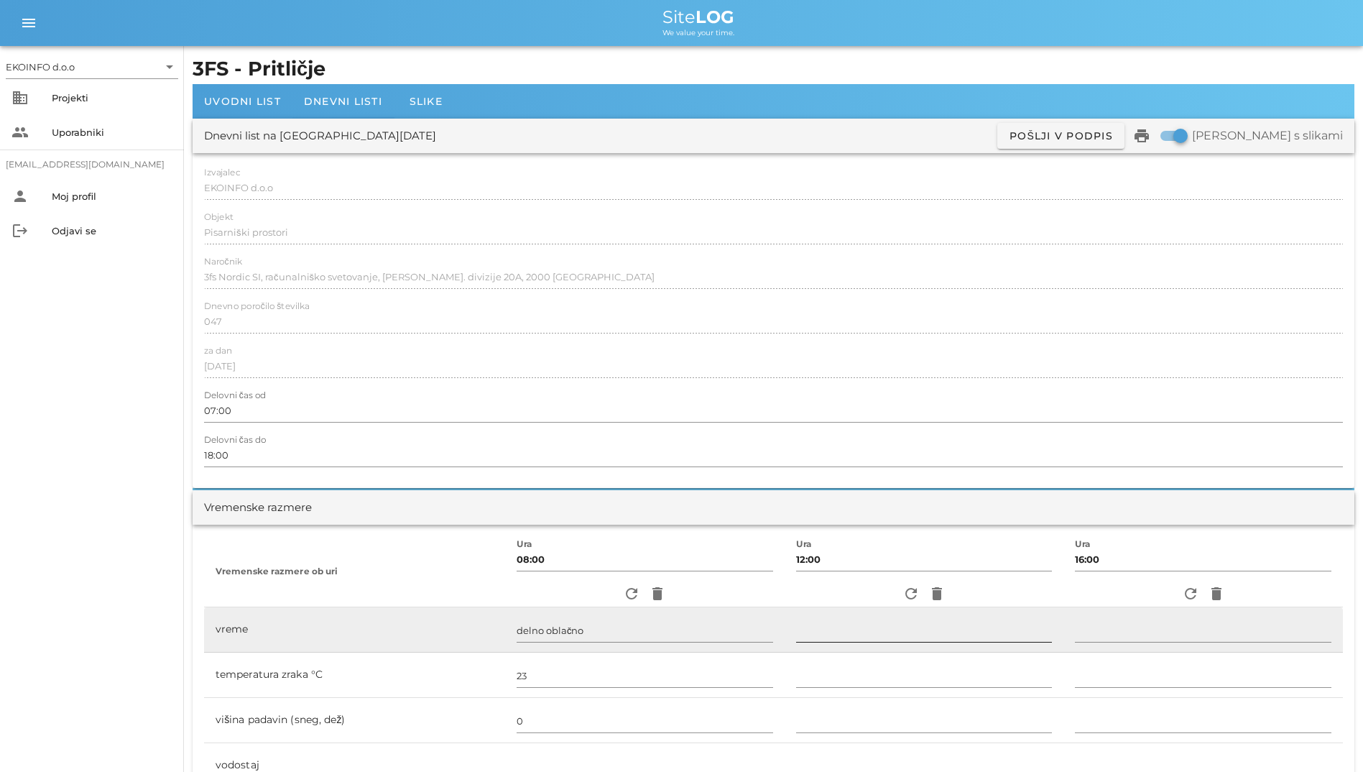
click at [846, 636] on input "text" at bounding box center [924, 630] width 257 height 23
click at [844, 636] on input "deževbi" at bounding box center [924, 630] width 257 height 23
type input "deževno"
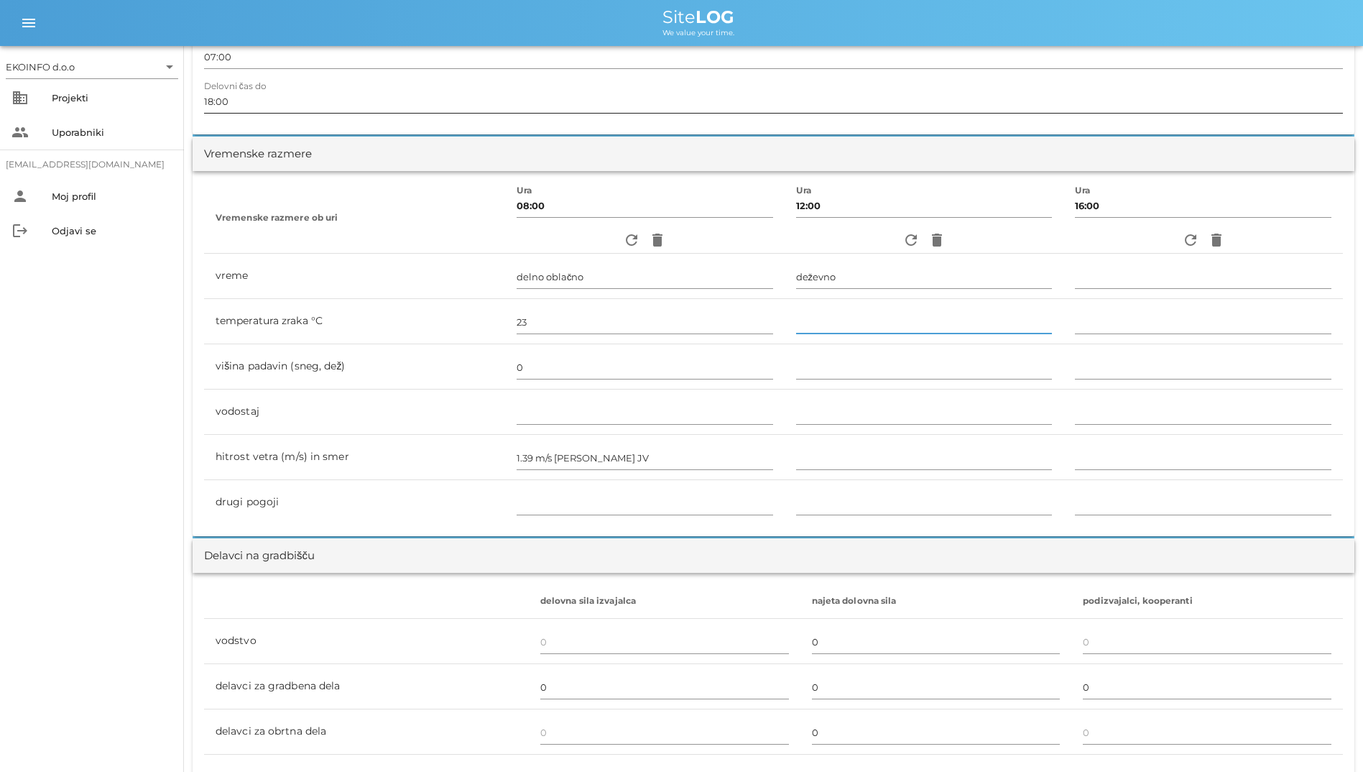
scroll to position [431, 0]
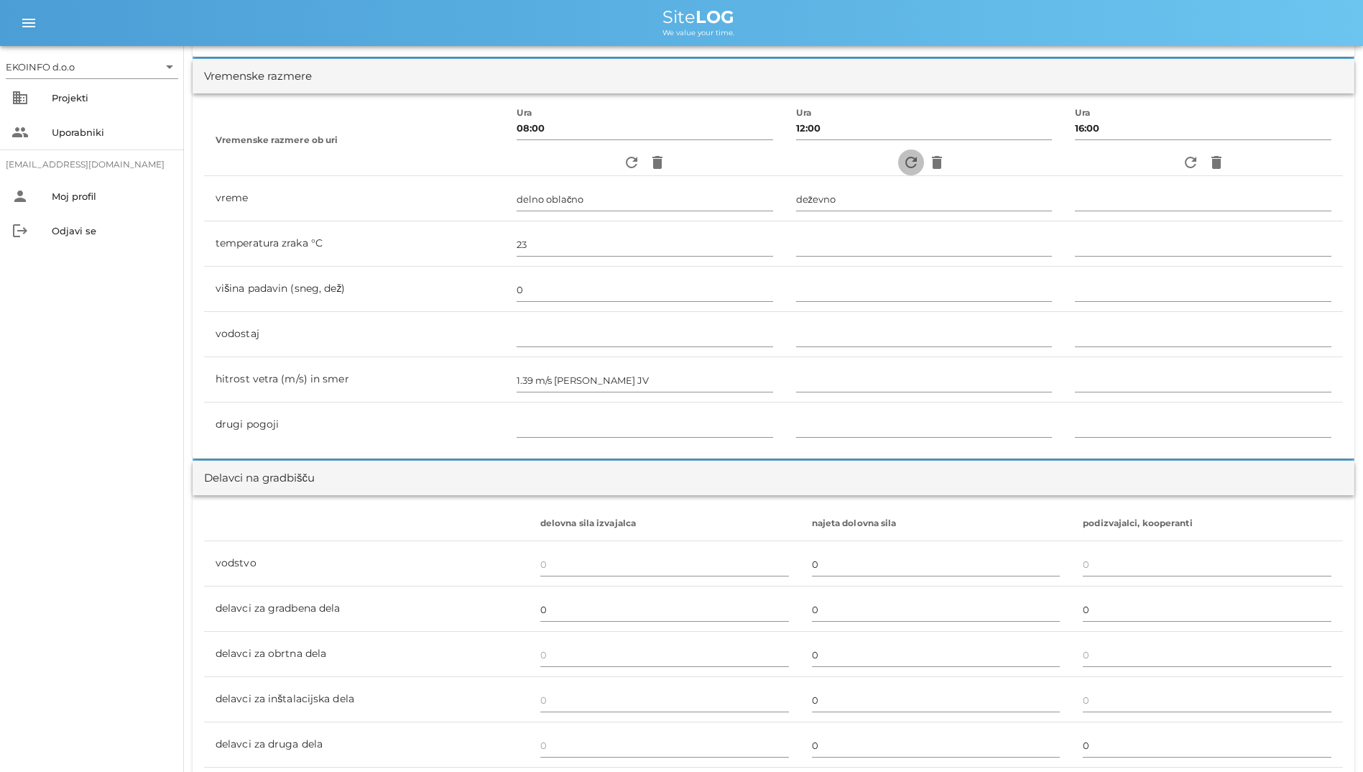
drag, startPoint x: 916, startPoint y: 168, endPoint x: 900, endPoint y: 159, distance: 19.0
click at [916, 167] on span "refresh" at bounding box center [911, 162] width 26 height 17
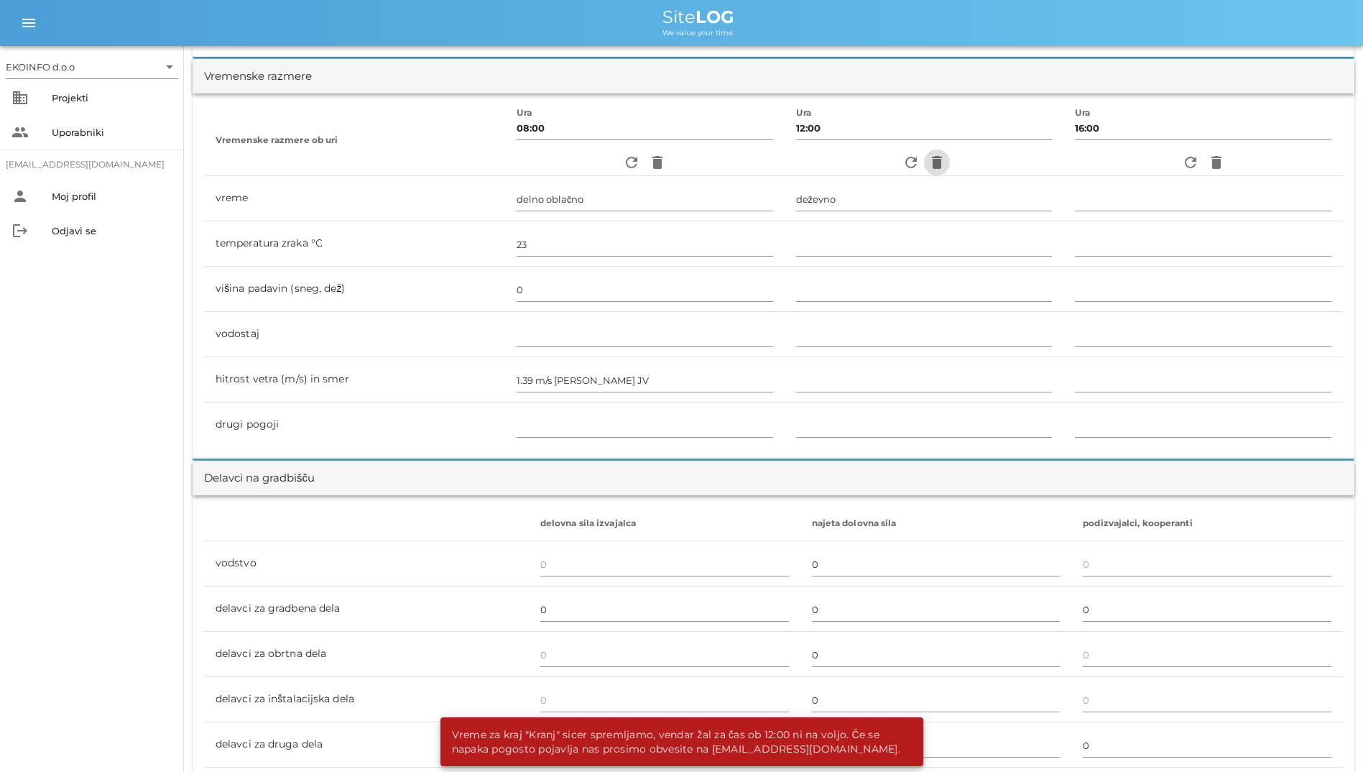
click at [935, 166] on icon "delete" at bounding box center [937, 162] width 17 height 17
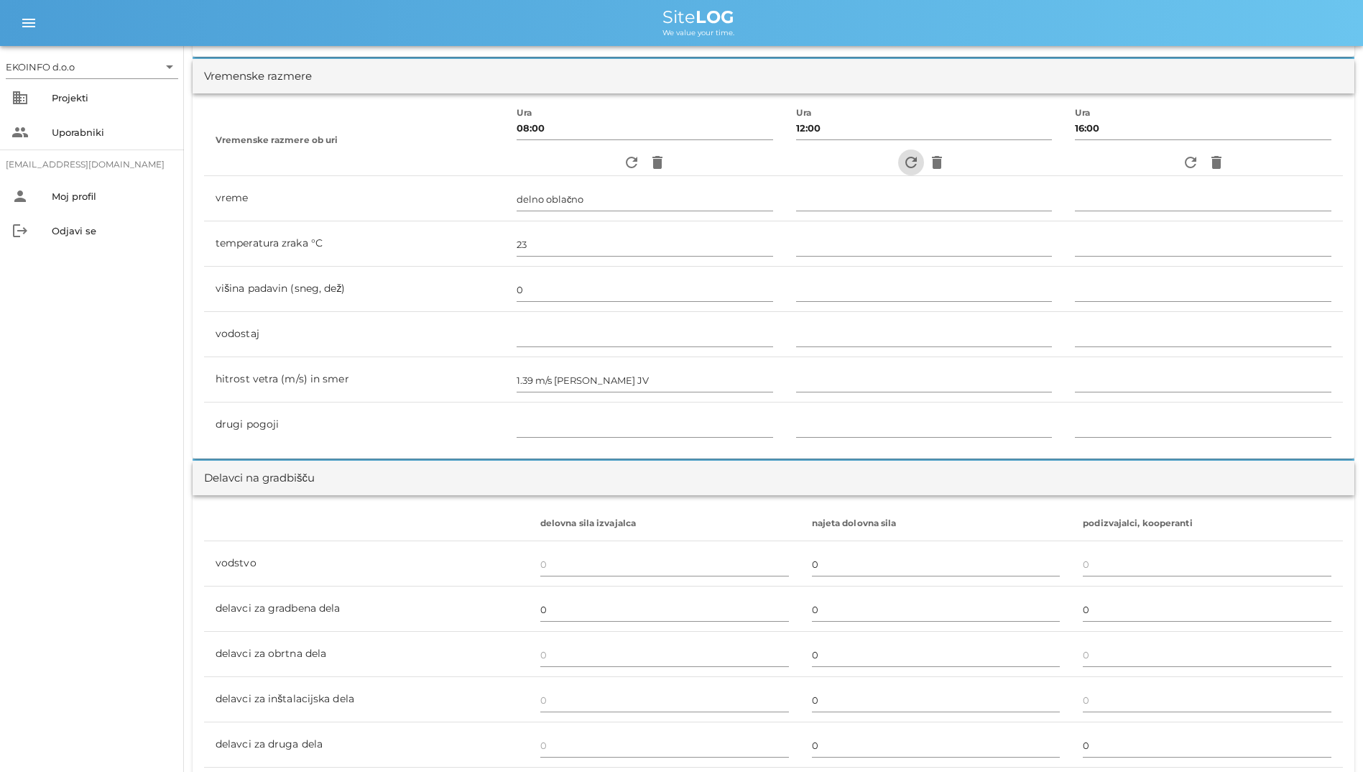
click at [914, 167] on span "refresh" at bounding box center [911, 162] width 26 height 17
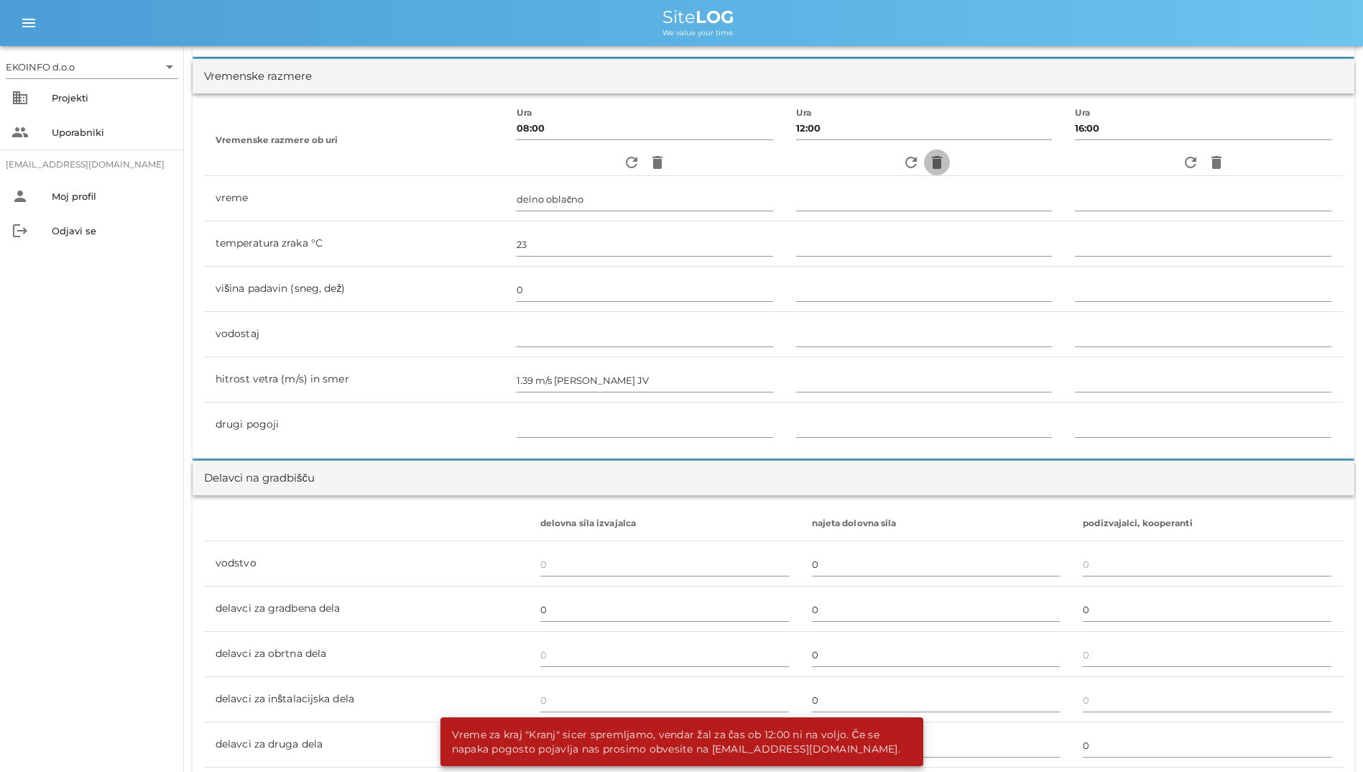
click at [932, 161] on icon "delete" at bounding box center [937, 162] width 17 height 17
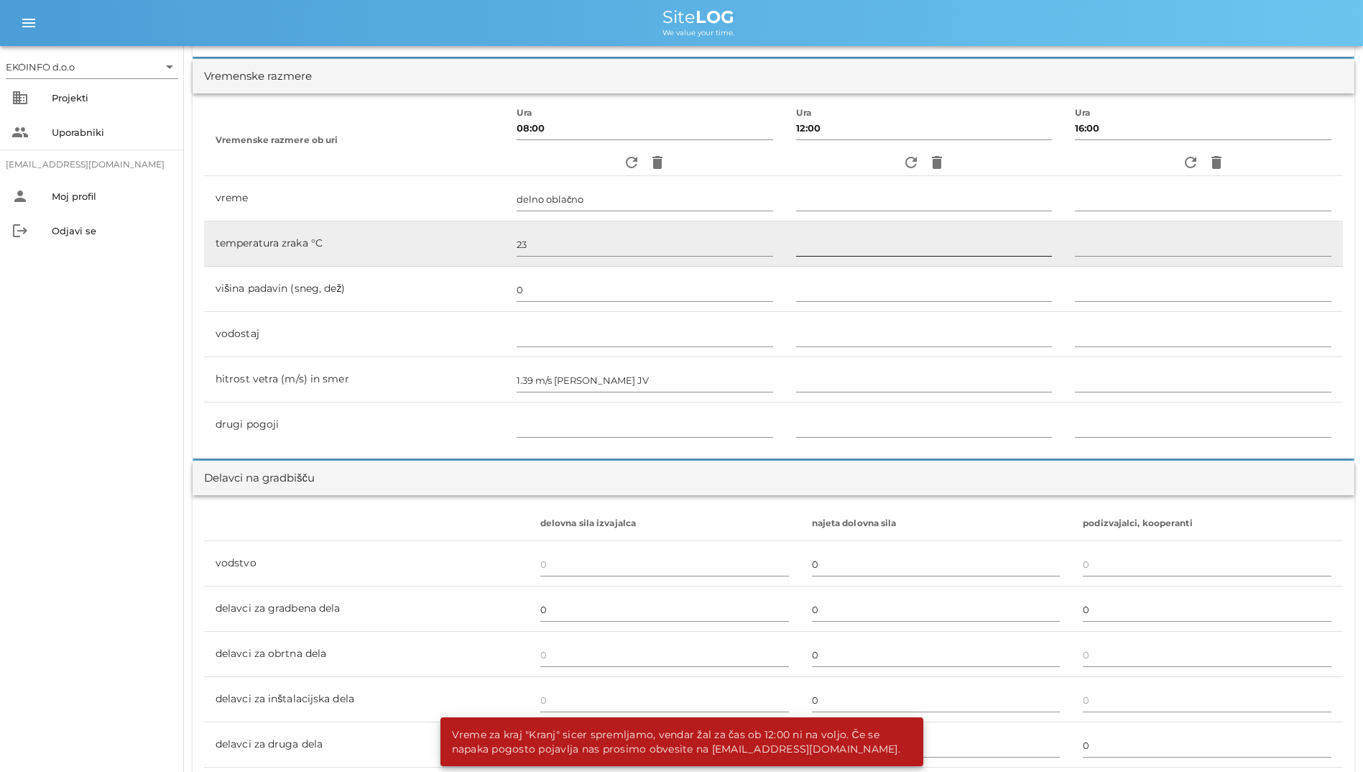
scroll to position [0, 0]
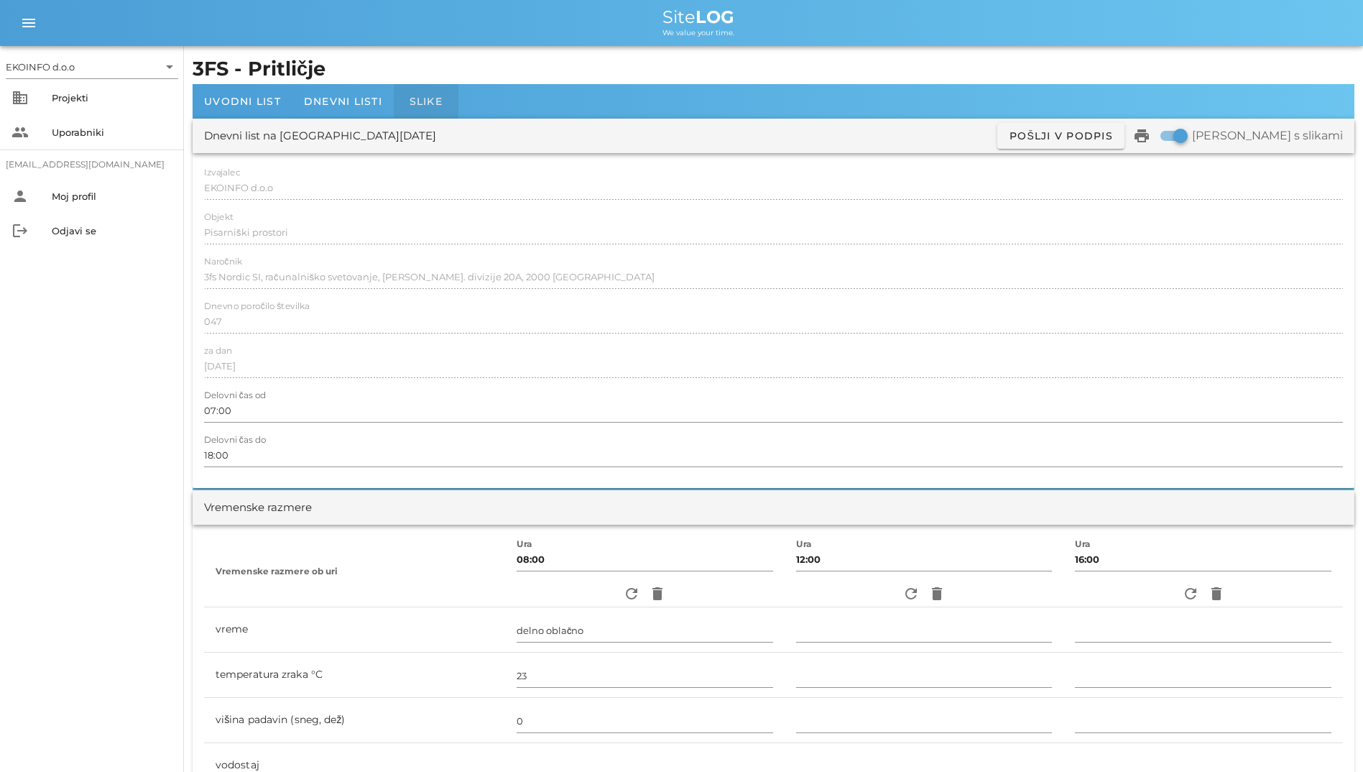
click at [410, 87] on div "Slike" at bounding box center [426, 101] width 65 height 34
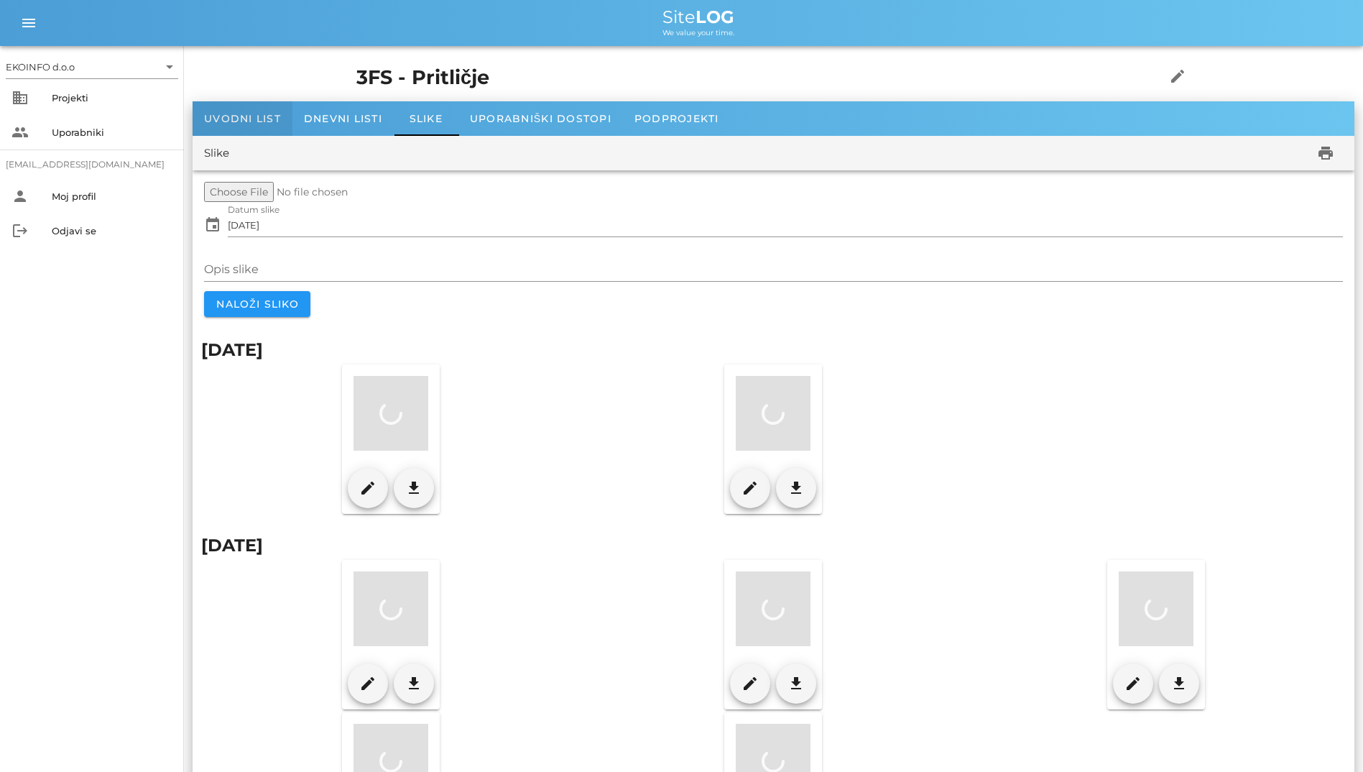
click at [279, 119] on span "Uvodni list" at bounding box center [242, 118] width 77 height 13
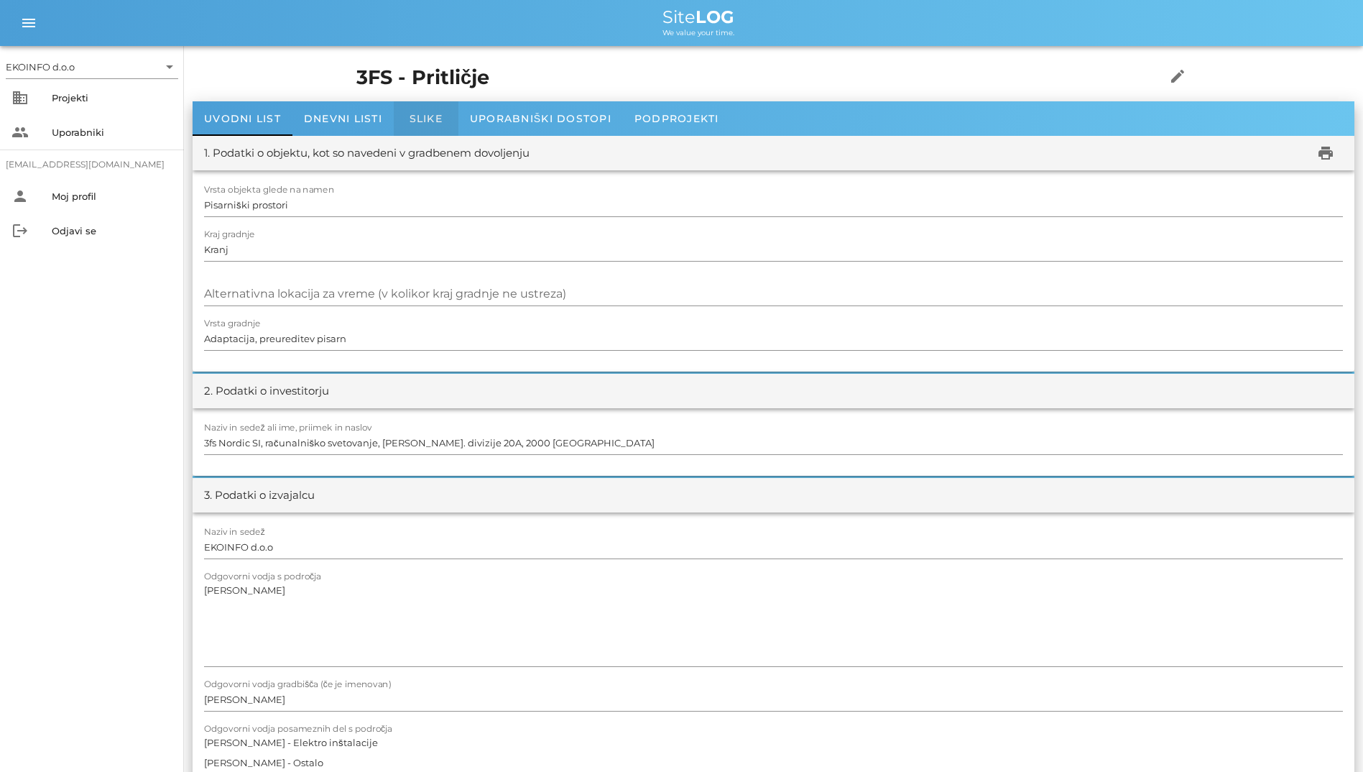
click at [405, 110] on div "Slike" at bounding box center [426, 118] width 65 height 34
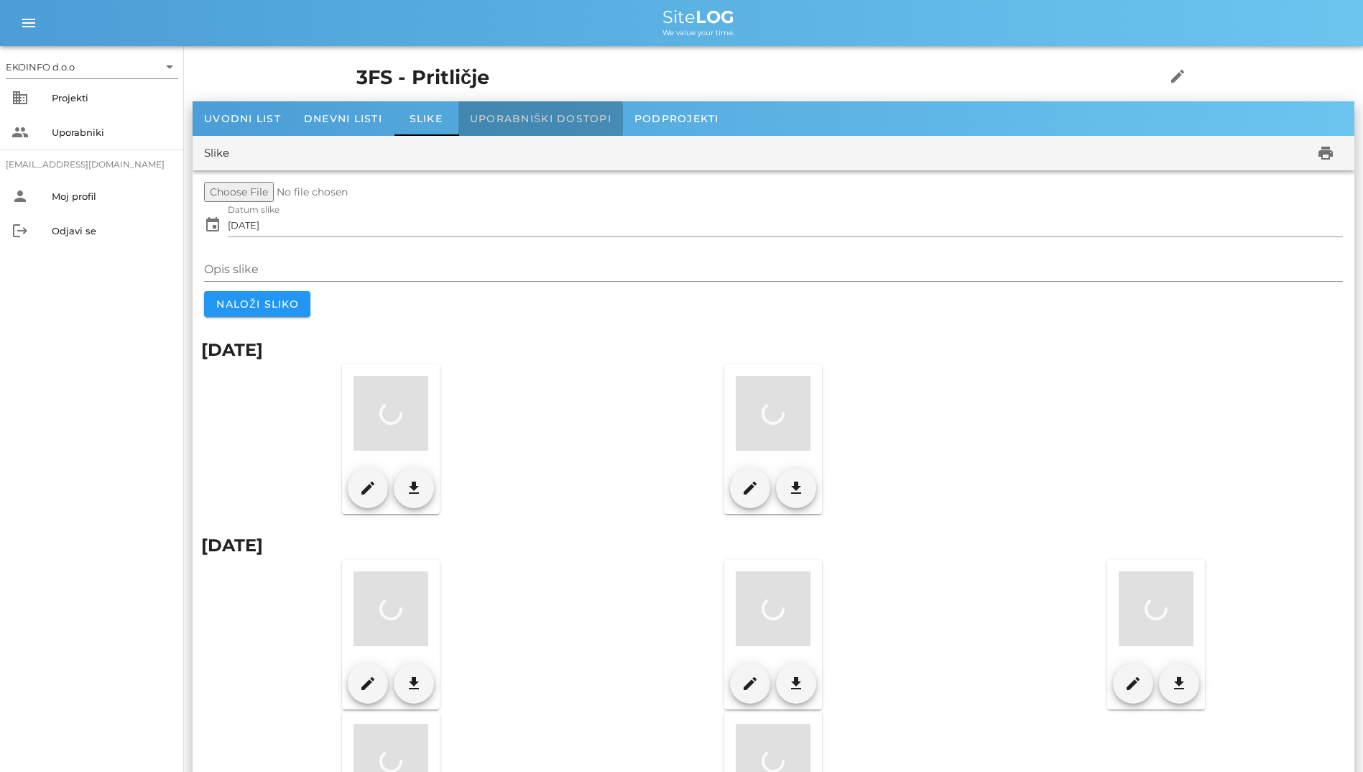
click at [505, 110] on div "Uporabniški dostopi" at bounding box center [541, 118] width 165 height 34
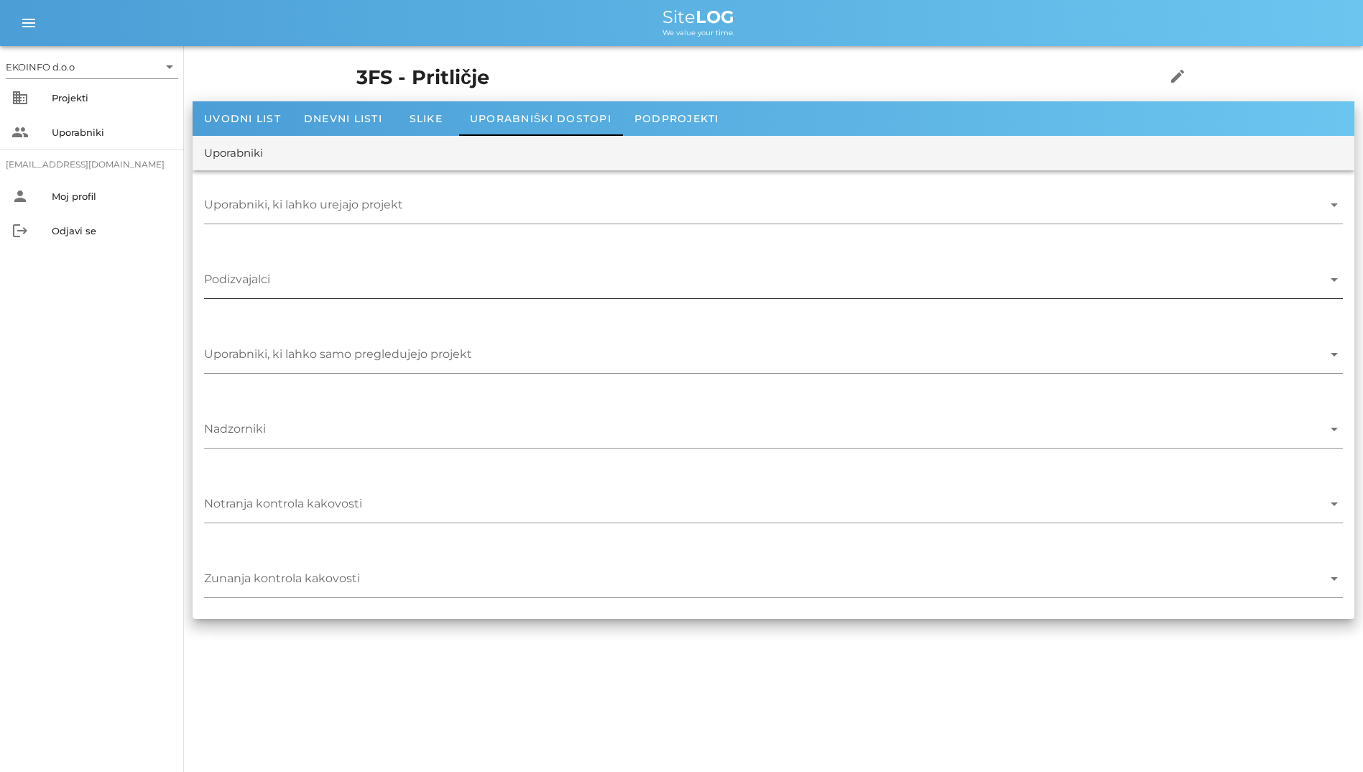
click at [364, 286] on input "Podizvajalci" at bounding box center [763, 283] width 1119 height 23
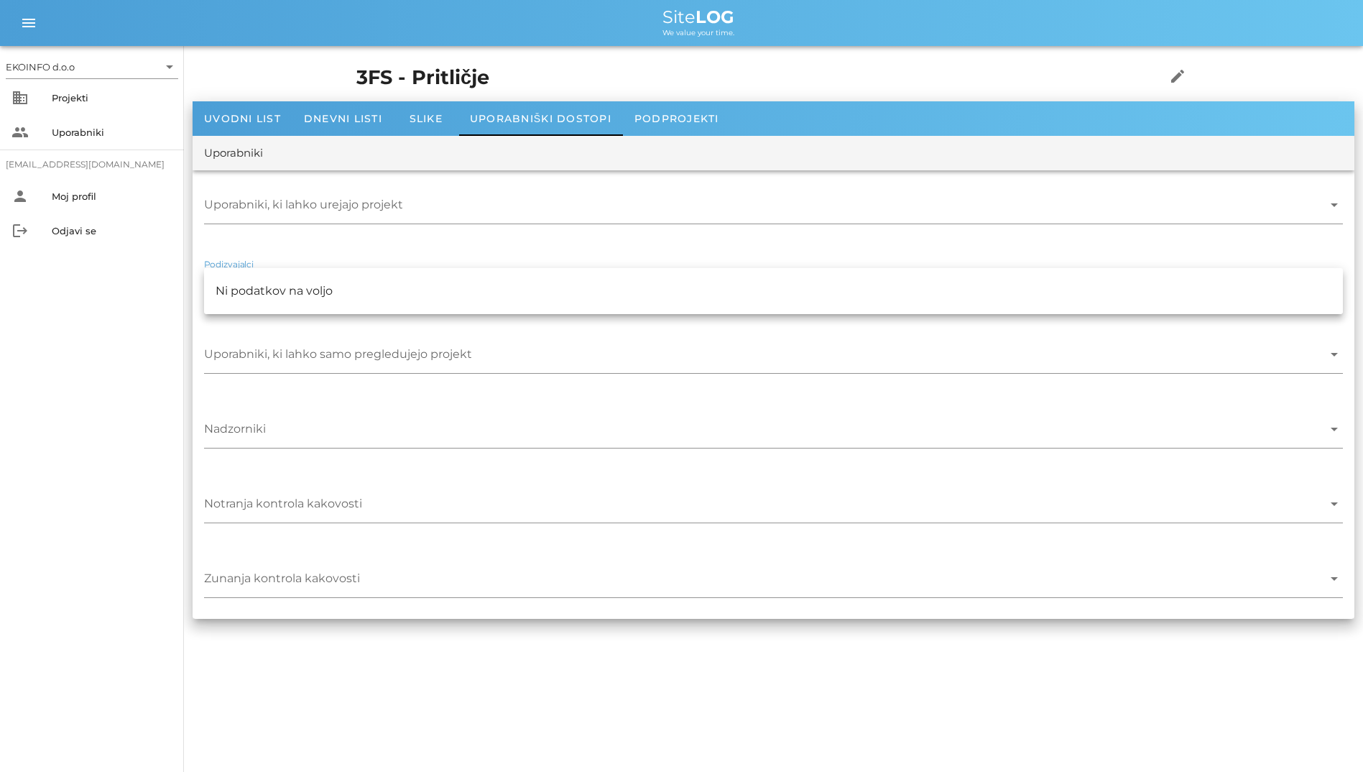
click at [348, 98] on div "3FS - Pritličje edit" at bounding box center [774, 78] width 852 height 47
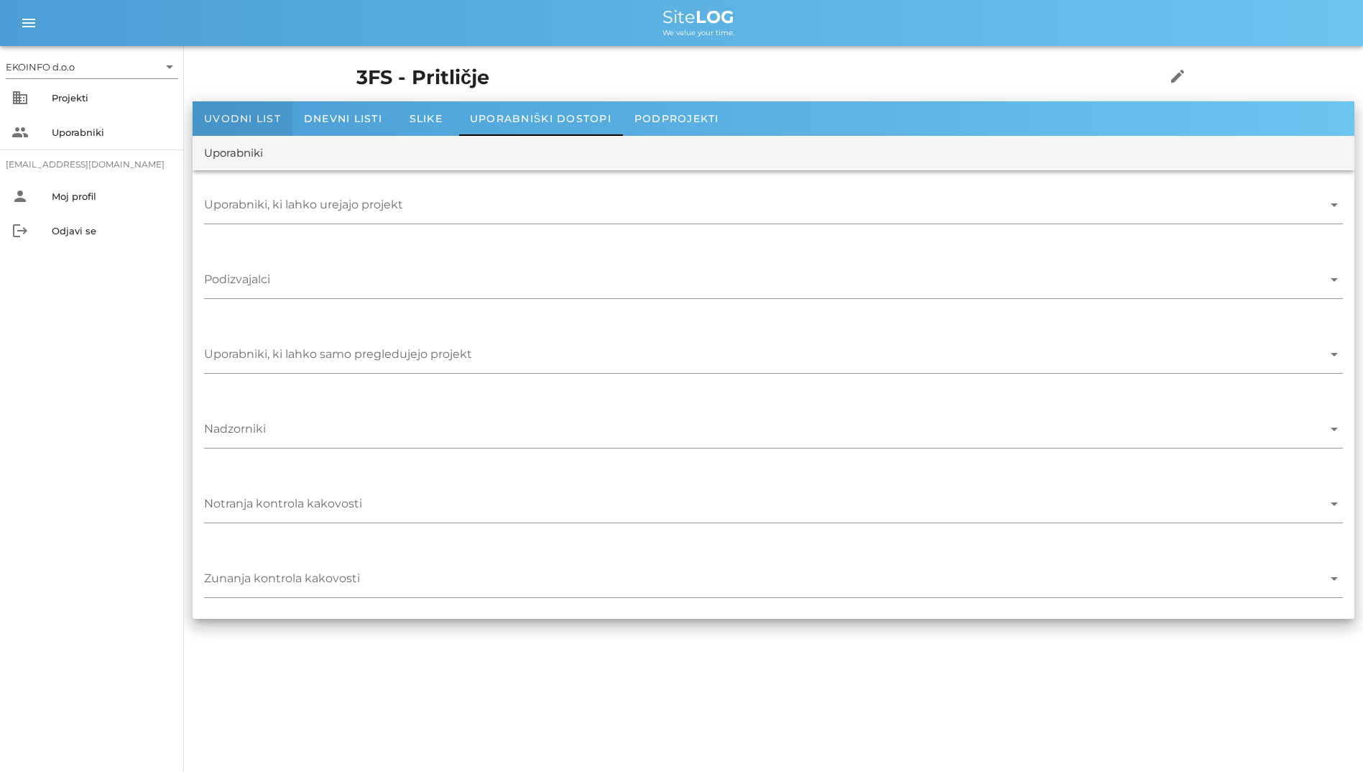
click at [243, 121] on span "Uvodni list" at bounding box center [242, 118] width 77 height 13
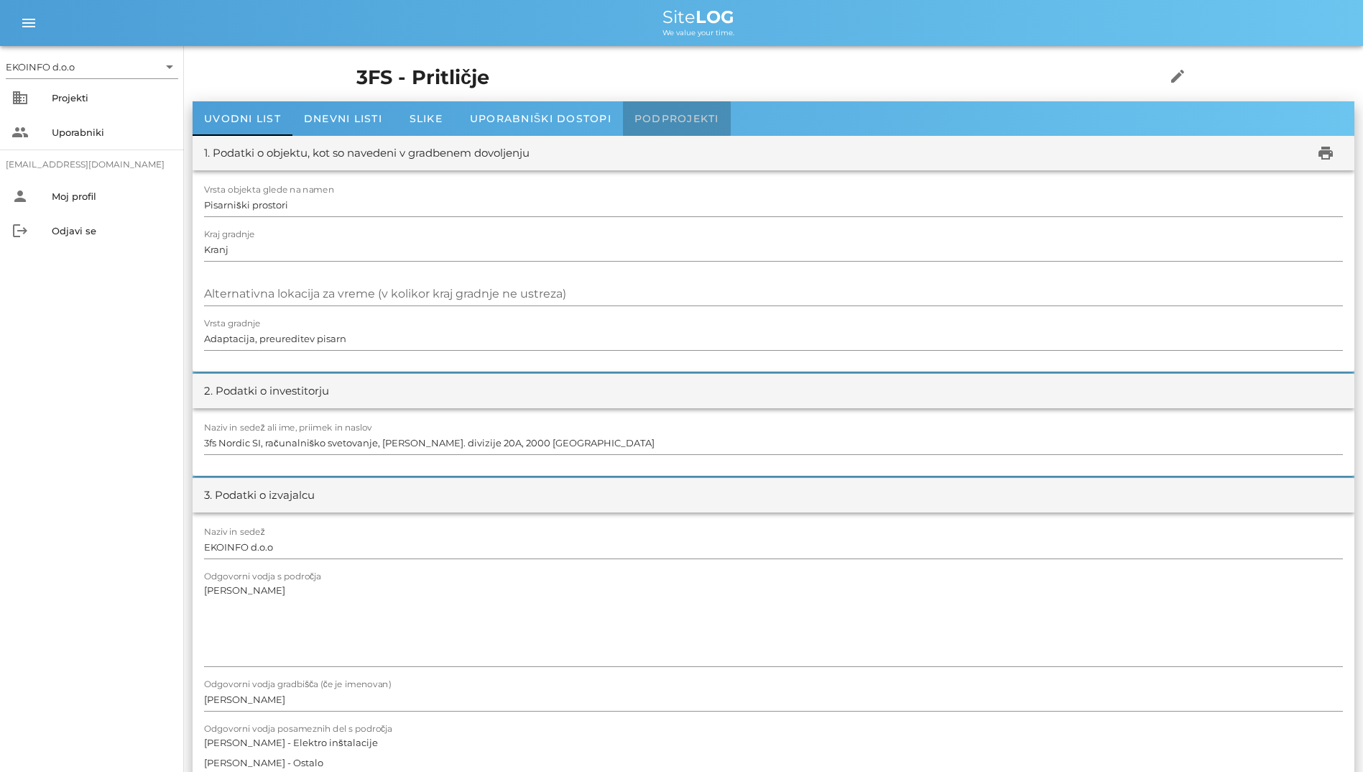
click at [708, 127] on div "Podprojekti" at bounding box center [677, 118] width 108 height 34
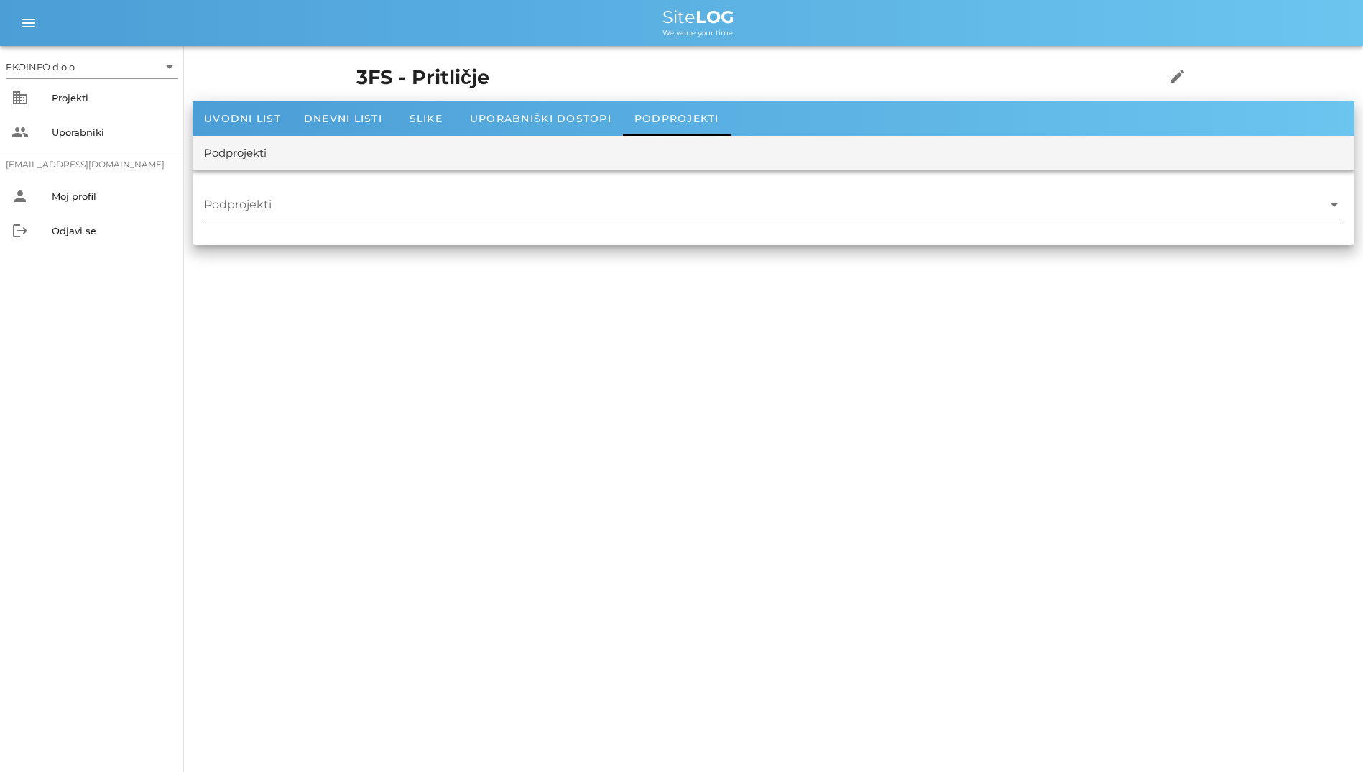
click at [579, 207] on input "Podprojekti" at bounding box center [763, 208] width 1119 height 23
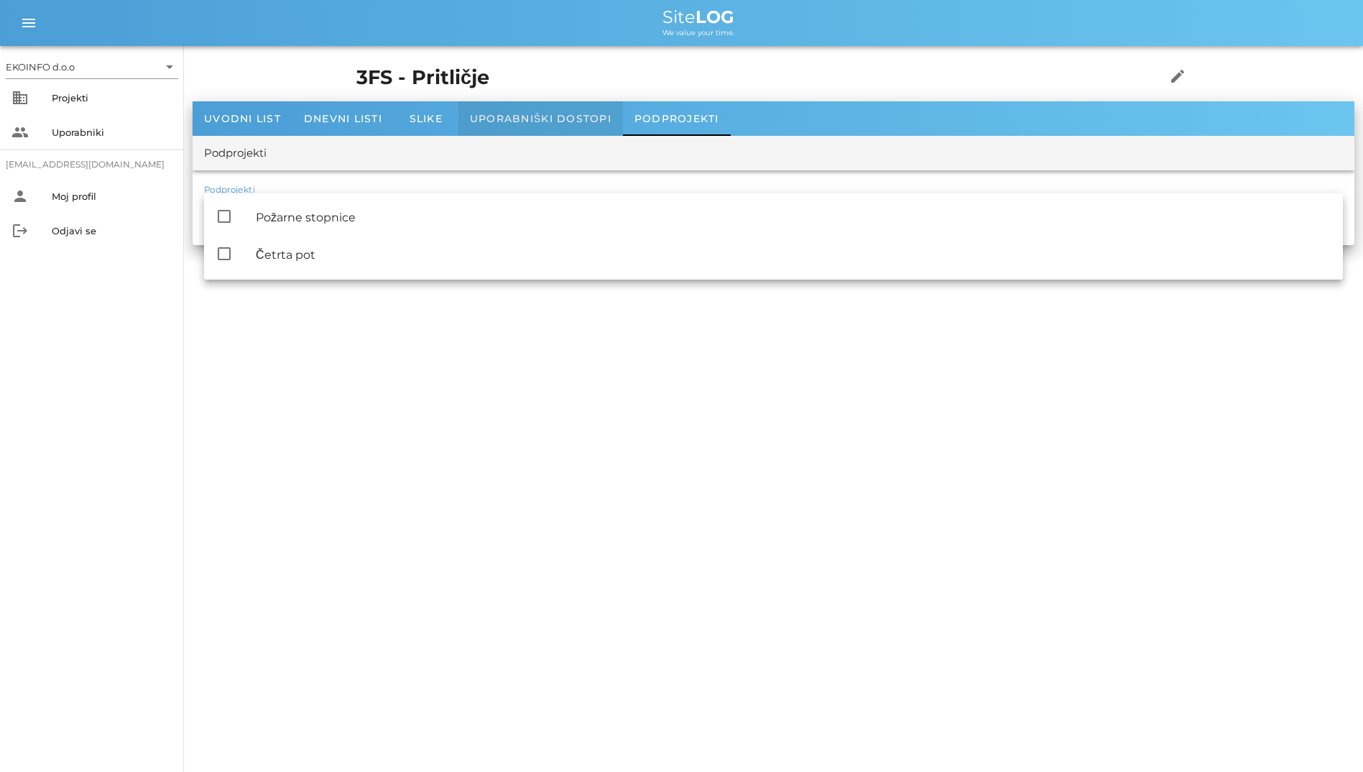
click at [532, 110] on div "Uporabniški dostopi" at bounding box center [541, 118] width 165 height 34
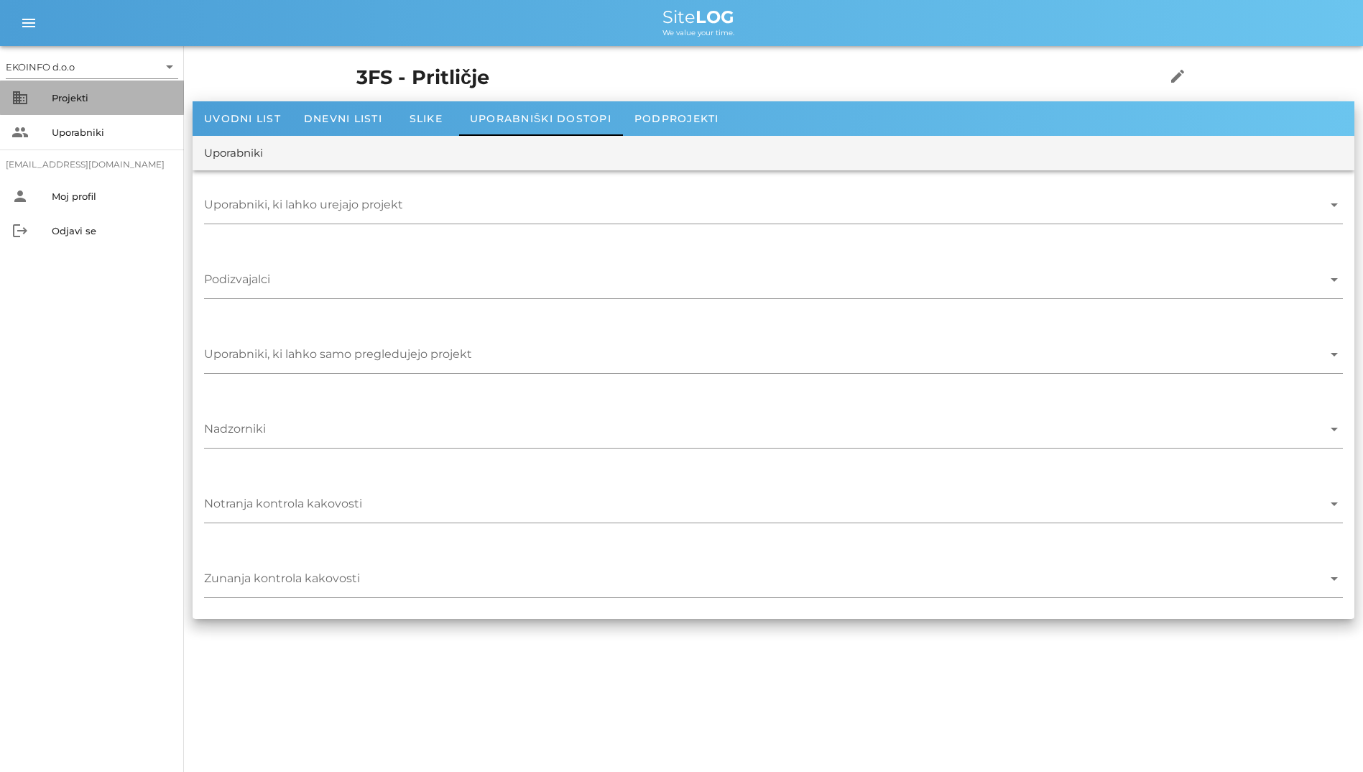
click at [78, 96] on div "Projekti" at bounding box center [112, 97] width 121 height 11
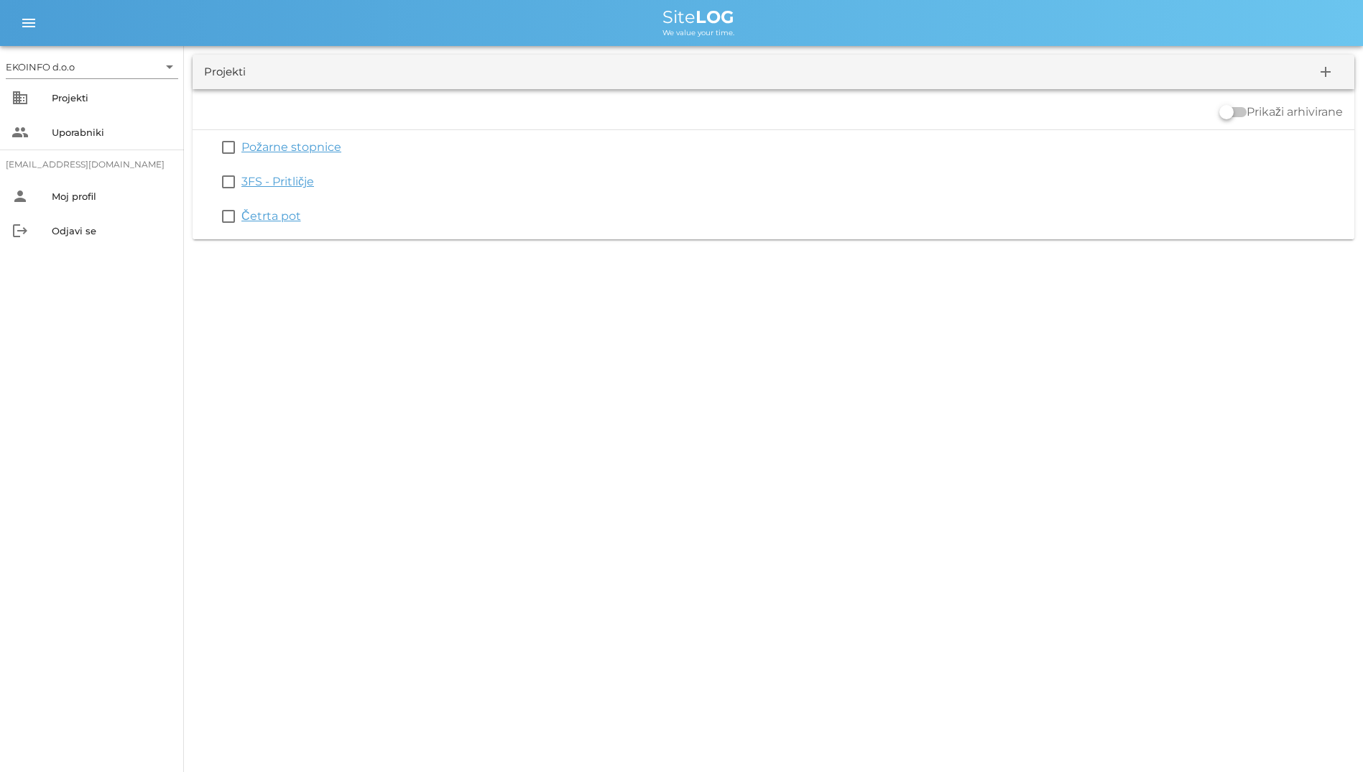
click at [1334, 528] on div "EKOINFO d.o.o arrow_drop_down business Projekti people Uporabniki [EMAIL_ADDRES…" at bounding box center [681, 386] width 1363 height 772
drag, startPoint x: 405, startPoint y: 223, endPoint x: 565, endPoint y: 24, distance: 255.1
click at [565, 24] on div "EKOINFO d.o.o arrow_drop_down business Projekti people Uporabniki [EMAIL_ADDRES…" at bounding box center [681, 124] width 1363 height 248
click at [413, 24] on div "Site LOG" at bounding box center [698, 17] width 1307 height 17
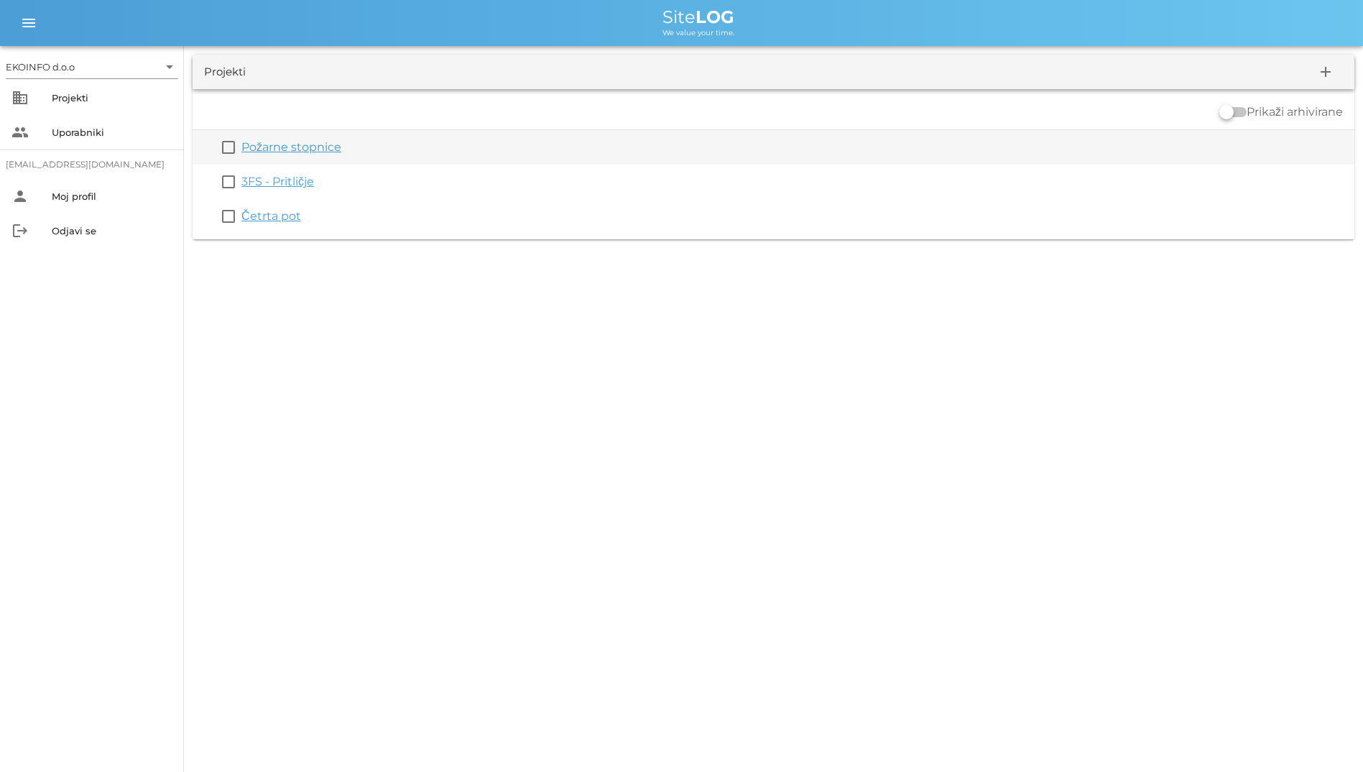
click at [287, 143] on link "Požarne stopnice" at bounding box center [291, 147] width 100 height 14
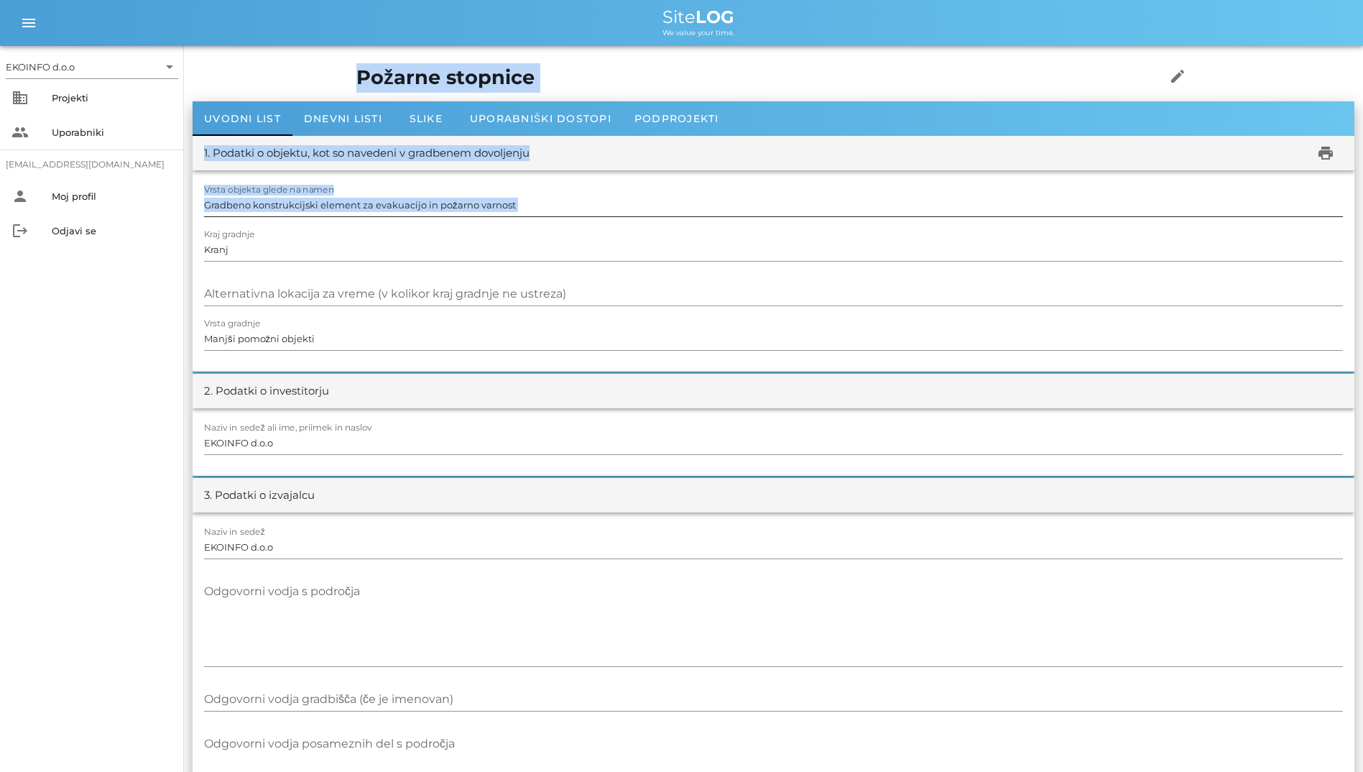
drag, startPoint x: 189, startPoint y: 80, endPoint x: 469, endPoint y: 226, distance: 315.7
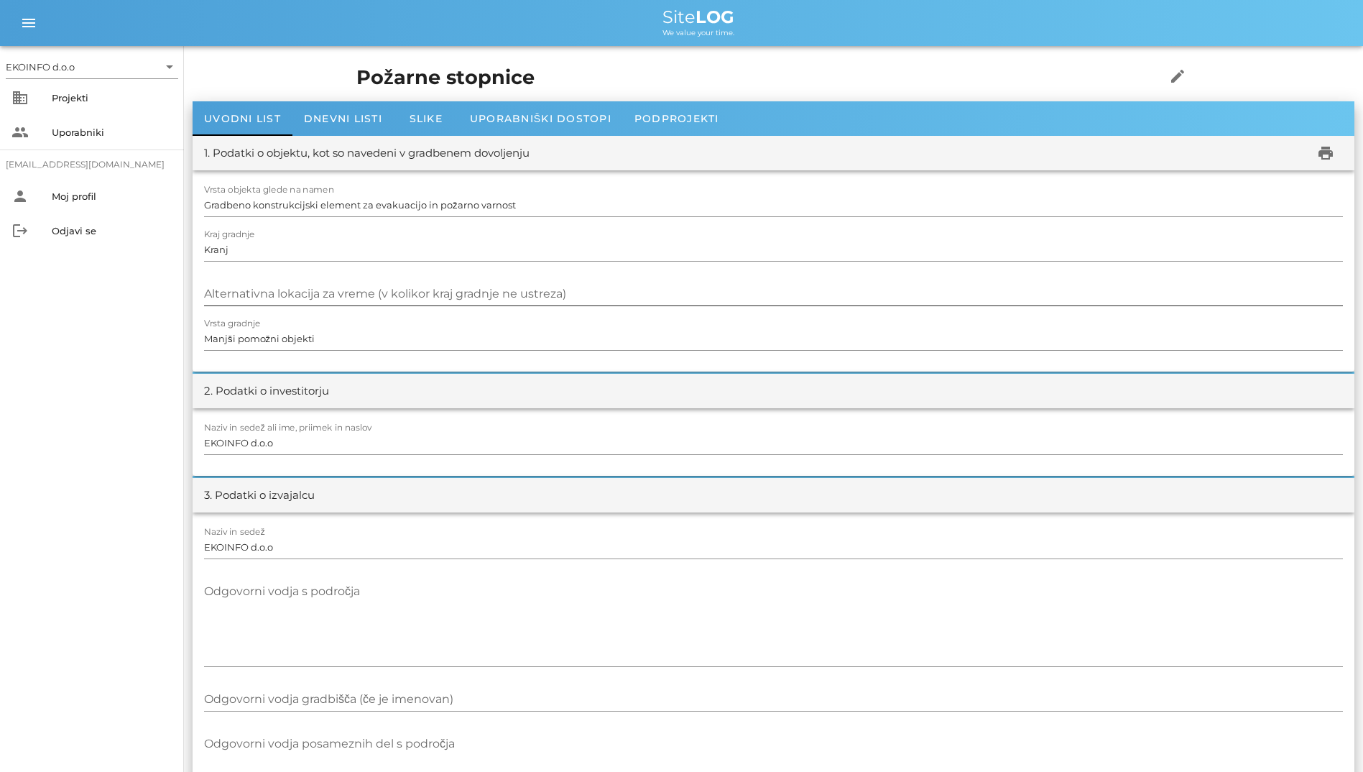
drag, startPoint x: 469, startPoint y: 226, endPoint x: 311, endPoint y: 284, distance: 168.5
click at [311, 284] on div "Alternativna lokacija za vreme (v kolikor kraj gradnje ne ustreza)" at bounding box center [773, 293] width 1139 height 23
click at [492, 449] on input "EKOINFO d.o.o" at bounding box center [773, 442] width 1139 height 23
click at [531, 132] on div "Uporabniški dostopi" at bounding box center [541, 118] width 165 height 34
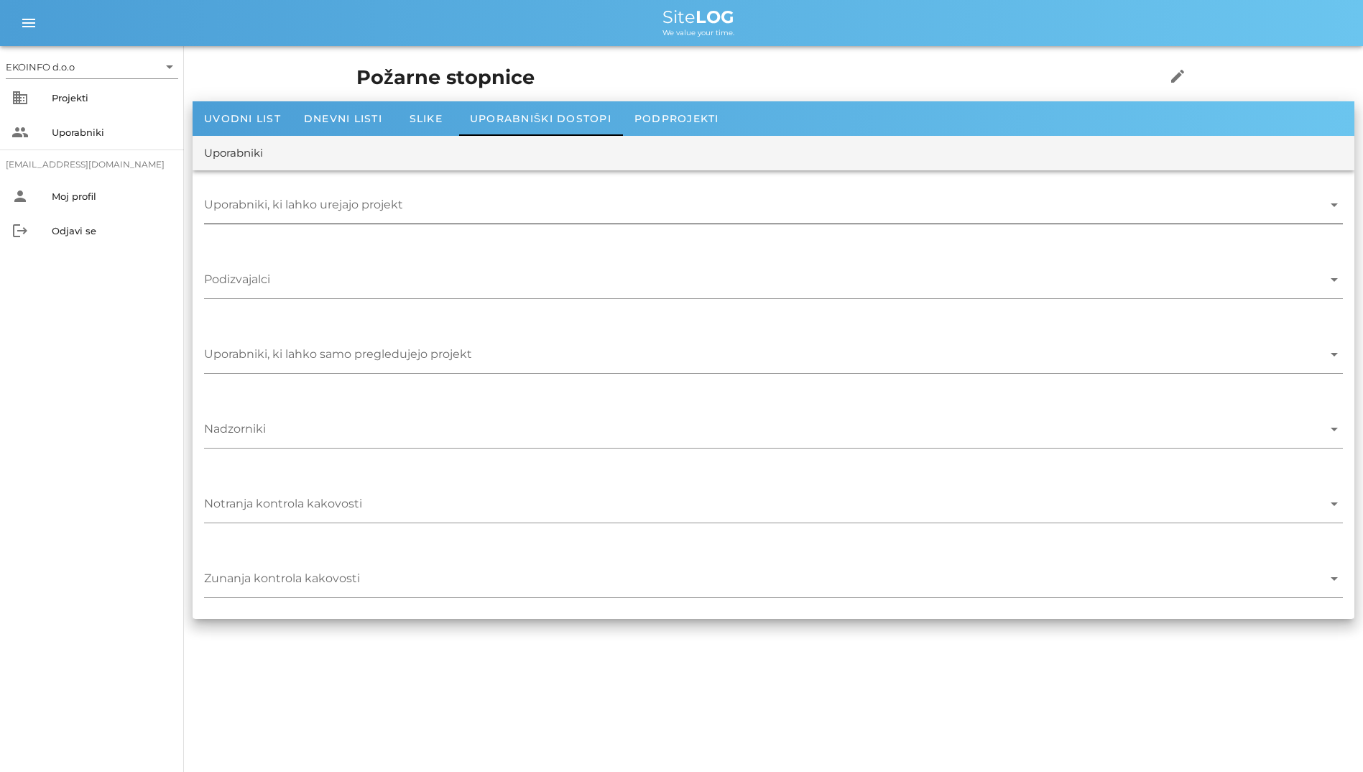
click at [758, 215] on input "Uporabniki, ki lahko urejajo projekt" at bounding box center [763, 208] width 1119 height 23
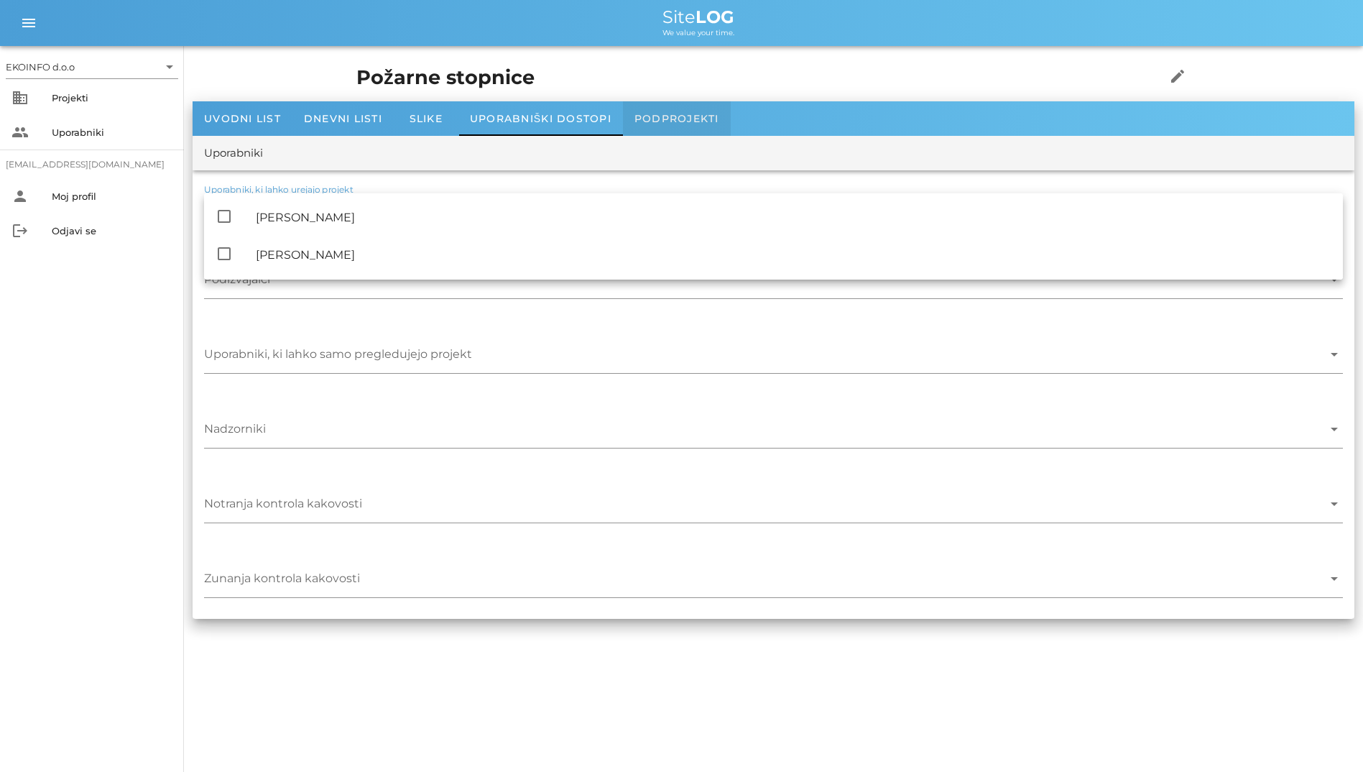
click at [671, 112] on span "Podprojekti" at bounding box center [677, 118] width 85 height 13
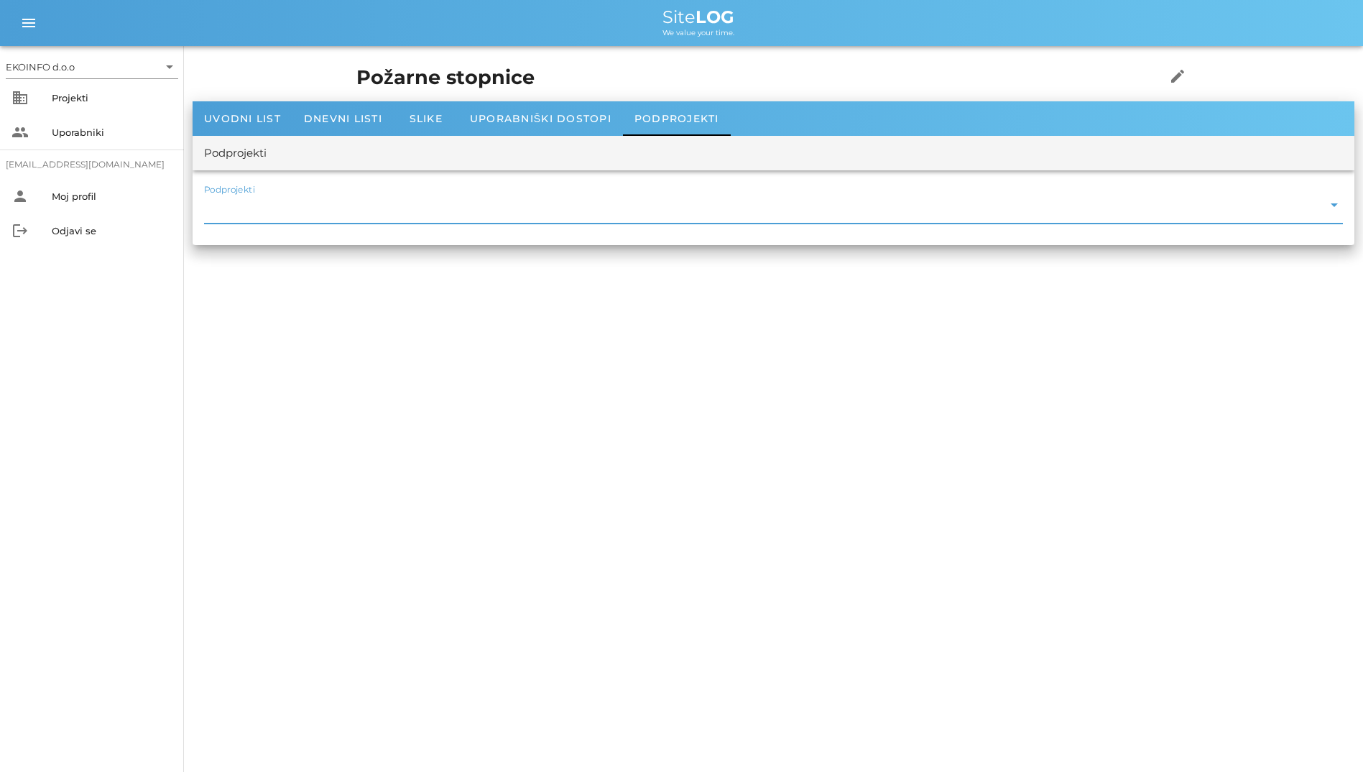
click at [413, 216] on input "Podprojekti" at bounding box center [763, 208] width 1119 height 23
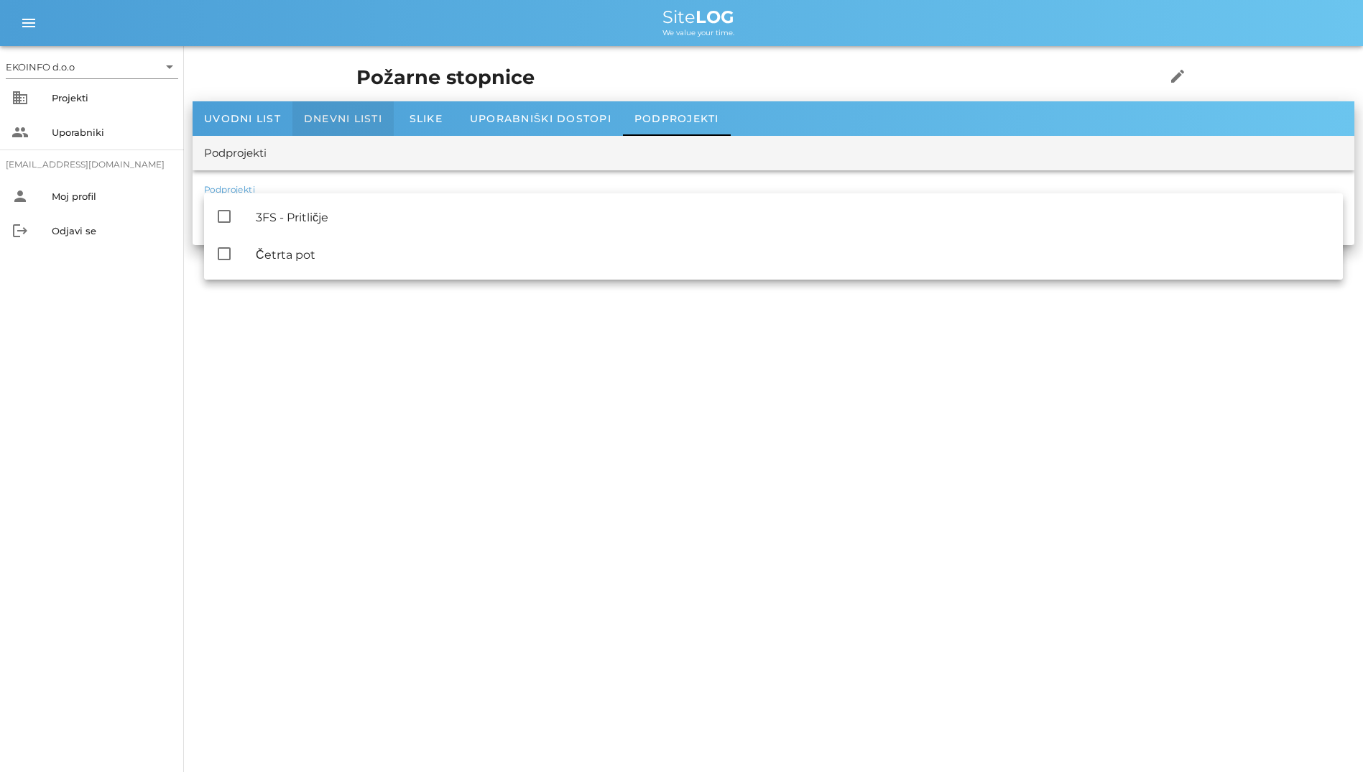
click at [372, 134] on div "Dnevni listi" at bounding box center [343, 118] width 101 height 34
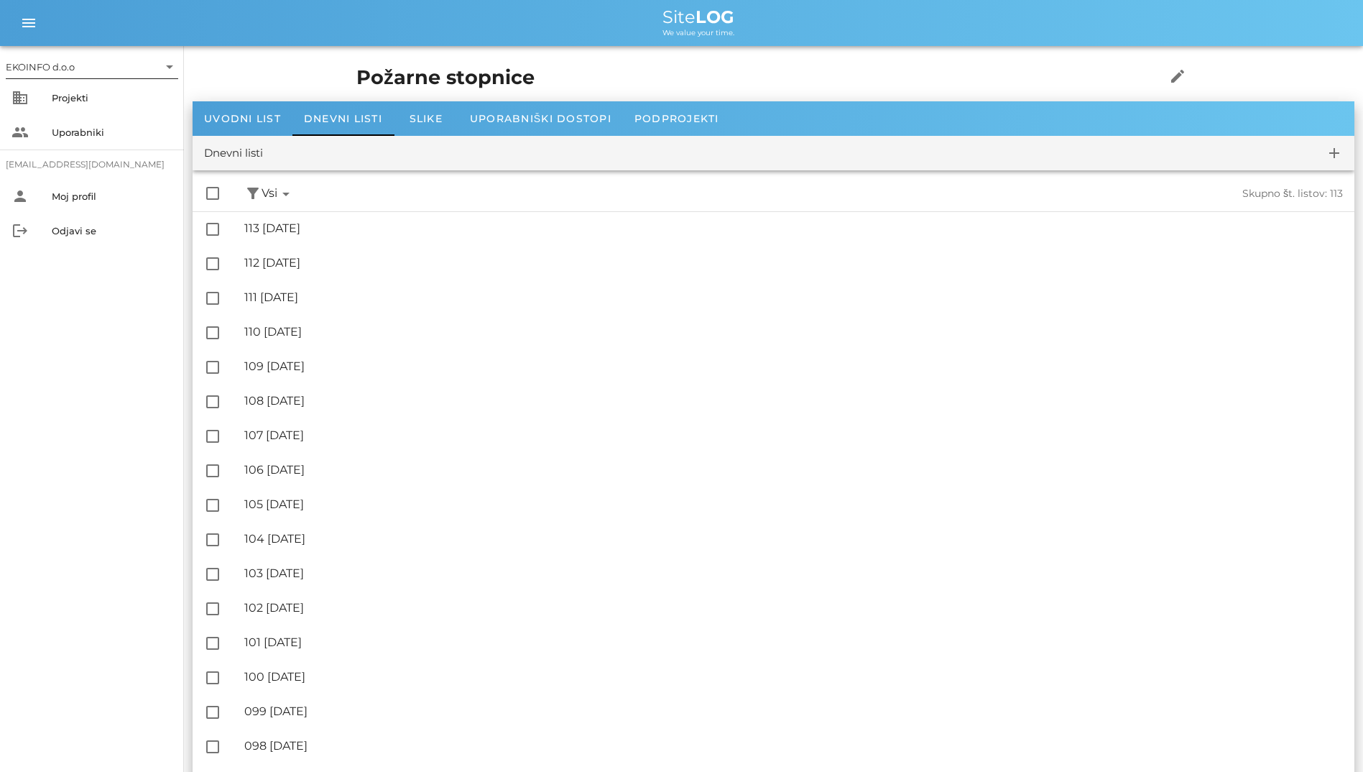
click at [85, 70] on input "text" at bounding box center [118, 66] width 80 height 23
click at [82, 83] on div "EKOINFO d.o.o" at bounding box center [94, 78] width 149 height 14
click at [68, 104] on div "Projekti" at bounding box center [112, 97] width 121 height 23
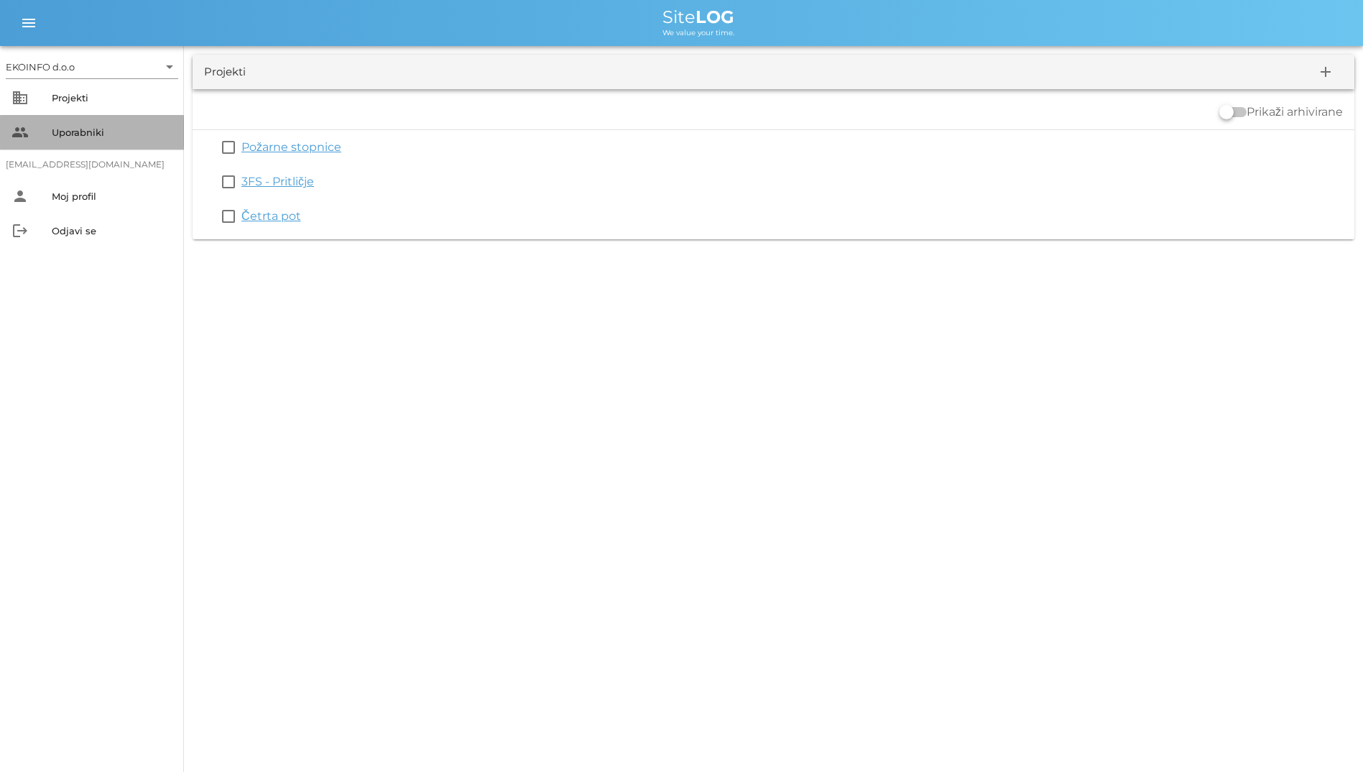
click at [65, 125] on div "Uporabniki" at bounding box center [112, 132] width 121 height 23
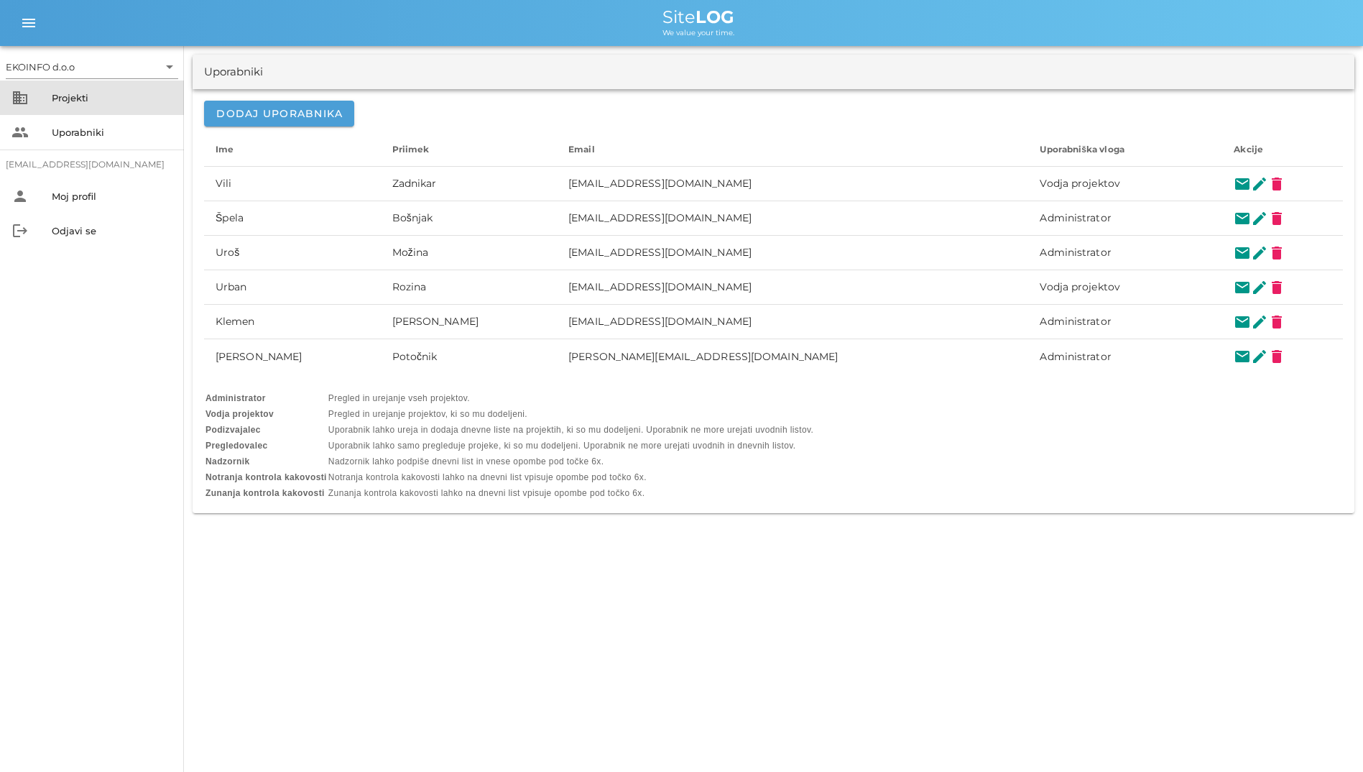
click at [66, 97] on div "Projekti" at bounding box center [112, 97] width 121 height 11
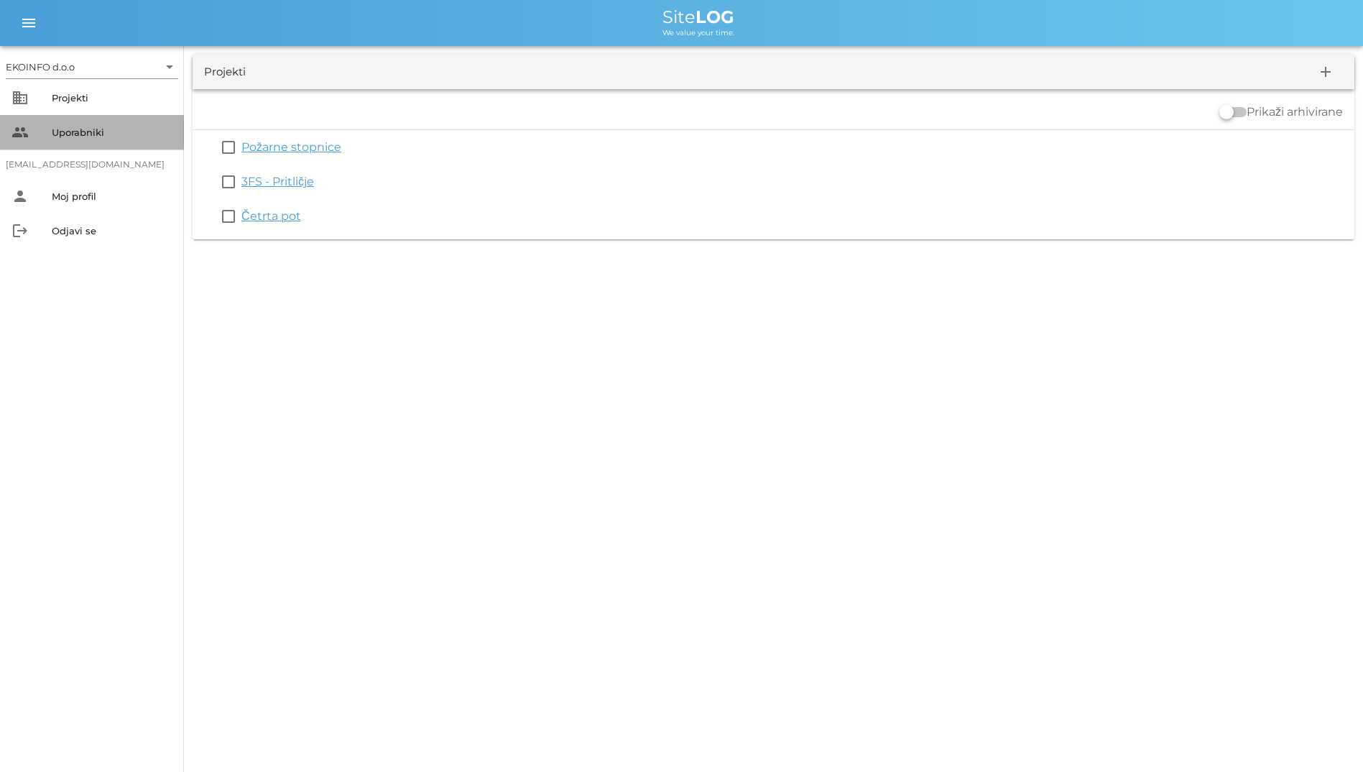
click at [79, 128] on div "Uporabniki" at bounding box center [112, 131] width 121 height 11
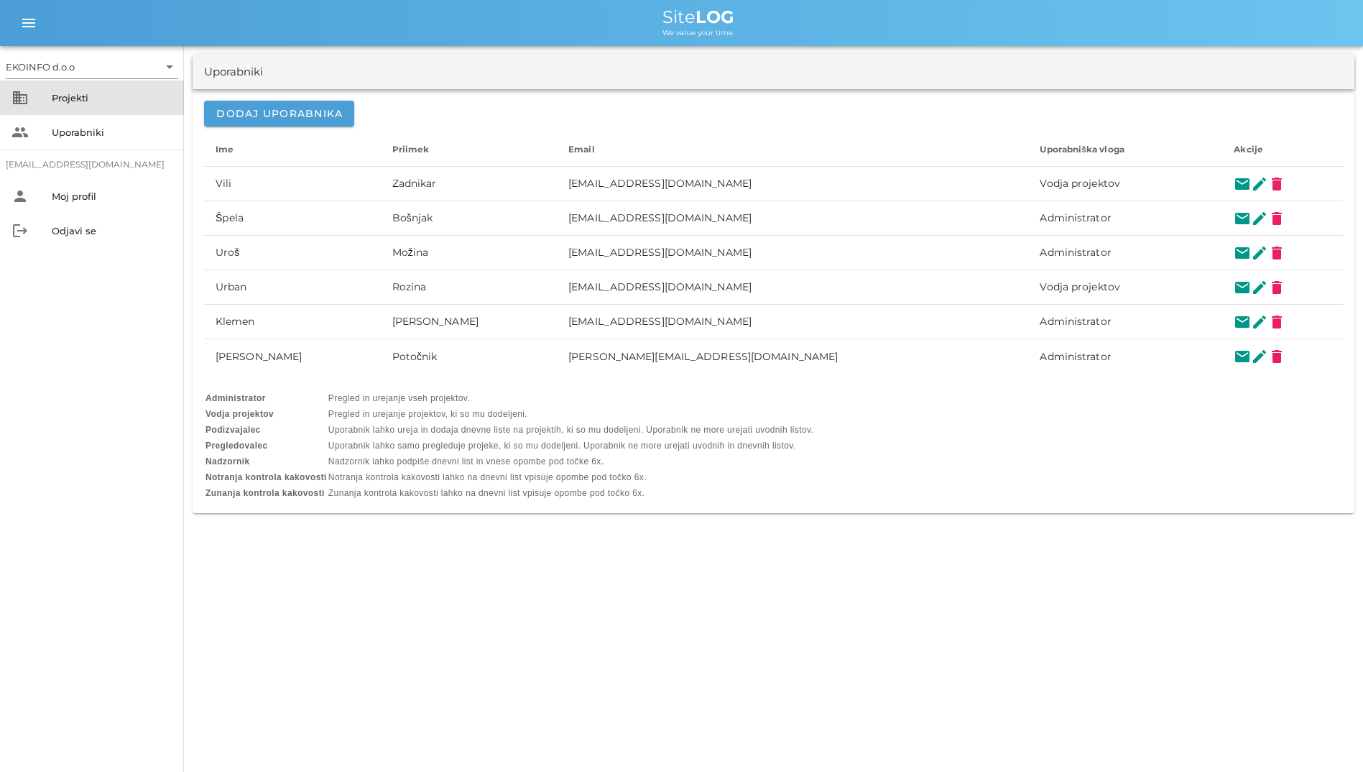
click at [83, 98] on div "Projekti" at bounding box center [112, 97] width 121 height 11
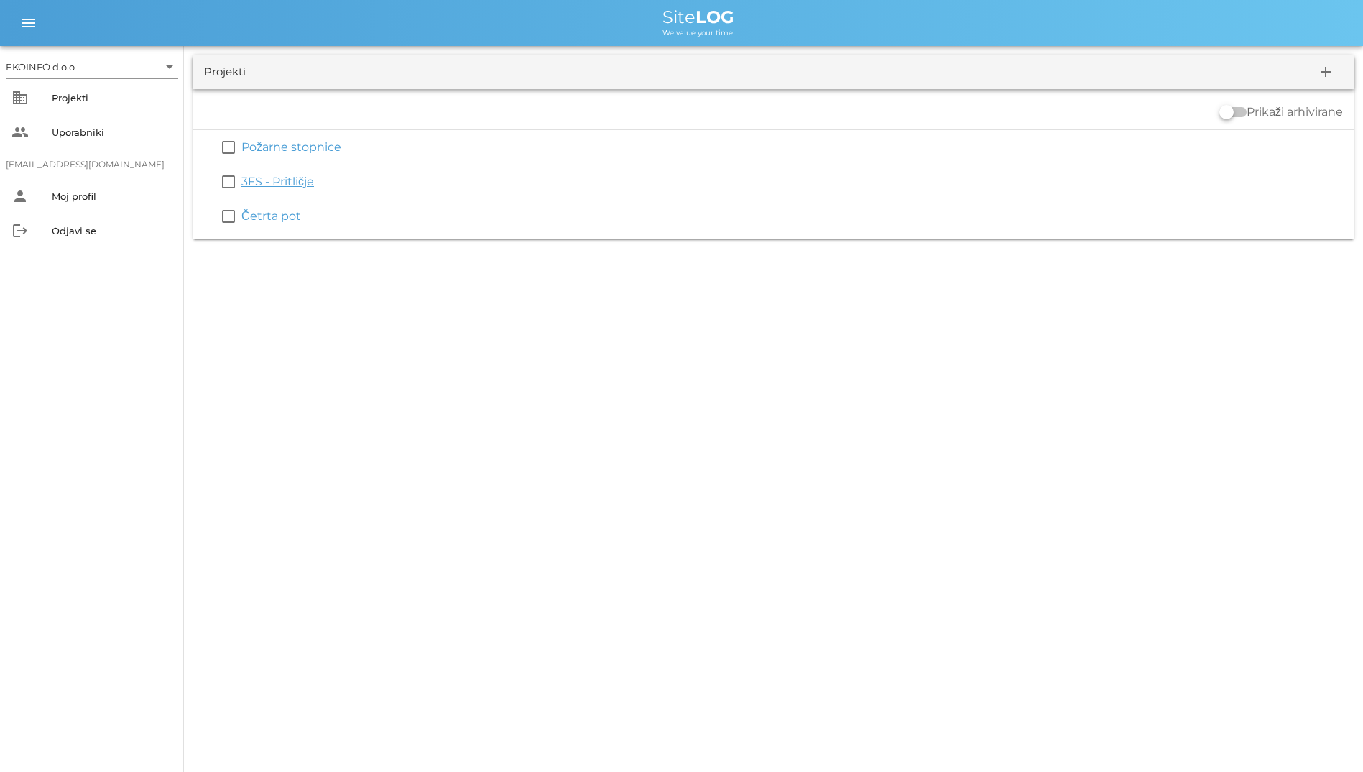
click at [353, 547] on div "EKOINFO d.o.o arrow_drop_down business Projekti people Uporabniki [EMAIL_ADDRES…" at bounding box center [681, 386] width 1363 height 772
drag, startPoint x: 952, startPoint y: 512, endPoint x: 827, endPoint y: 495, distance: 126.1
click at [827, 495] on div "EKOINFO d.o.o arrow_drop_down business Projekti people Uporabniki [EMAIL_ADDRES…" at bounding box center [681, 386] width 1363 height 772
click at [595, 318] on div "EKOINFO d.o.o arrow_drop_down business Projekti people Uporabniki [EMAIL_ADDRES…" at bounding box center [681, 386] width 1363 height 772
click at [500, 291] on div "EKOINFO d.o.o arrow_drop_down business Projekti people Uporabniki [EMAIL_ADDRES…" at bounding box center [681, 386] width 1363 height 772
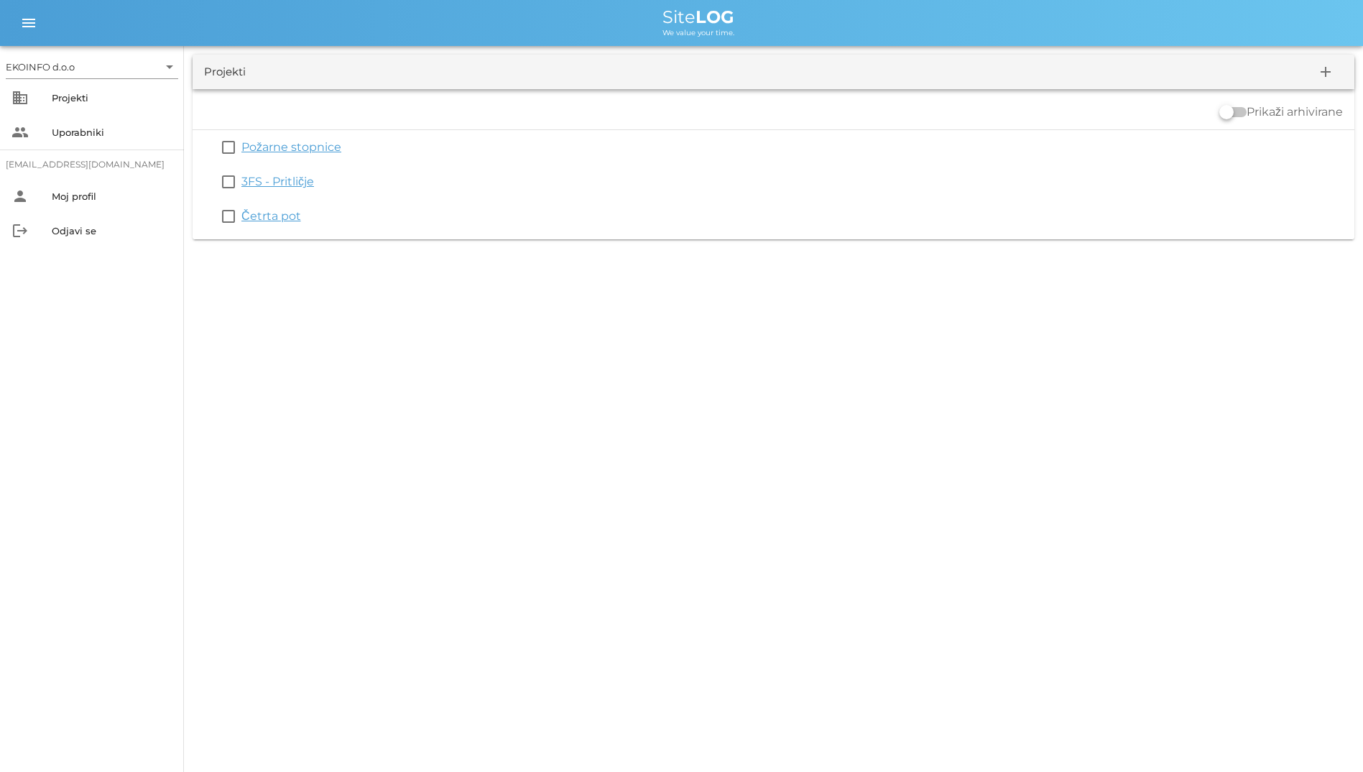
drag, startPoint x: 501, startPoint y: 291, endPoint x: 494, endPoint y: 282, distance: 11.4
click at [494, 282] on div "EKOINFO d.o.o arrow_drop_down business Projekti people Uporabniki [EMAIL_ADDRES…" at bounding box center [681, 386] width 1363 height 772
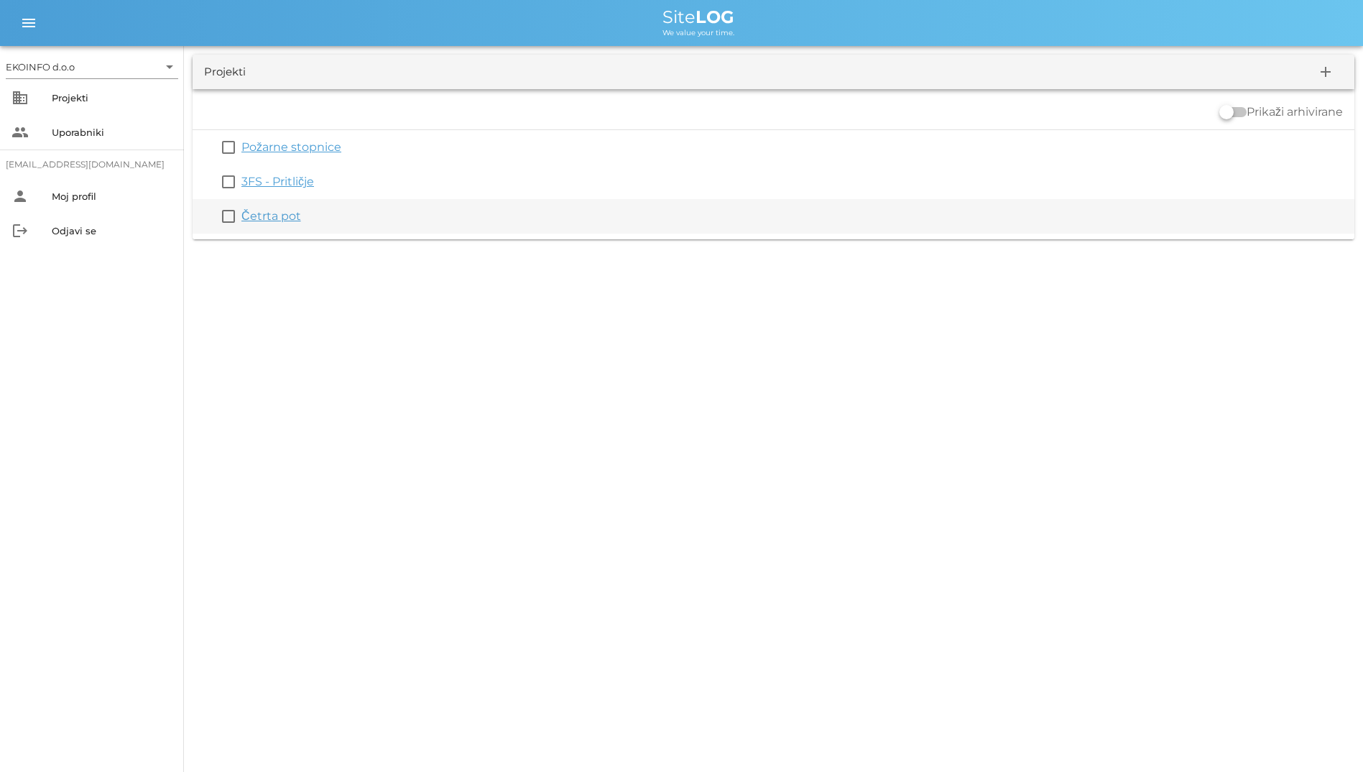
click at [410, 220] on div "Četrta pot" at bounding box center [795, 216] width 1108 height 17
click at [288, 203] on div "check_box_outline_blank Četrta pot" at bounding box center [774, 216] width 1162 height 34
drag, startPoint x: 320, startPoint y: 227, endPoint x: 295, endPoint y: 217, distance: 27.1
click at [318, 227] on div "check_box_outline_blank Četrta pot" at bounding box center [774, 216] width 1162 height 34
click at [294, 217] on link "Četrta pot" at bounding box center [271, 216] width 60 height 14
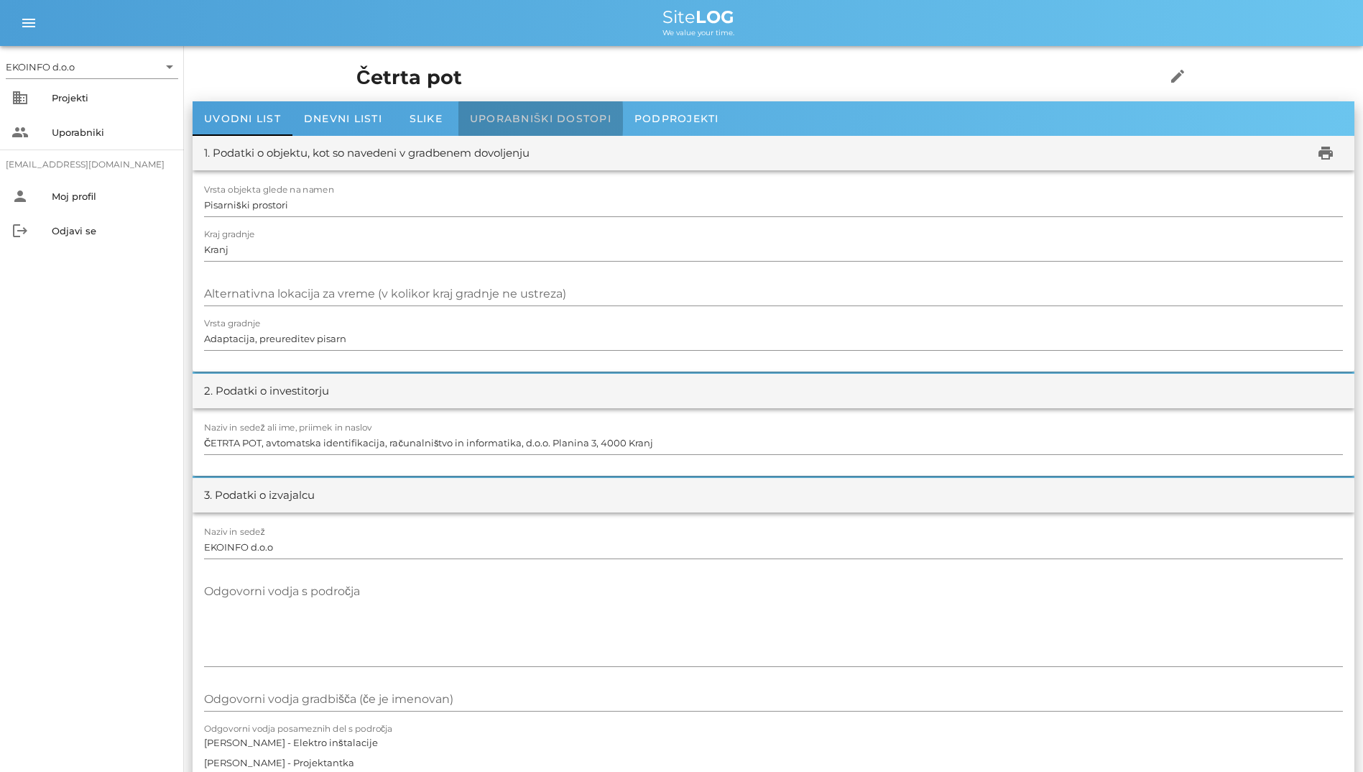
click at [489, 117] on span "Uporabniški dostopi" at bounding box center [541, 118] width 142 height 13
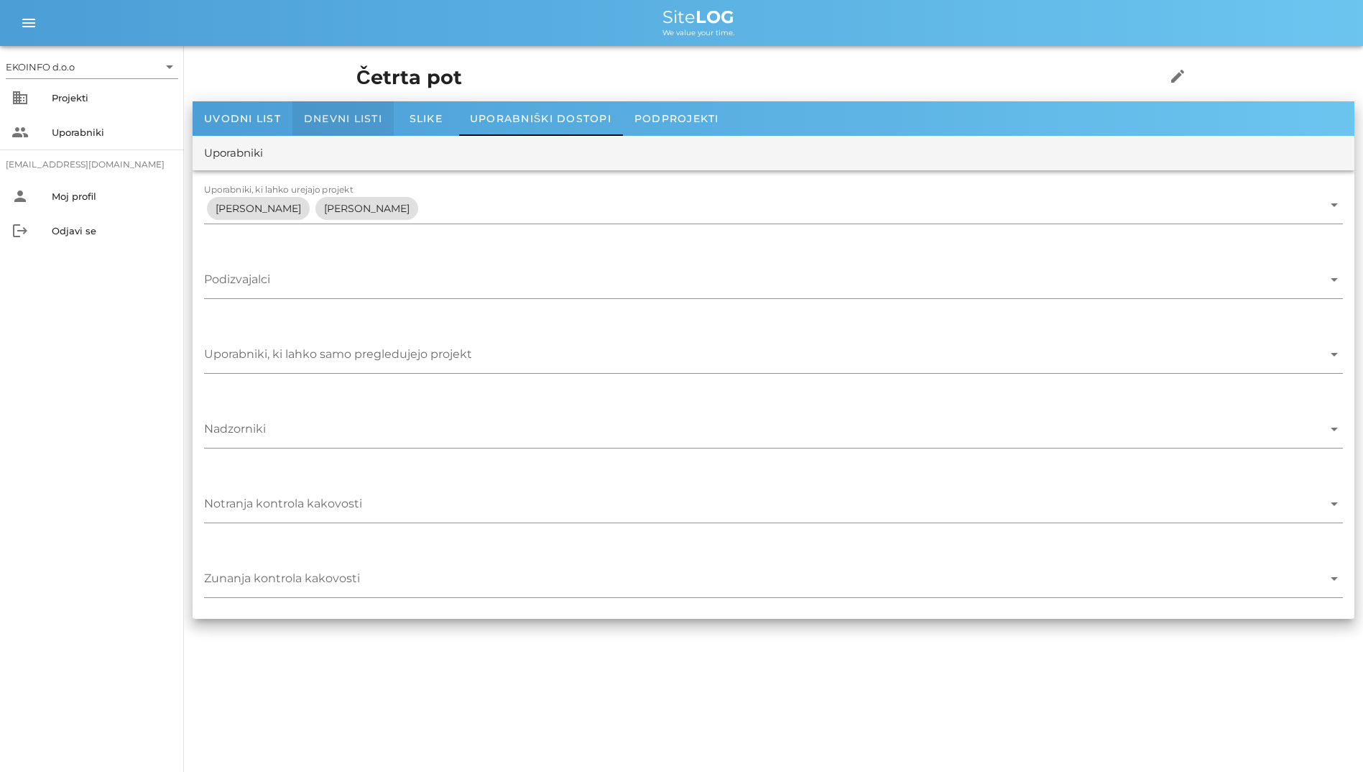
click at [357, 105] on div "Dnevni listi" at bounding box center [343, 118] width 101 height 34
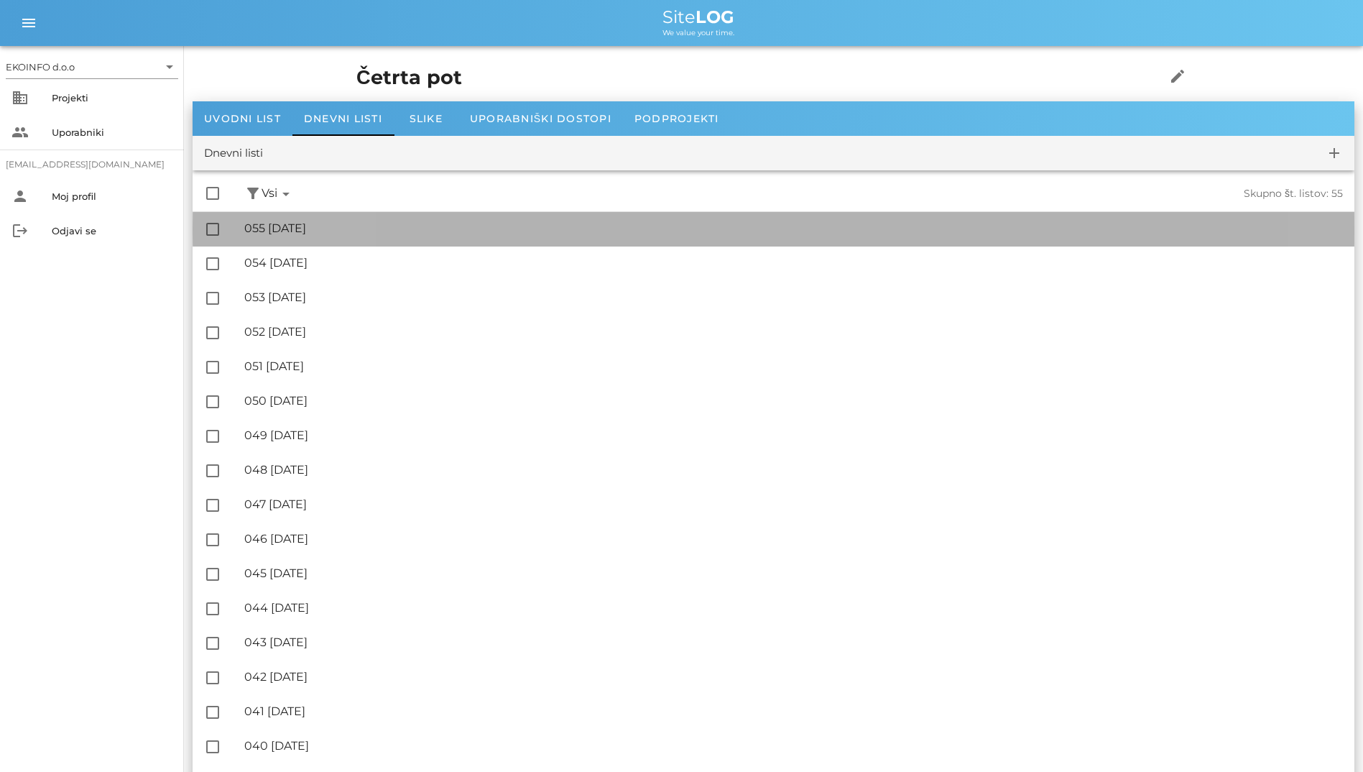
click at [344, 229] on div "🔏 055 [DATE]" at bounding box center [793, 228] width 1099 height 14
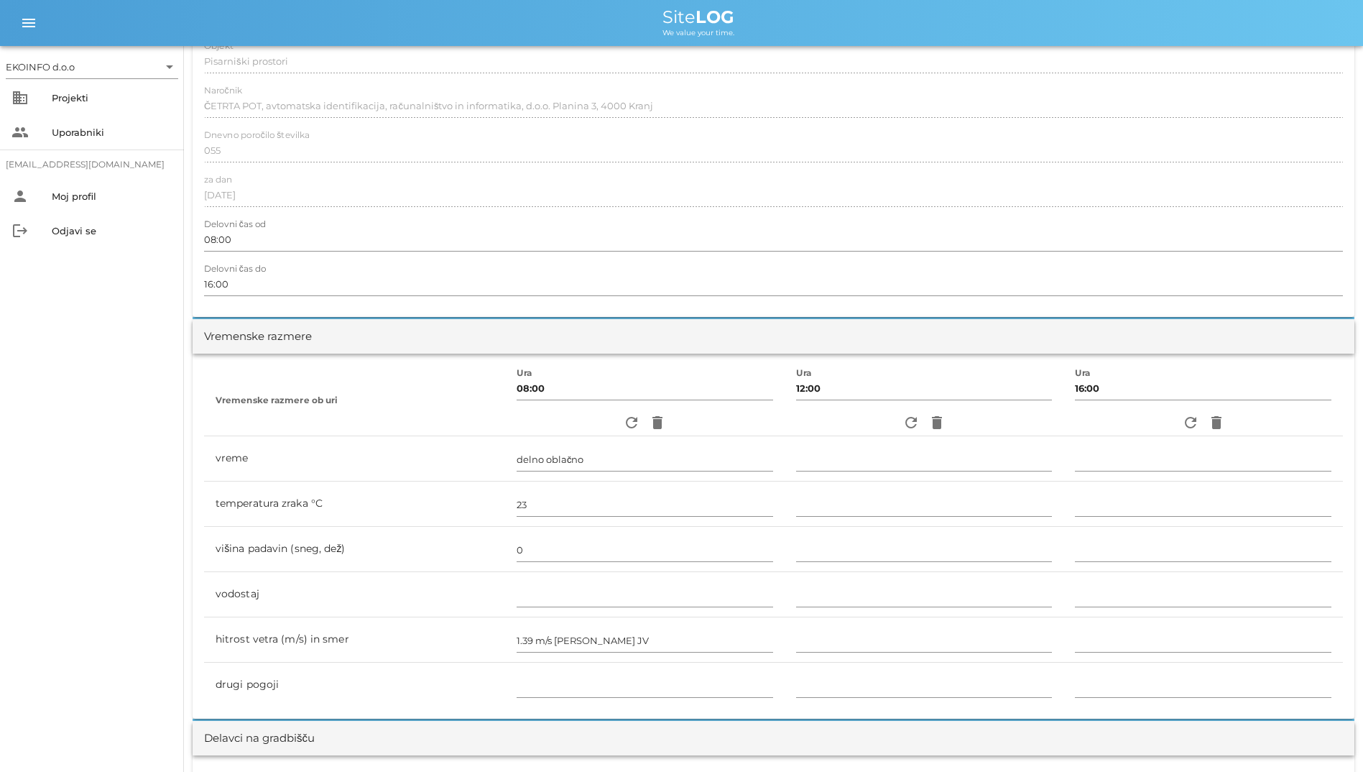
scroll to position [503, 0]
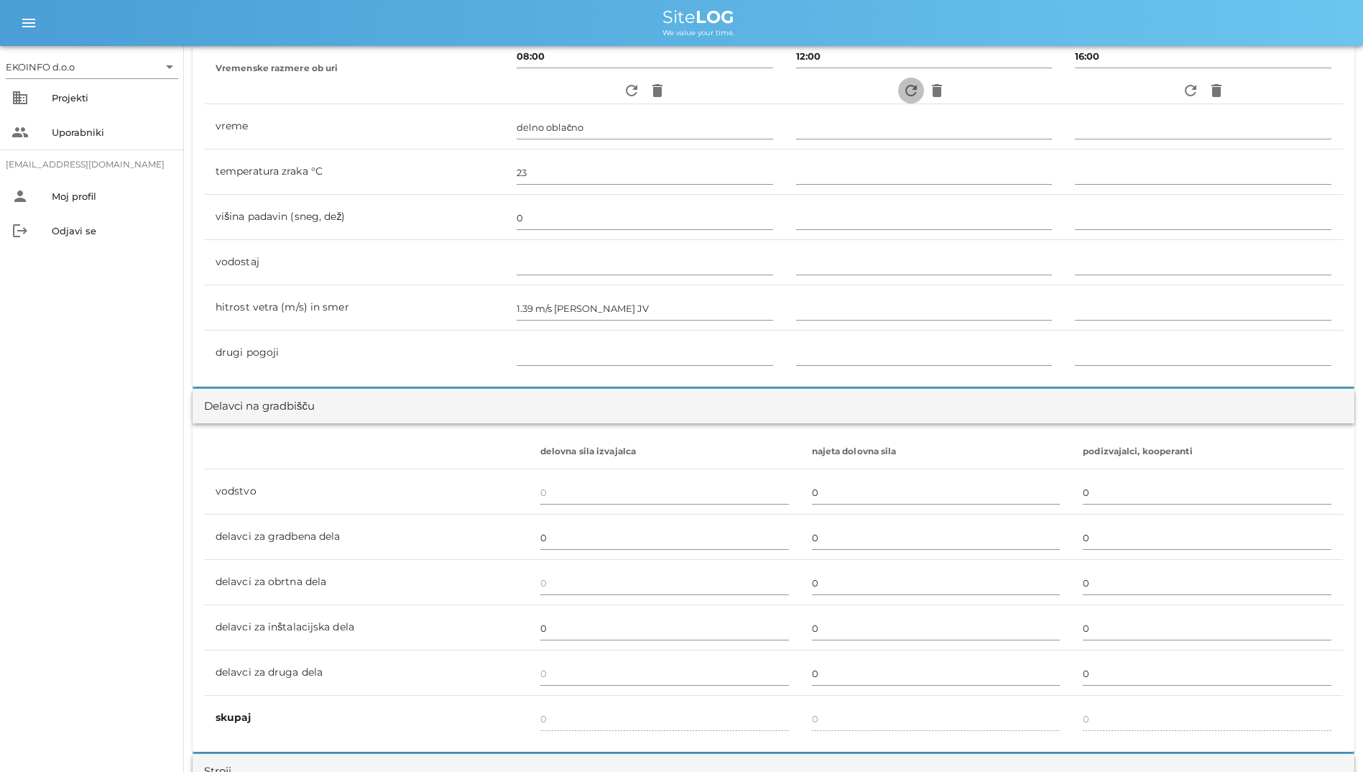
click at [906, 98] on icon "refresh" at bounding box center [911, 90] width 17 height 17
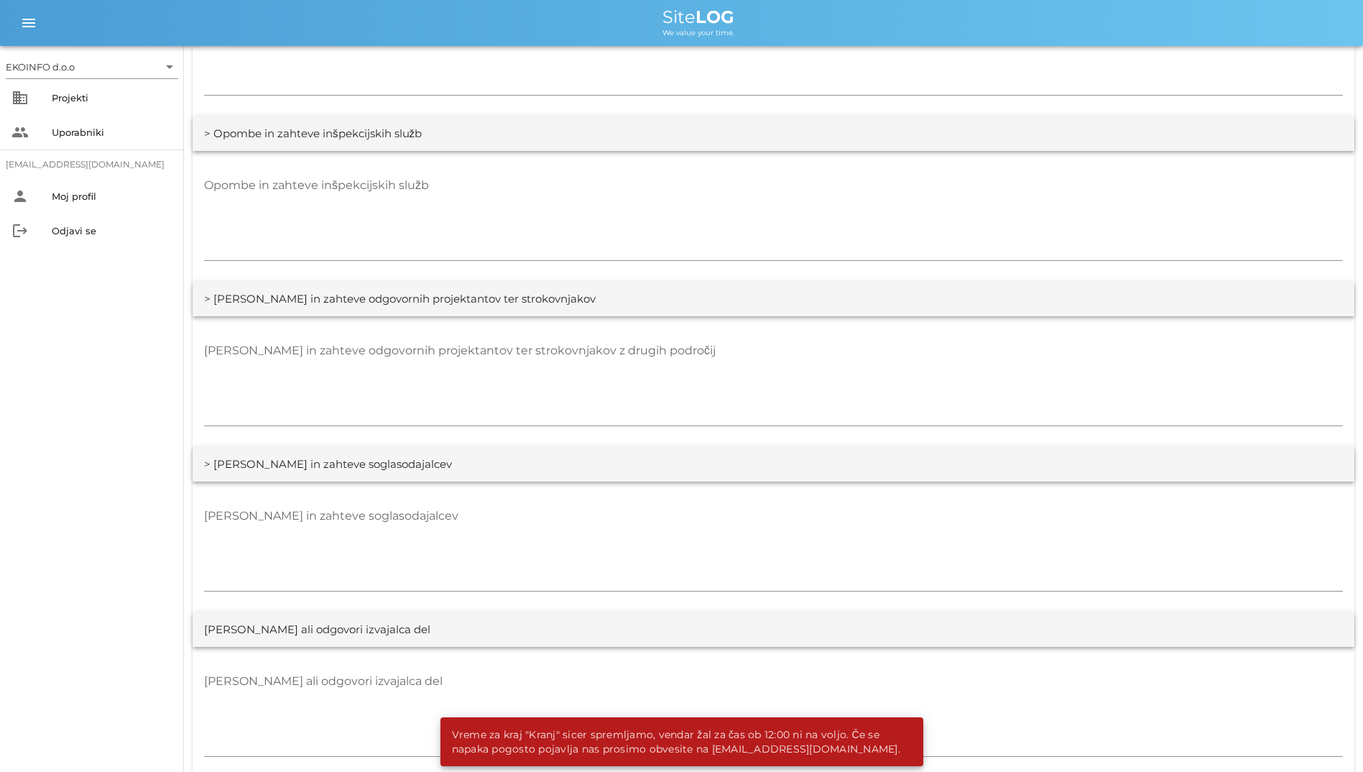
scroll to position [2536, 0]
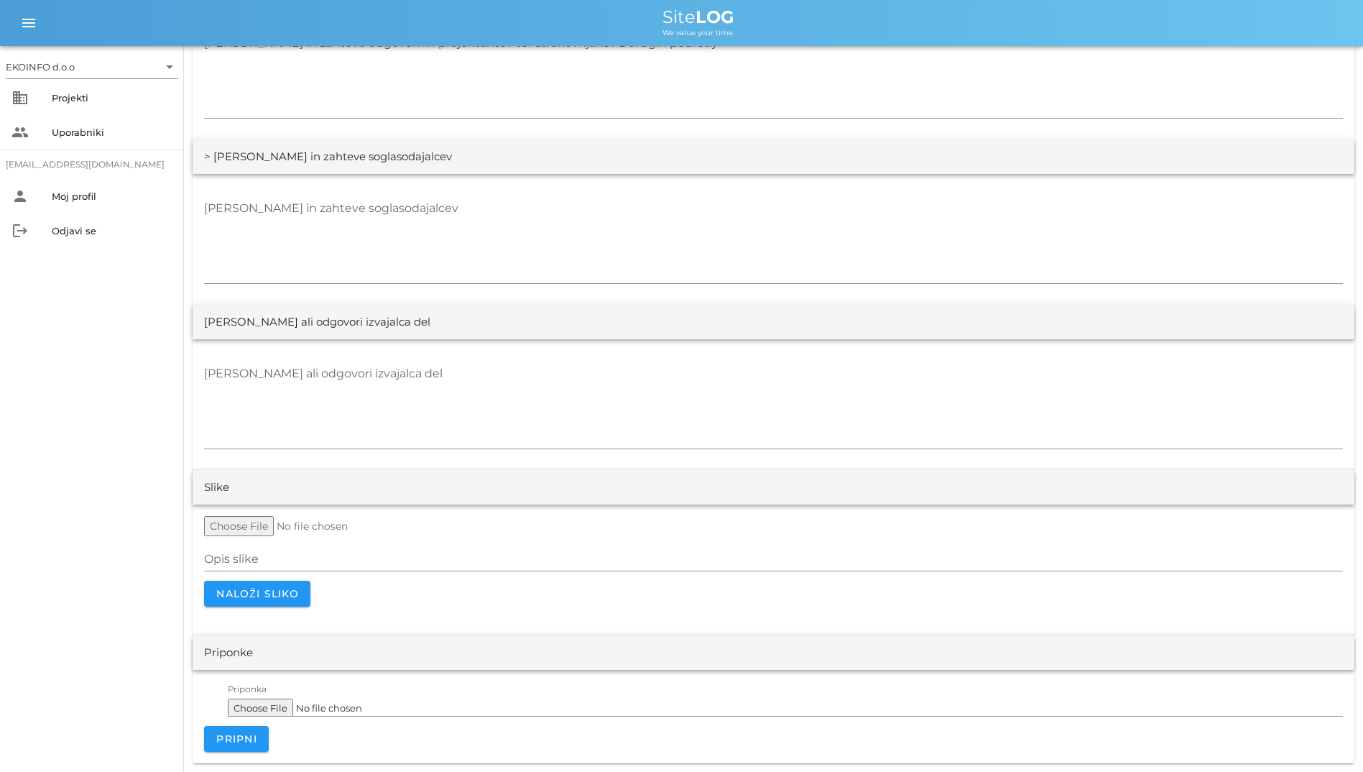
click at [30, 443] on div "EKOINFO d.o.o arrow_drop_down business Projekti people Uporabniki [EMAIL_ADDRES…" at bounding box center [92, 409] width 184 height 726
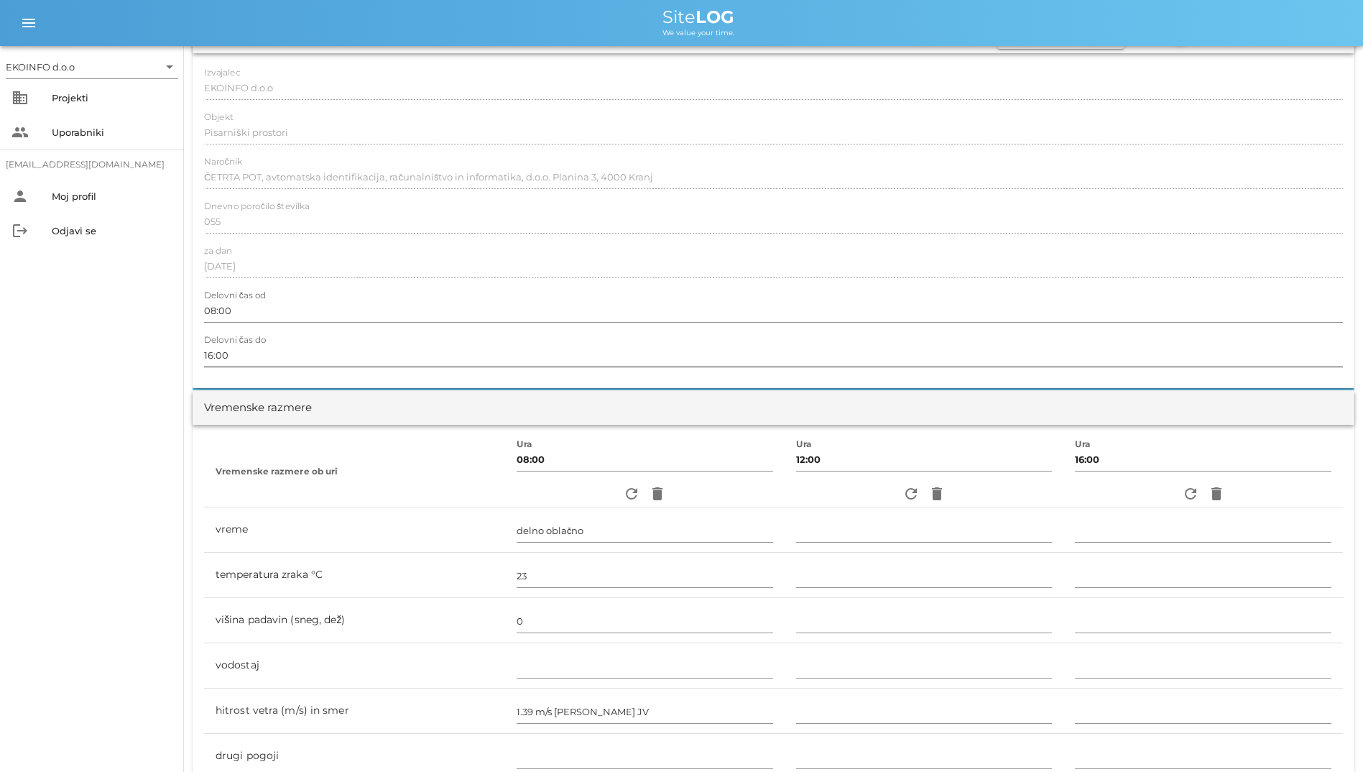
scroll to position [20, 0]
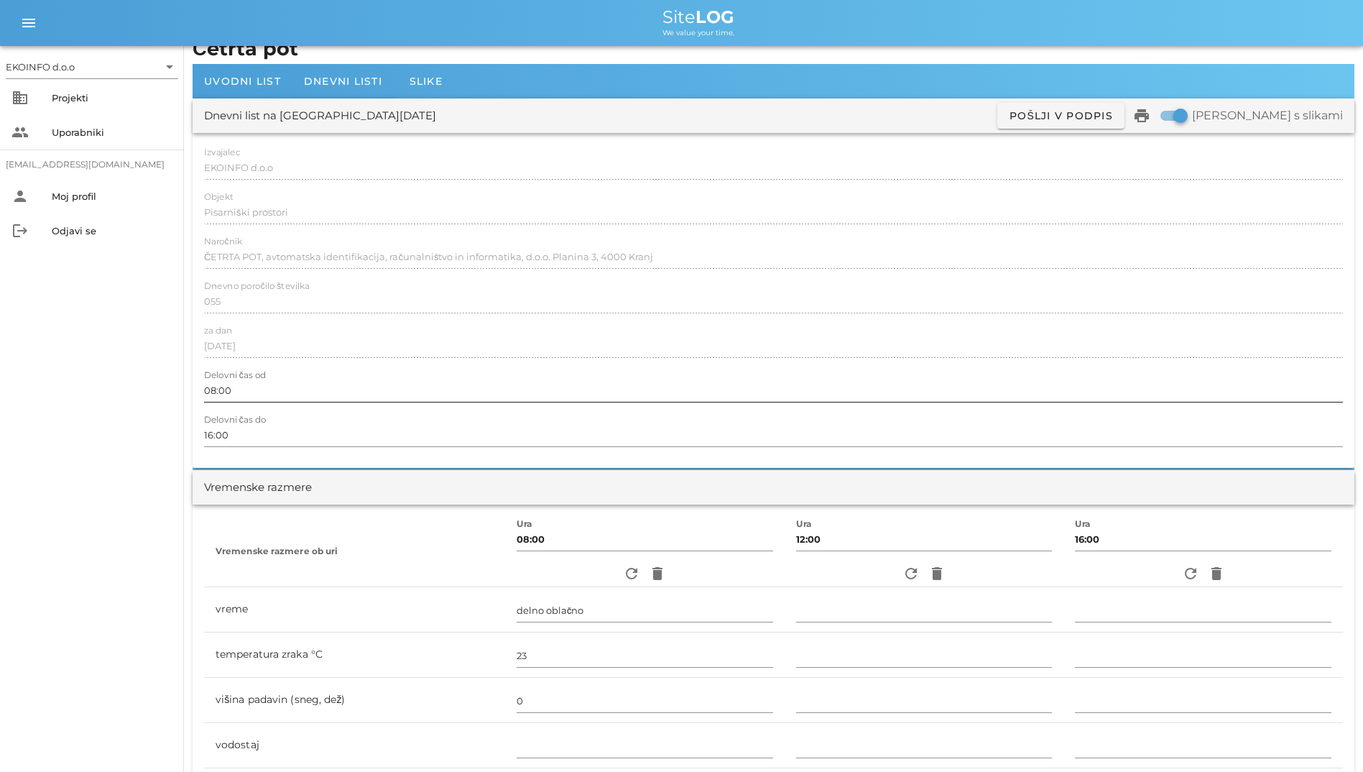
click at [382, 385] on input "08:00" at bounding box center [773, 390] width 1139 height 23
click at [355, 331] on div "za dan [DATE]" at bounding box center [773, 347] width 1139 height 42
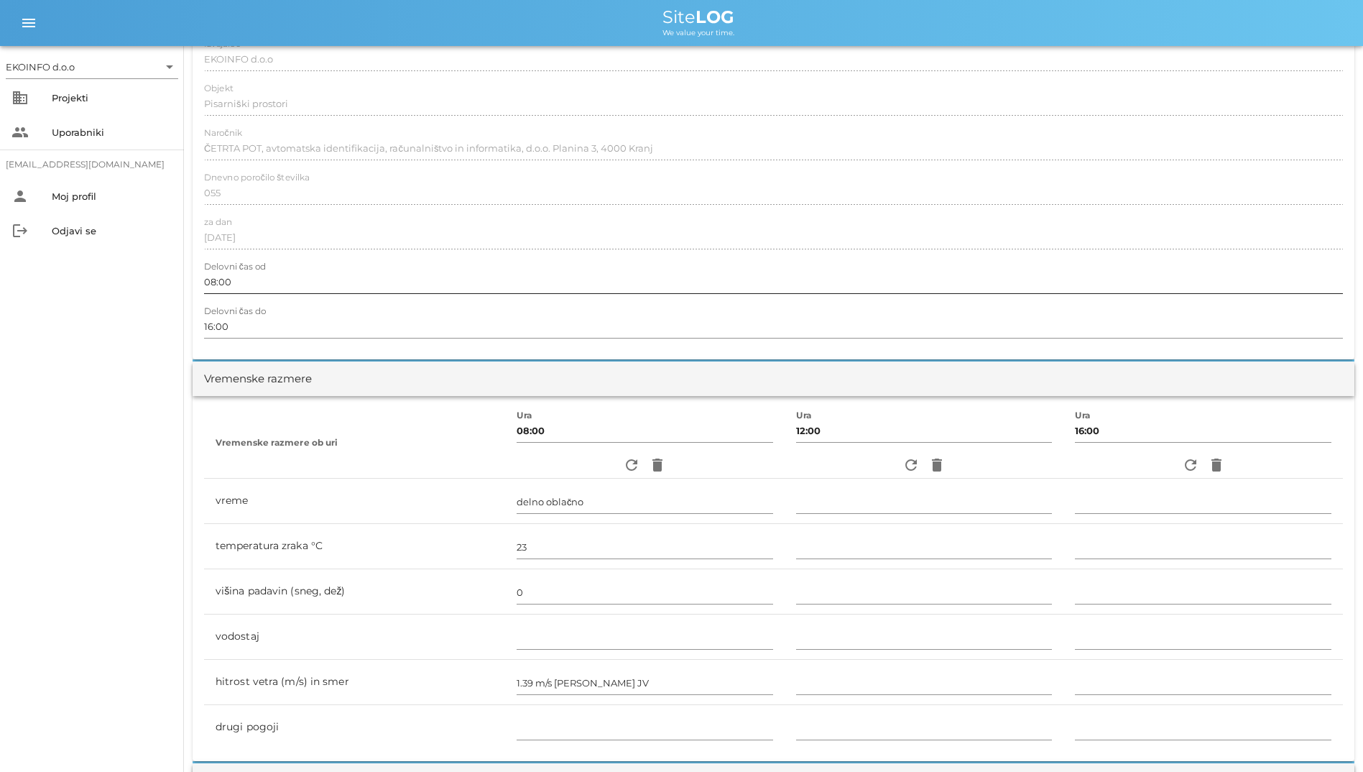
scroll to position [216, 0]
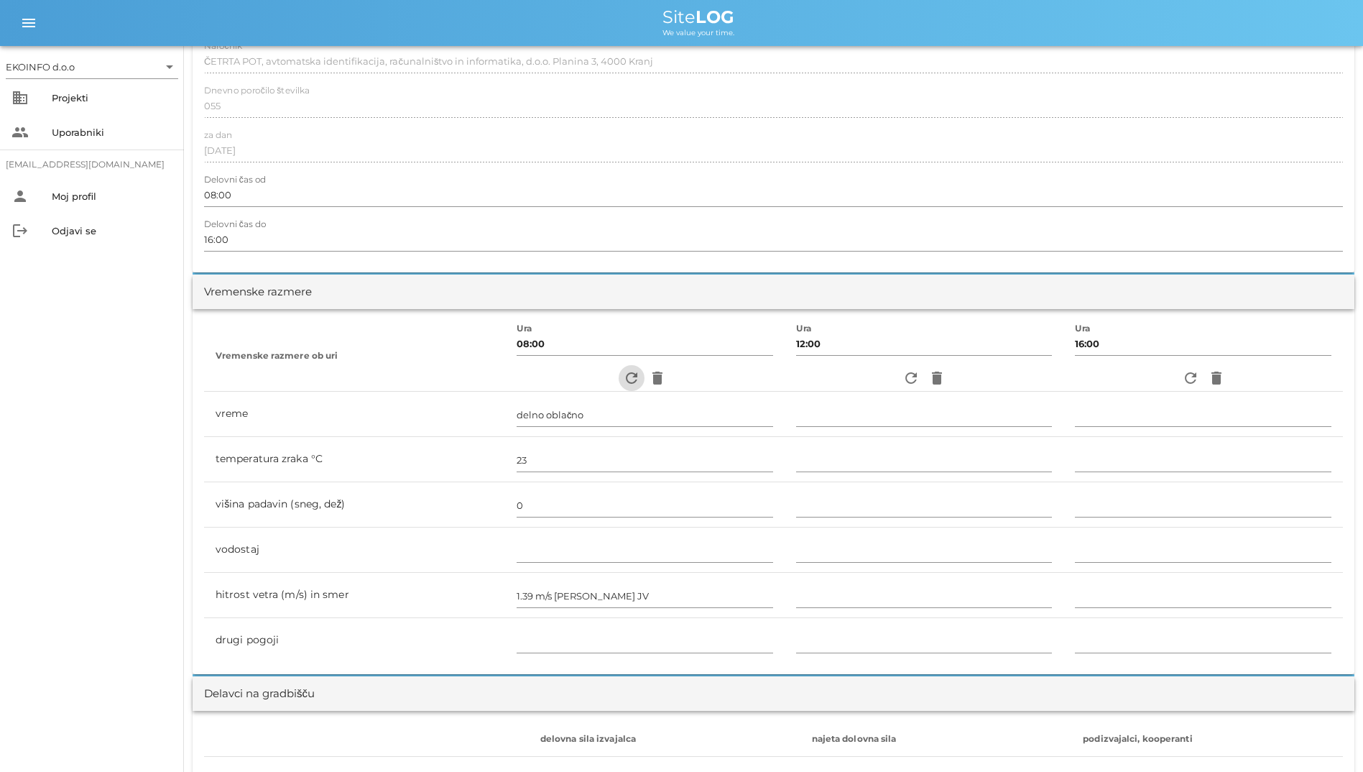
click at [623, 382] on icon "refresh" at bounding box center [631, 377] width 17 height 17
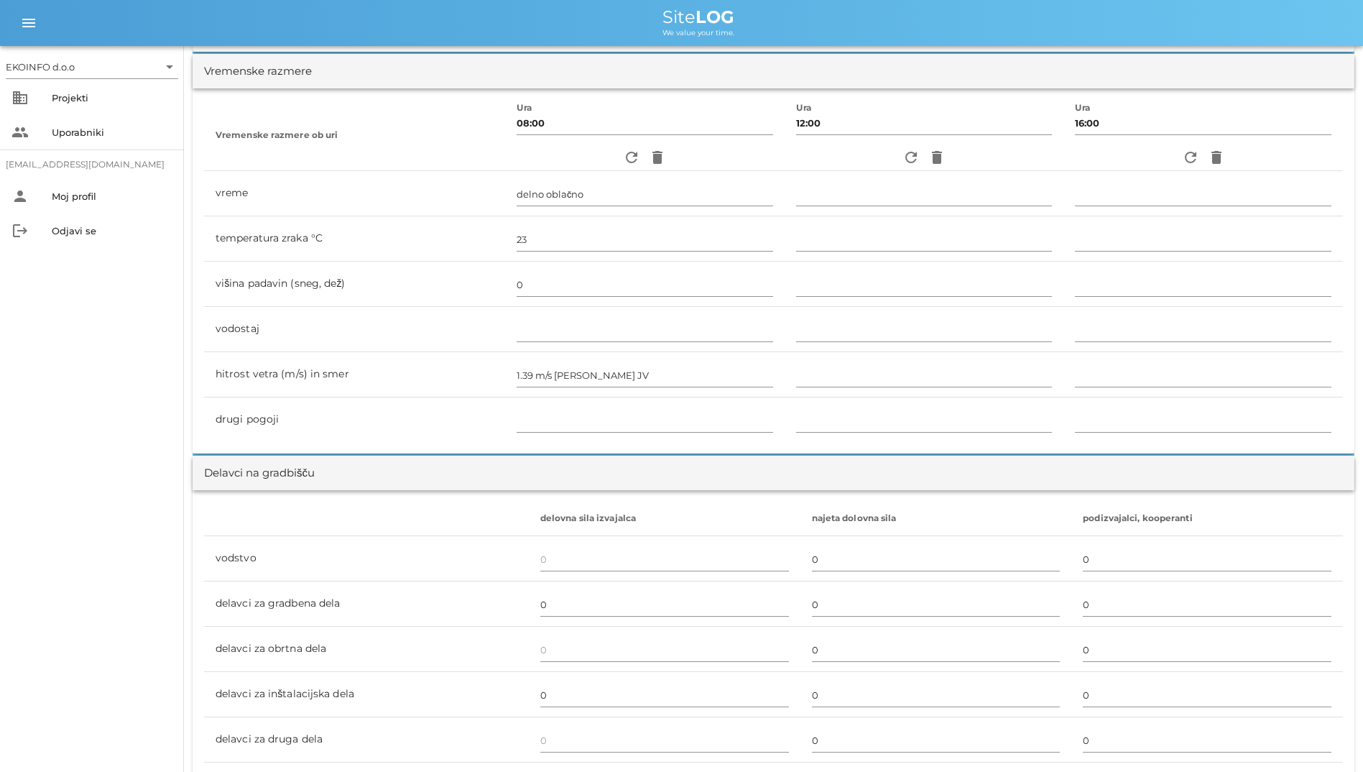
scroll to position [431, 0]
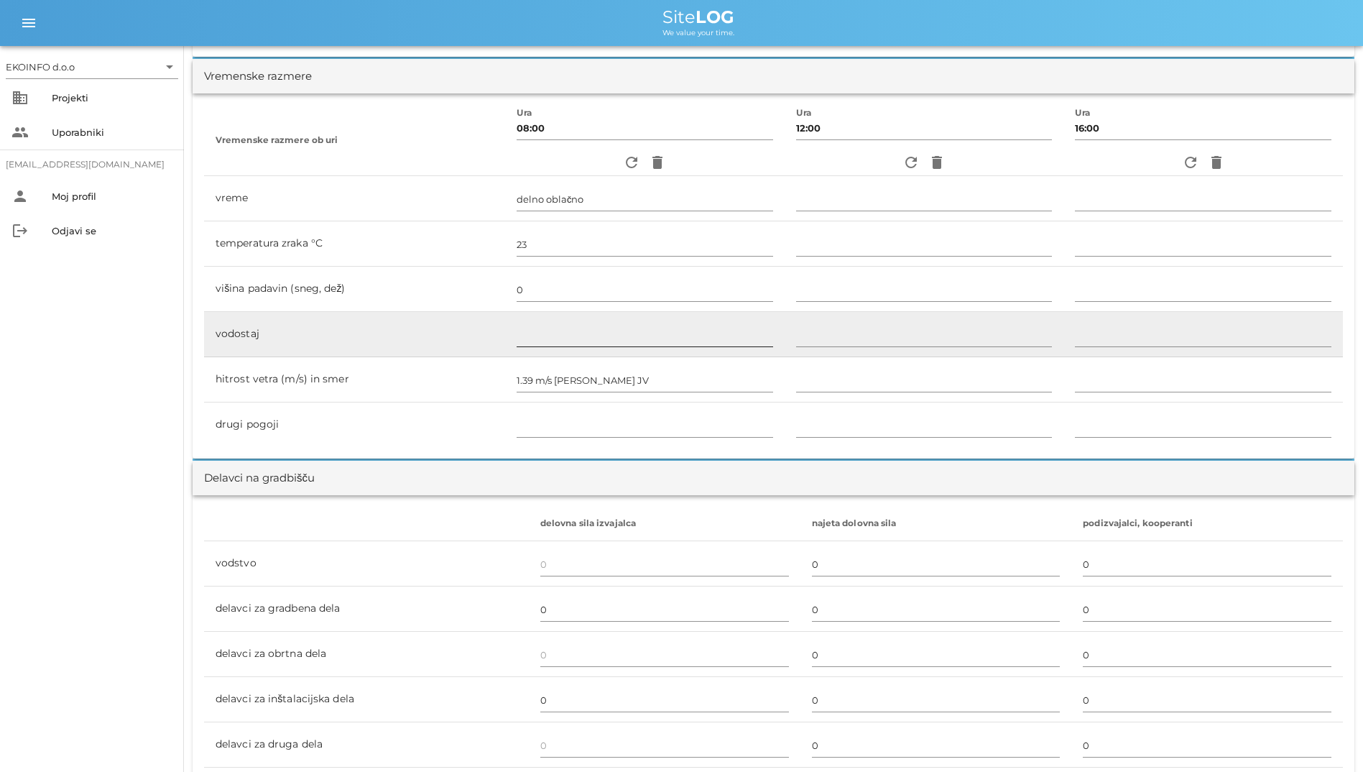
click at [614, 340] on input "text" at bounding box center [645, 334] width 257 height 23
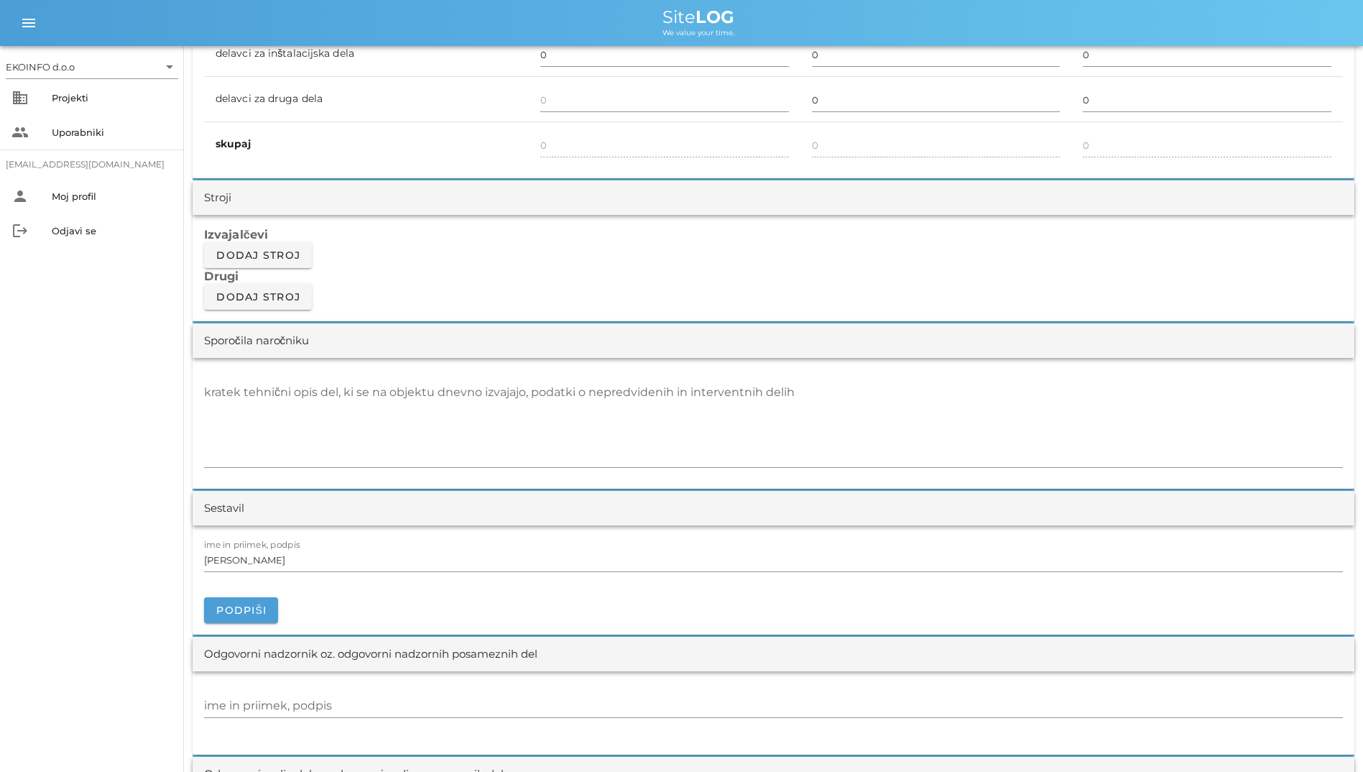
scroll to position [1078, 0]
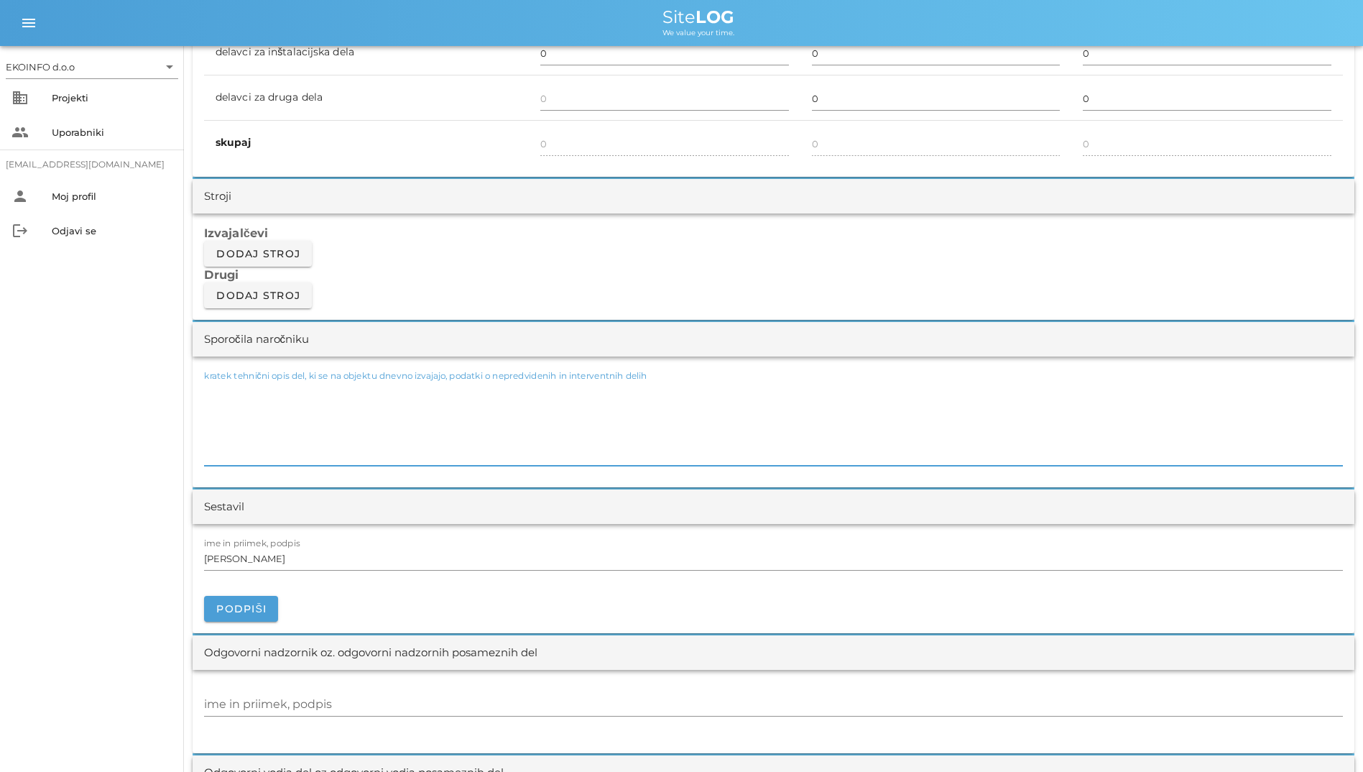
click at [526, 397] on textarea "kratek tehnični opis del, ki se na objektu dnevno izvajajo, podatki o nepredvid…" at bounding box center [773, 422] width 1139 height 86
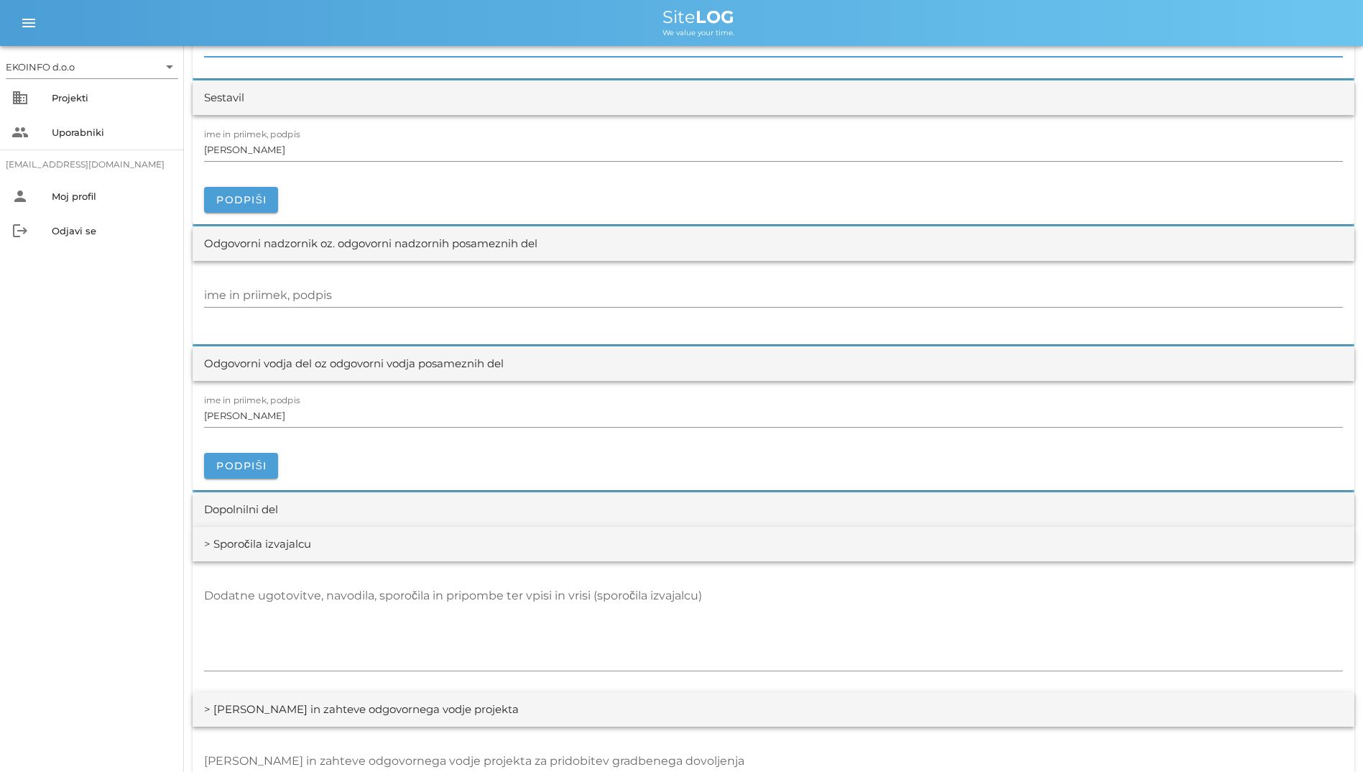
scroll to position [1509, 0]
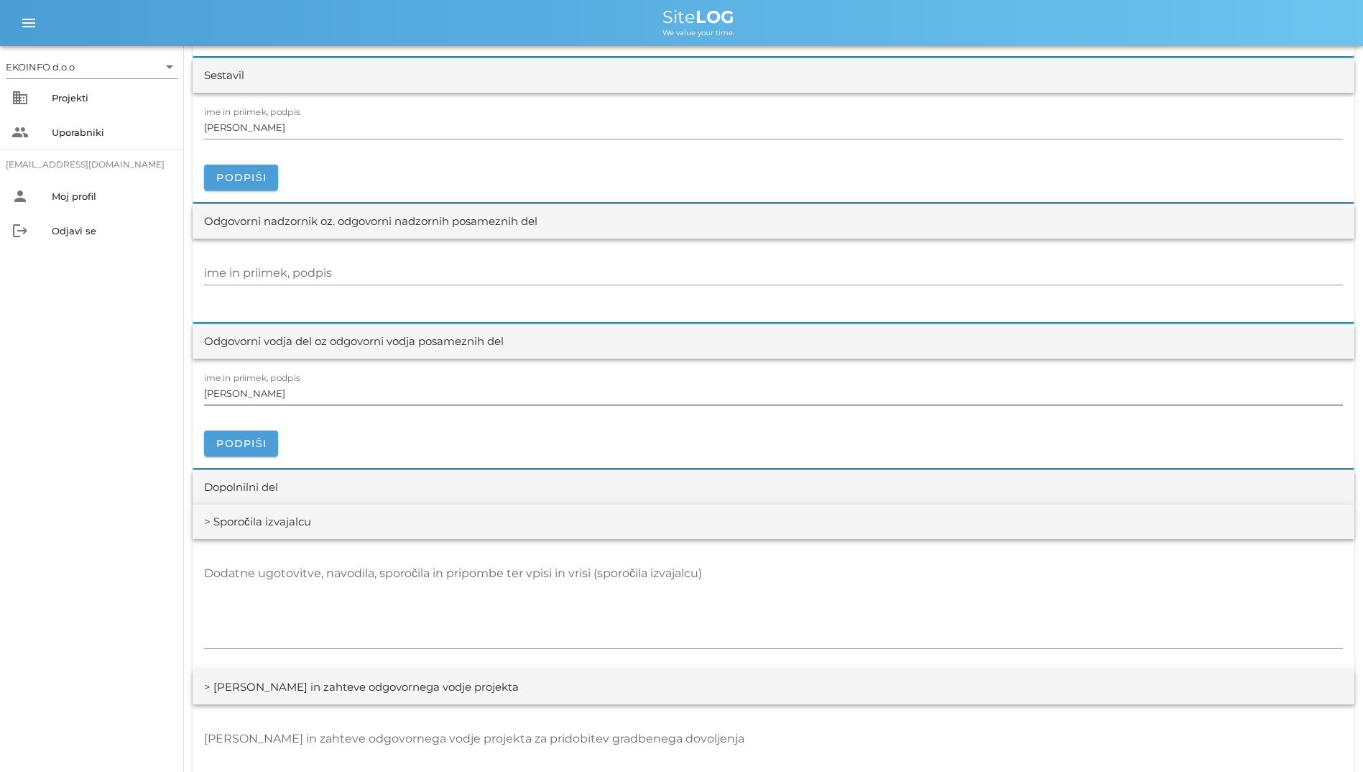
click at [526, 397] on input "[PERSON_NAME]" at bounding box center [773, 393] width 1139 height 23
click at [500, 280] on input "ime in priimek, podpis" at bounding box center [773, 273] width 1139 height 23
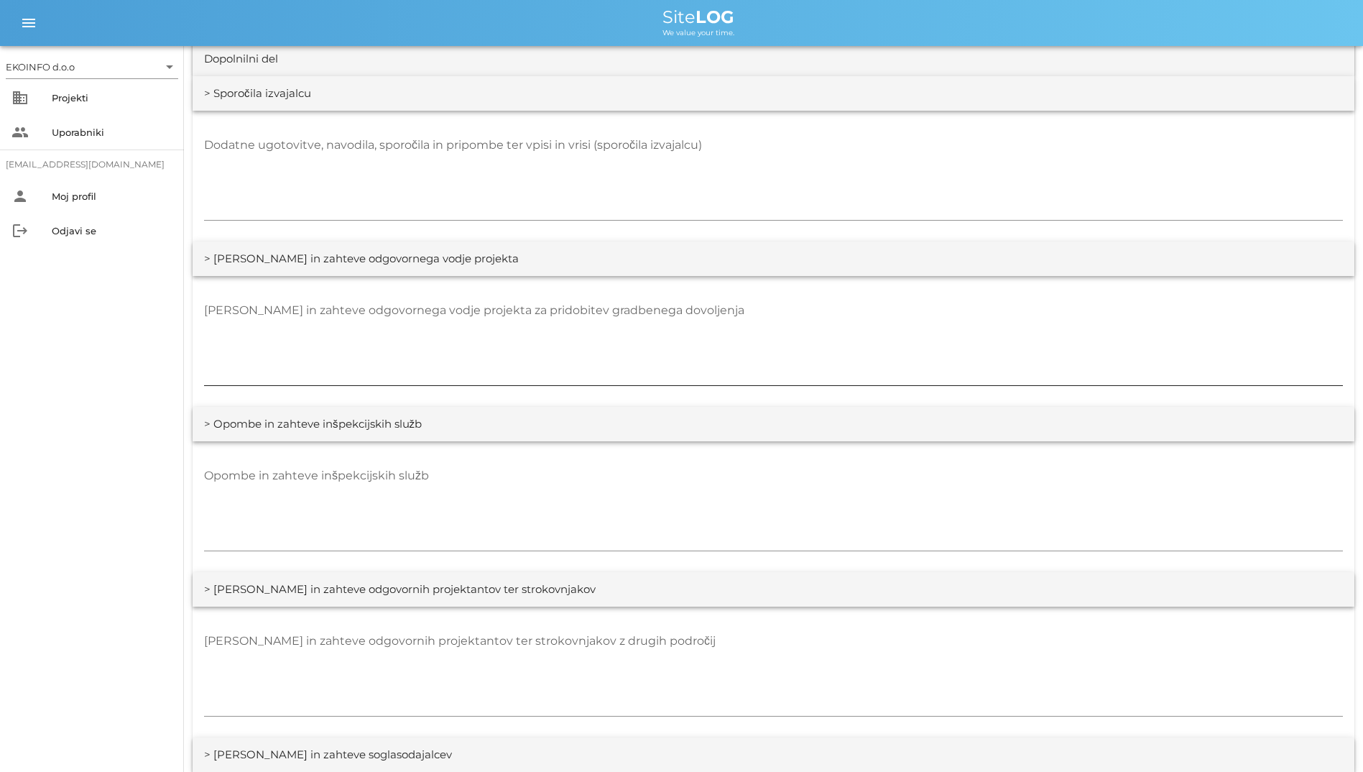
scroll to position [1940, 0]
click at [536, 349] on textarea "[PERSON_NAME] in zahteve odgovornega vodje projekta za pridobitev gradbenega do…" at bounding box center [773, 339] width 1139 height 86
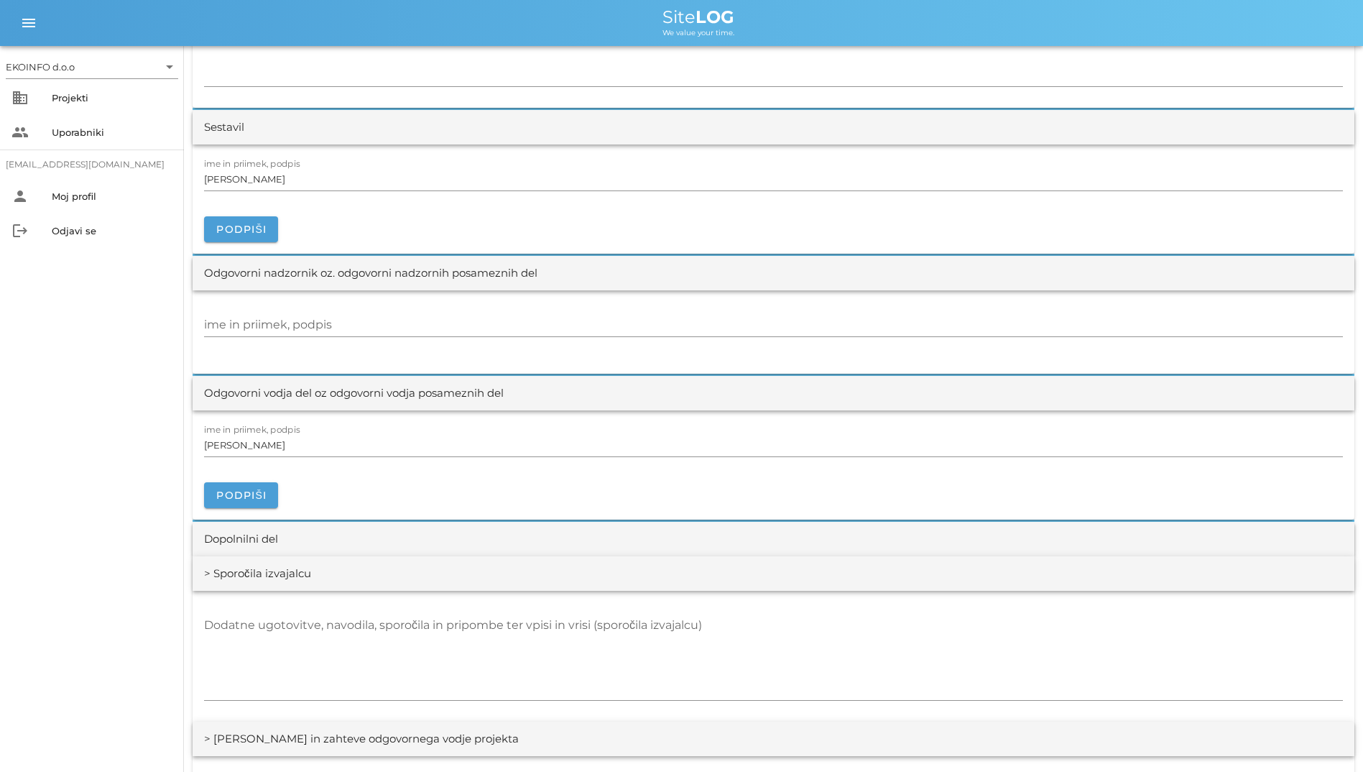
scroll to position [1170, 0]
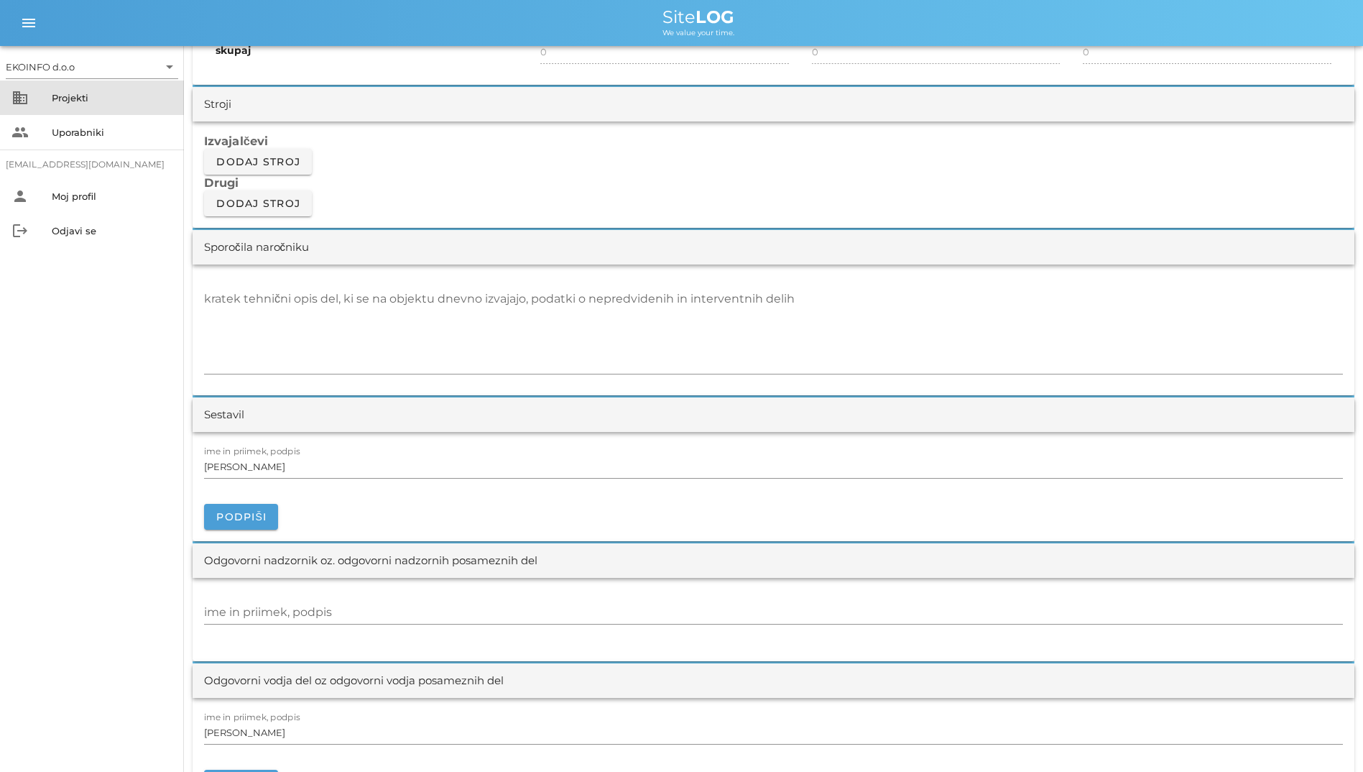
click at [101, 105] on div "Projekti" at bounding box center [112, 97] width 121 height 23
